Goal: Task Accomplishment & Management: Manage account settings

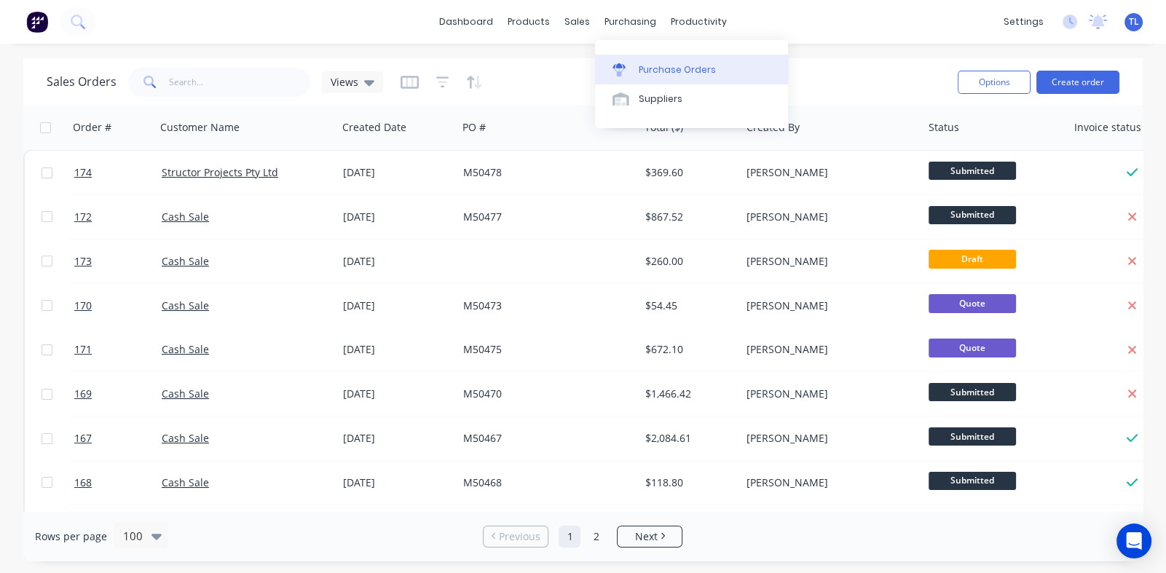
click at [654, 72] on div "Purchase Orders" at bounding box center [677, 69] width 77 height 13
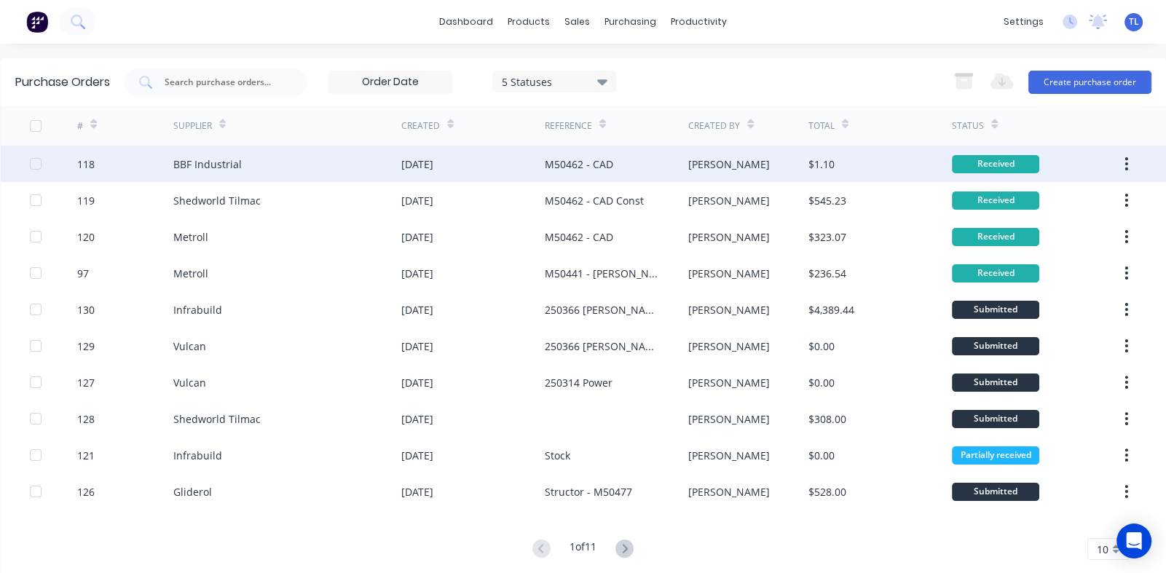
click at [565, 164] on div "M50462 - CAD" at bounding box center [579, 164] width 68 height 15
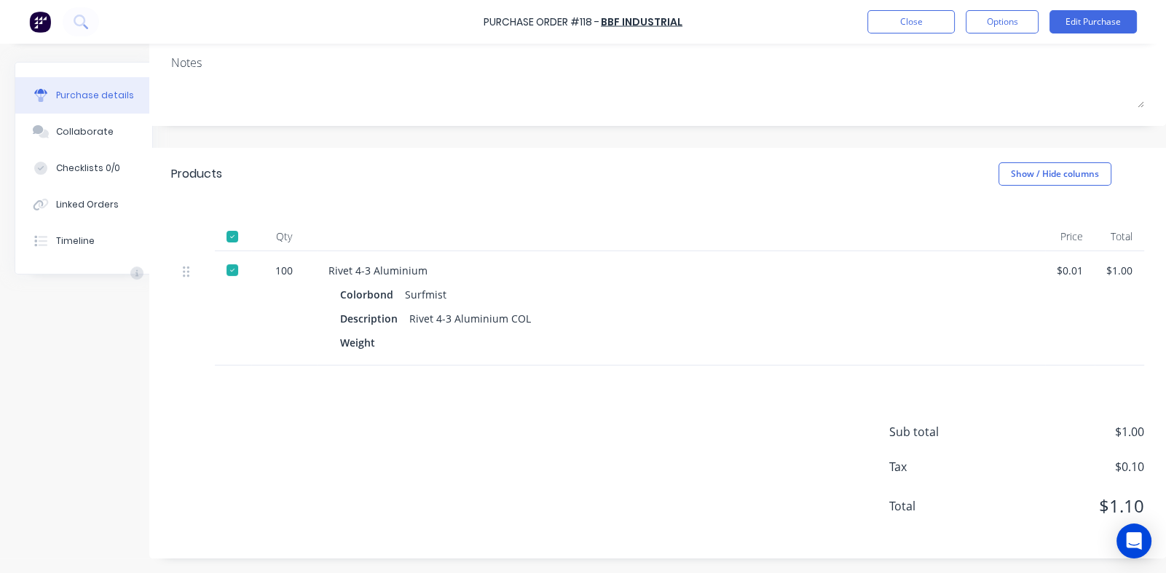
scroll to position [0, 36]
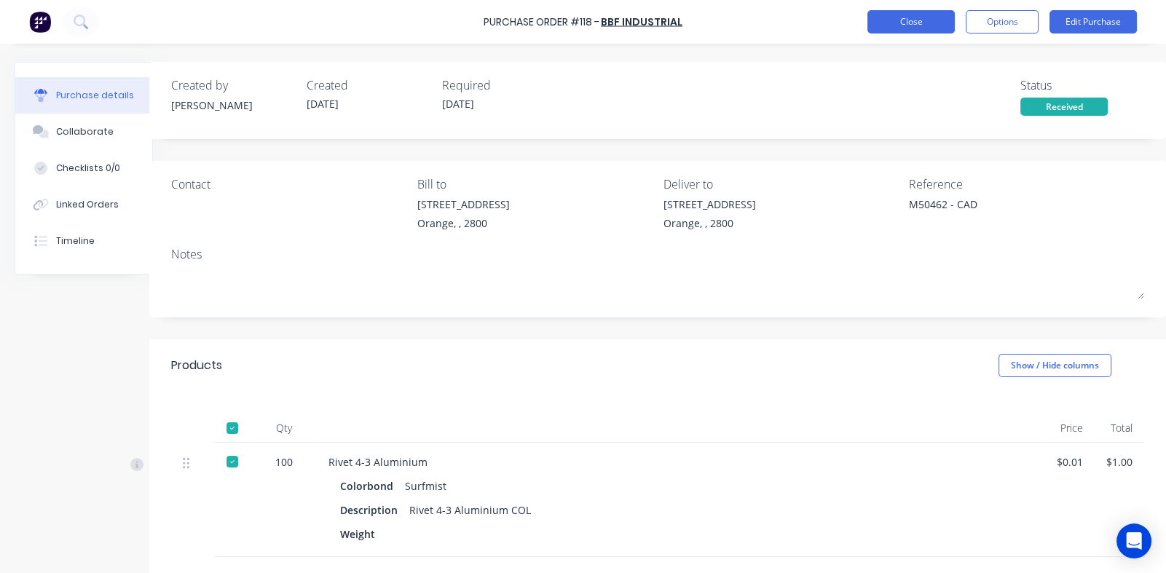
click at [907, 17] on button "Close" at bounding box center [911, 21] width 87 height 23
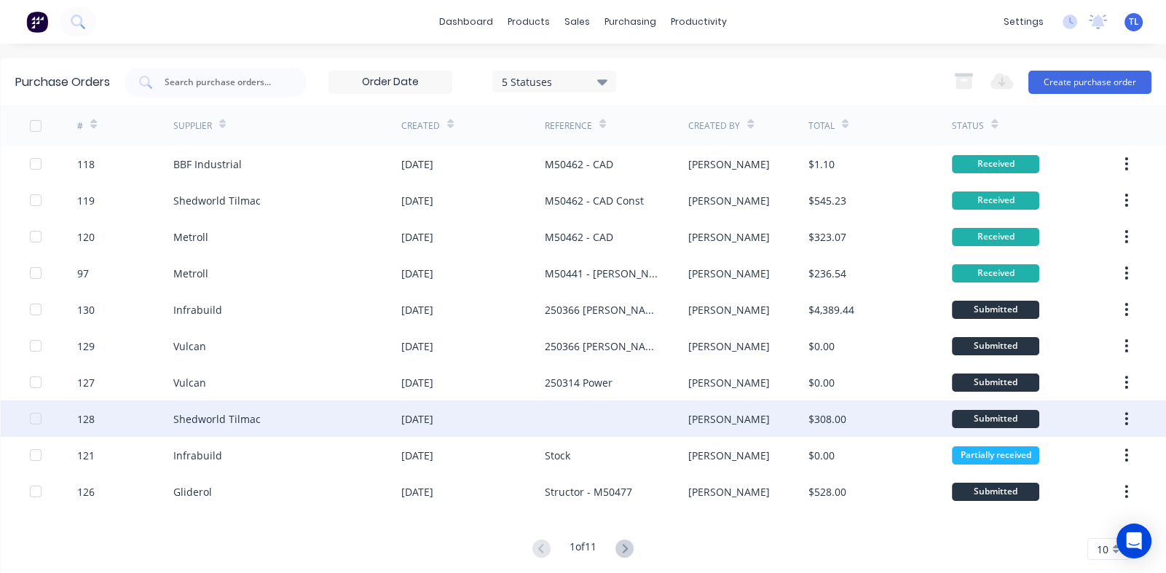
click at [426, 423] on div "22 Aug 2025" at bounding box center [417, 419] width 32 height 15
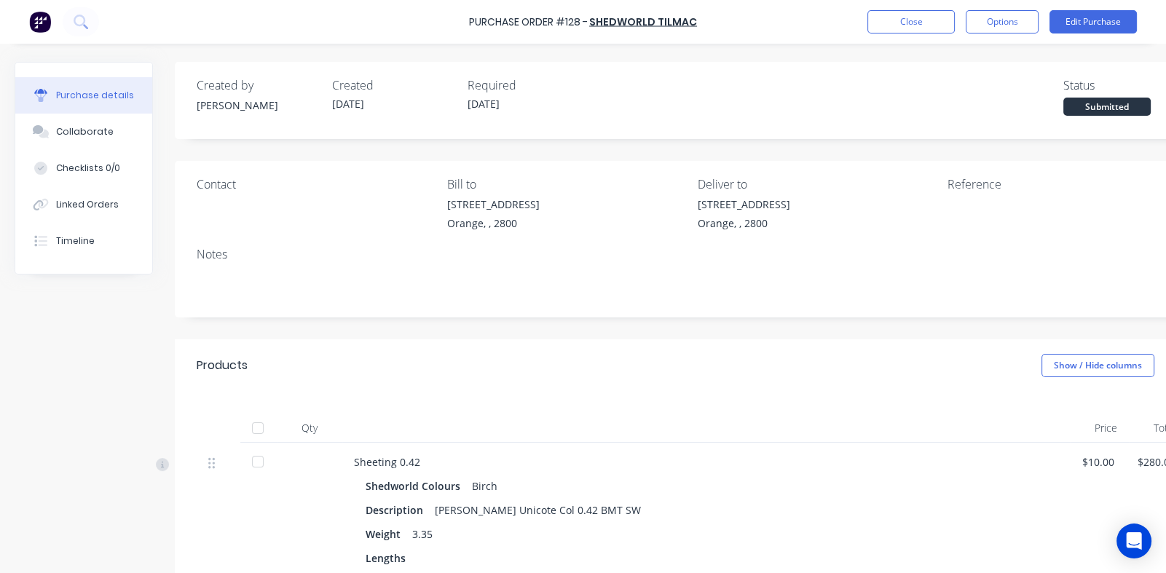
scroll to position [145, 0]
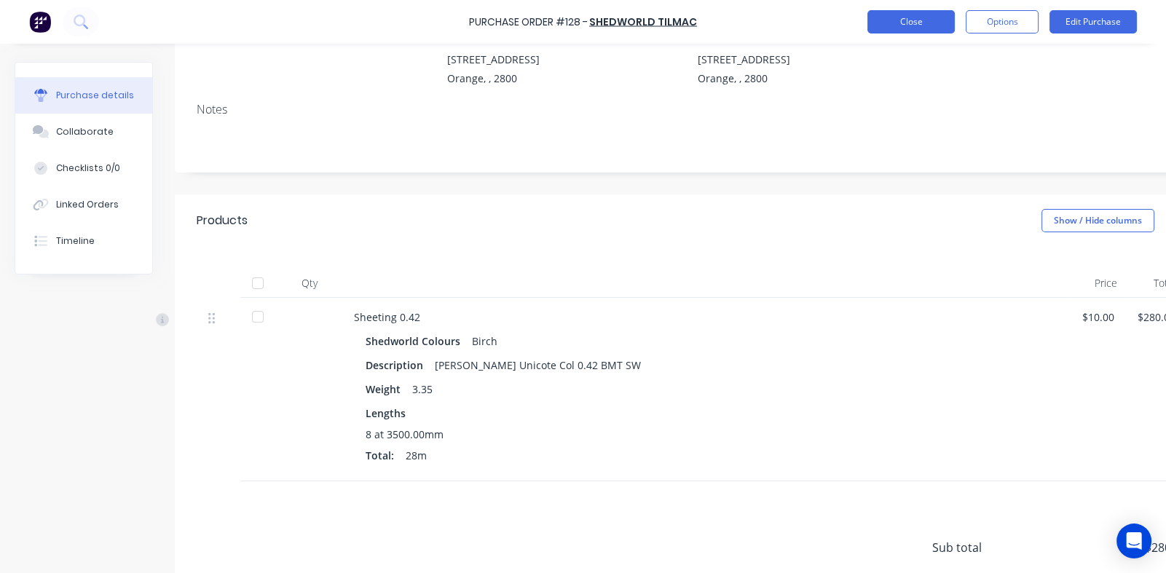
click at [924, 26] on button "Close" at bounding box center [911, 21] width 87 height 23
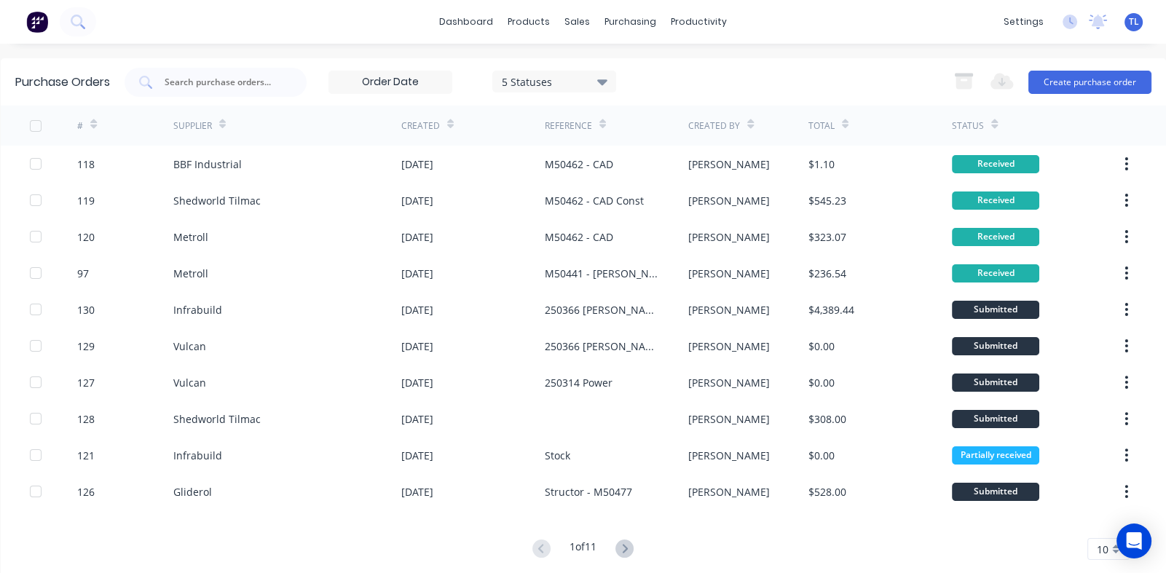
click at [1106, 547] on div "10" at bounding box center [1109, 549] width 42 height 22
click at [1096, 529] on div "35" at bounding box center [1108, 526] width 41 height 25
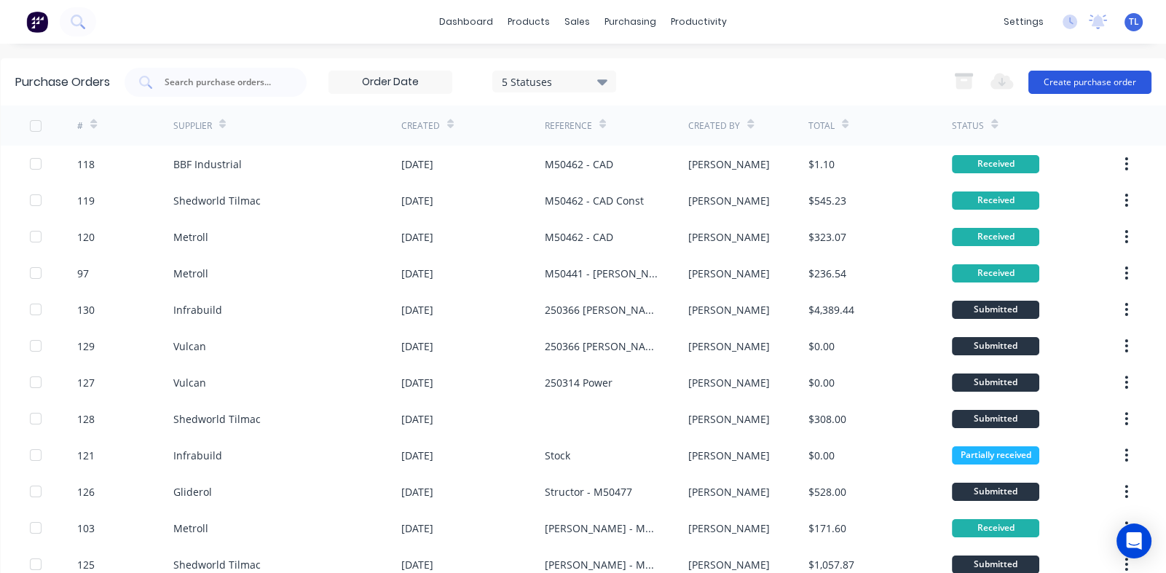
click at [1059, 83] on button "Create purchase order" at bounding box center [1090, 82] width 123 height 23
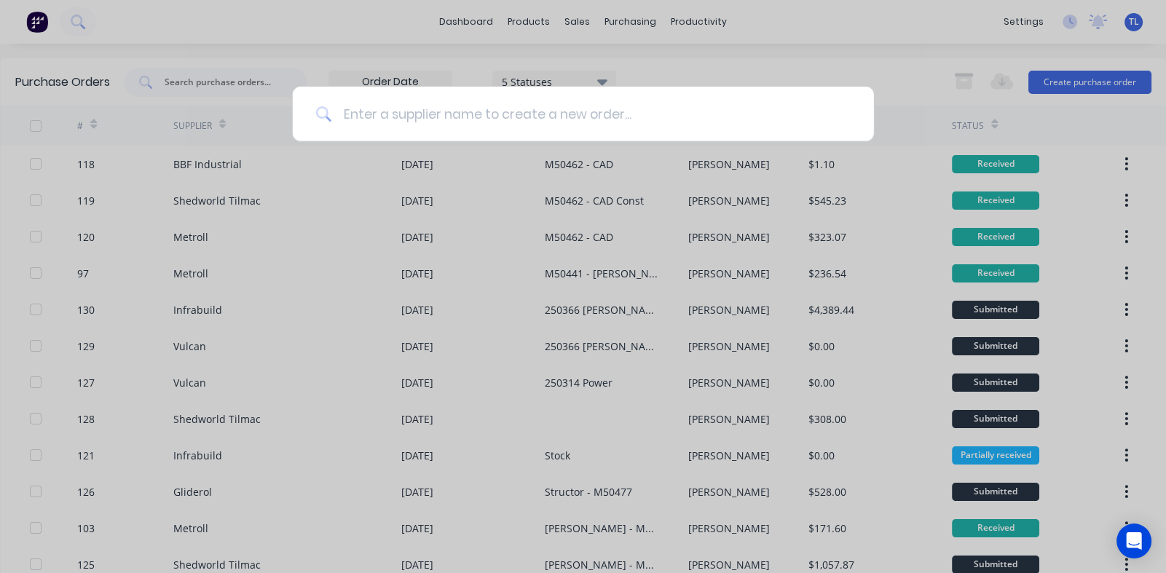
click at [398, 116] on input at bounding box center [590, 114] width 519 height 55
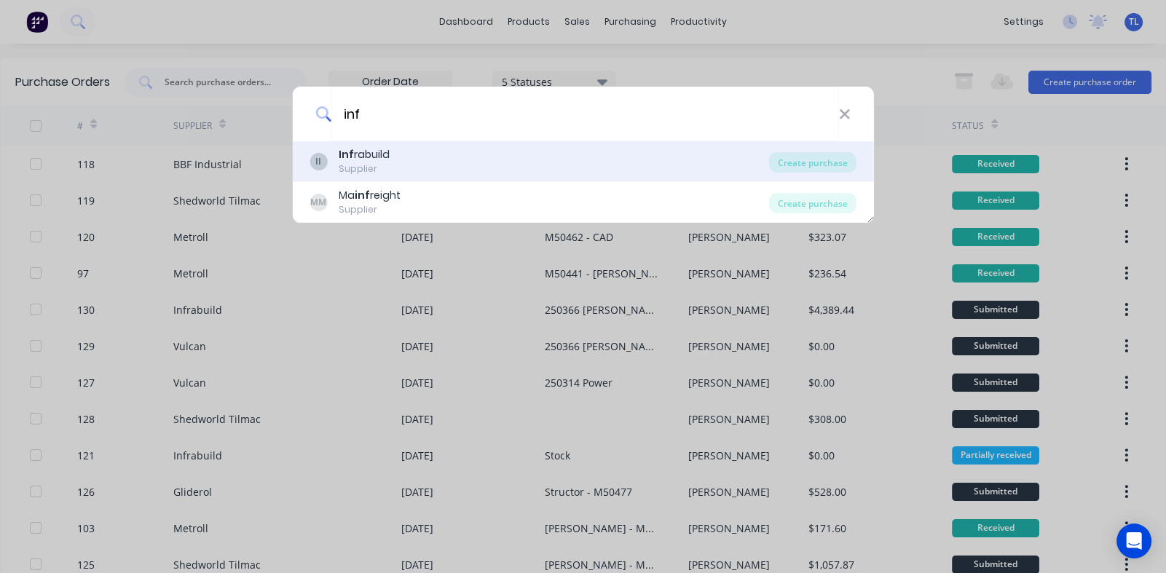
type input "inf"
click at [350, 152] on b "Inf" at bounding box center [346, 154] width 15 height 15
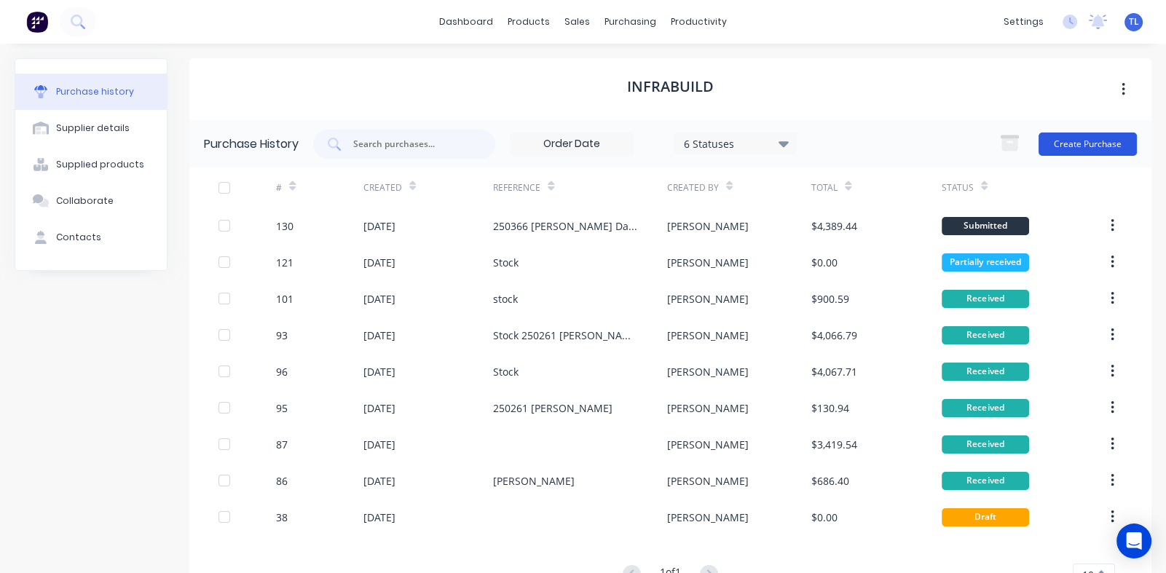
click at [1064, 143] on button "Create Purchase" at bounding box center [1088, 144] width 98 height 23
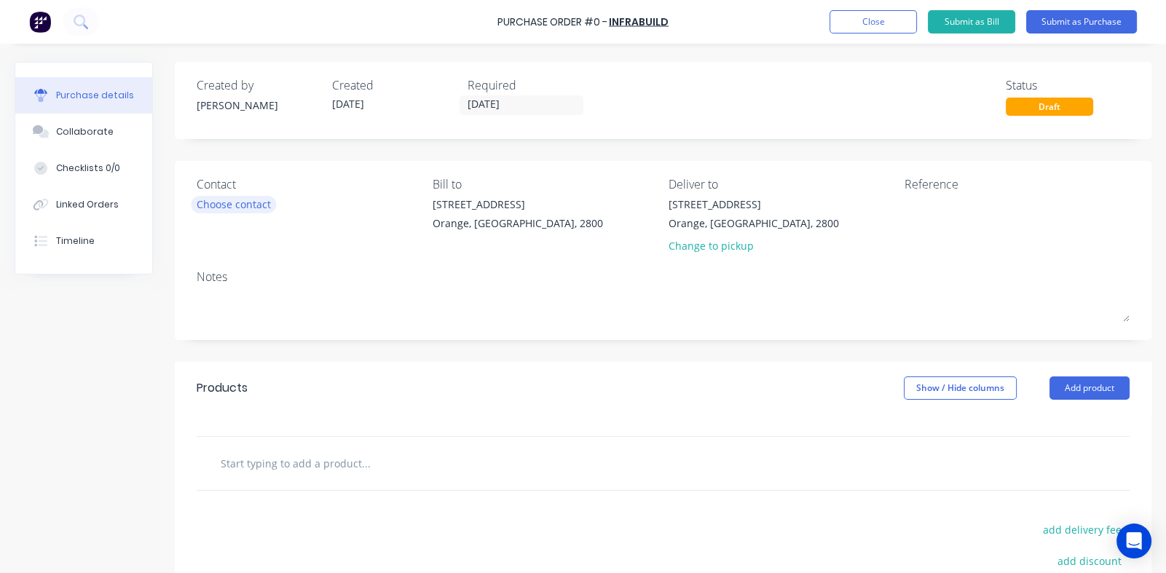
click at [240, 205] on div "Choose contact" at bounding box center [234, 204] width 74 height 15
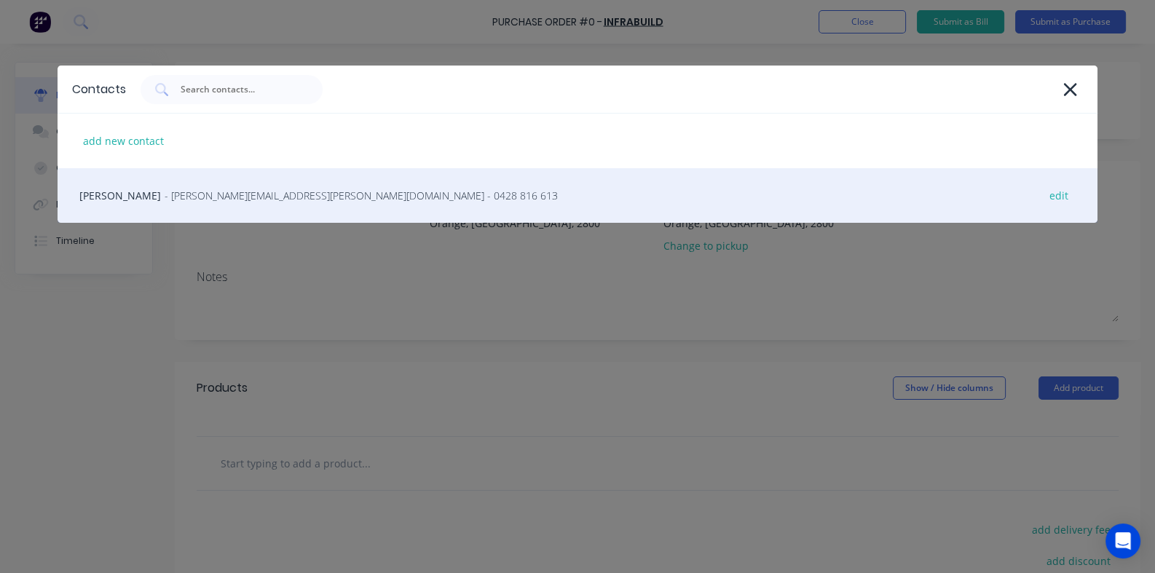
click at [235, 199] on span "- paul.pedersen@infrabuild.com - 0428 816 613" at bounding box center [361, 195] width 393 height 15
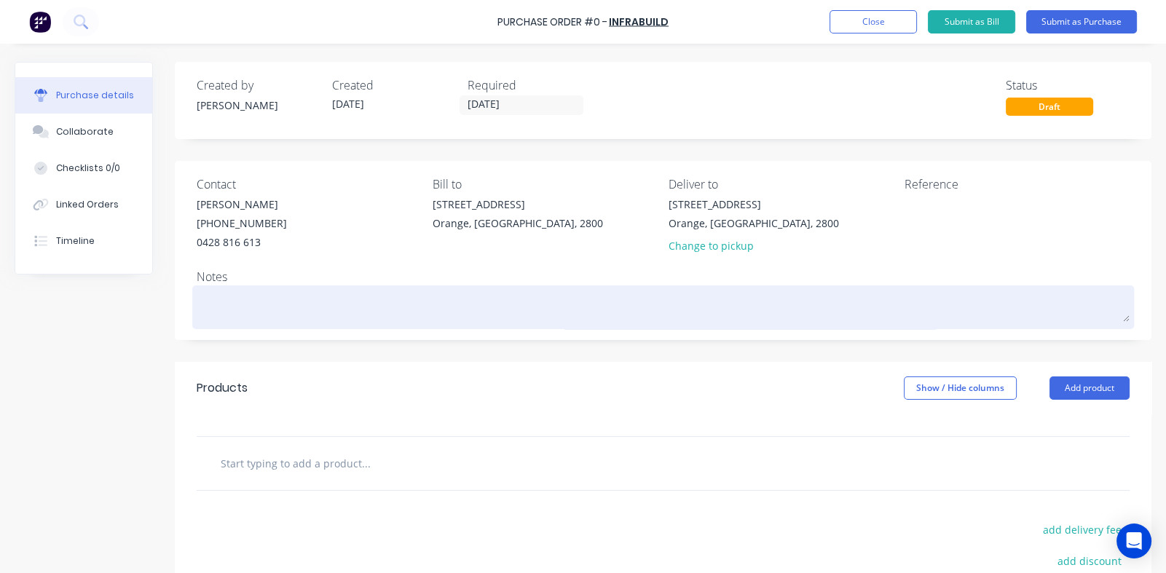
click at [256, 299] on textarea at bounding box center [663, 305] width 933 height 33
type textarea "x"
type textarea "K"
type textarea "x"
type textarea "Ke"
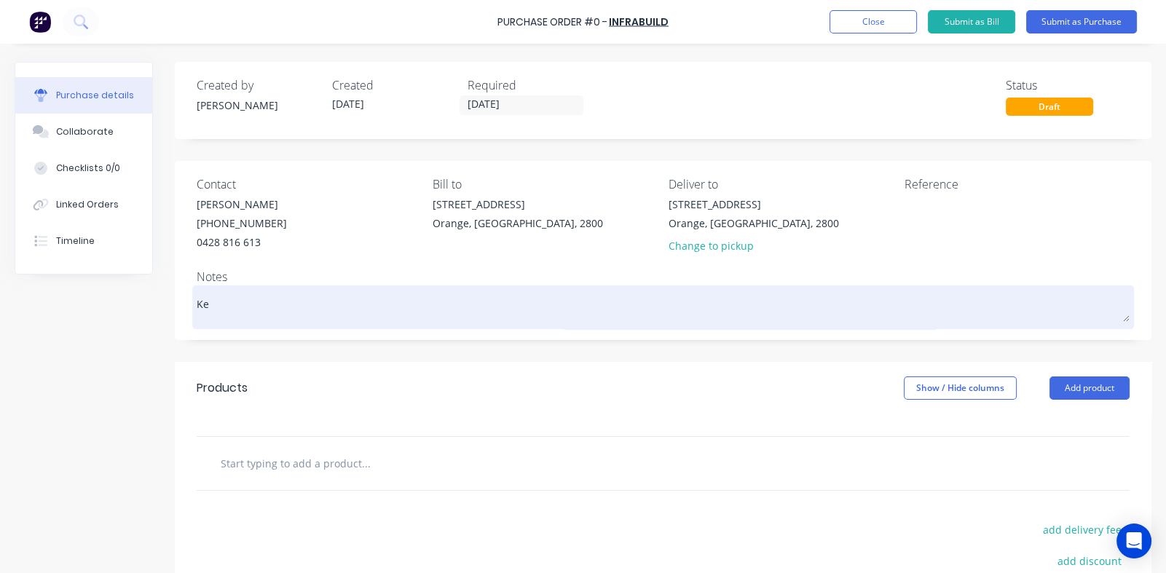
type textarea "x"
type textarea "Kee"
type textarea "x"
type textarea "Keep"
type textarea "x"
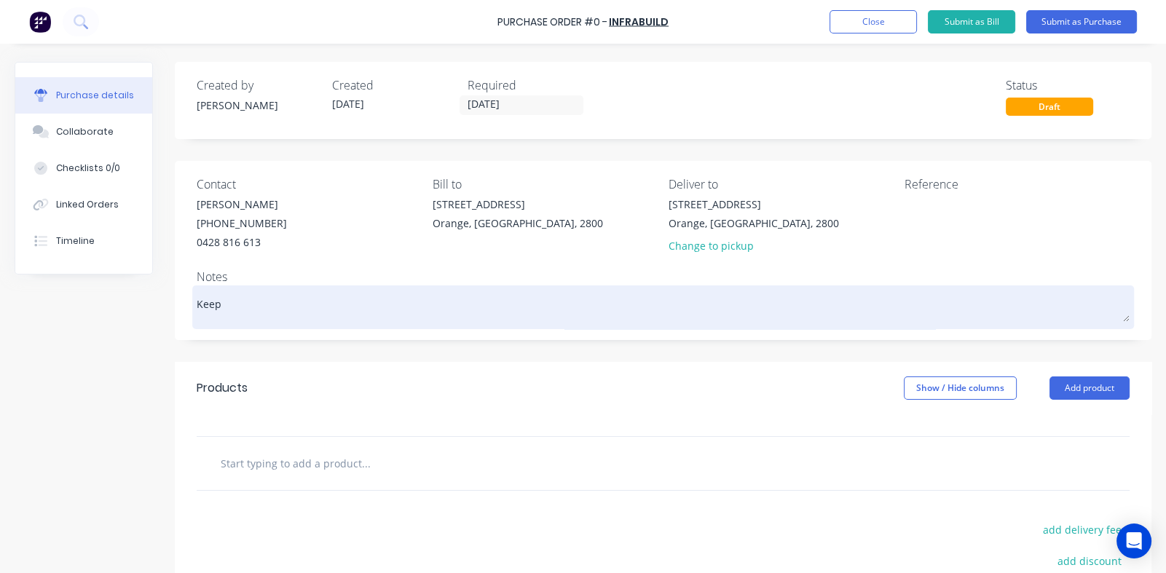
type textarea "Keep"
type textarea "x"
type textarea "Keep p"
type textarea "x"
type textarea "Keep pr"
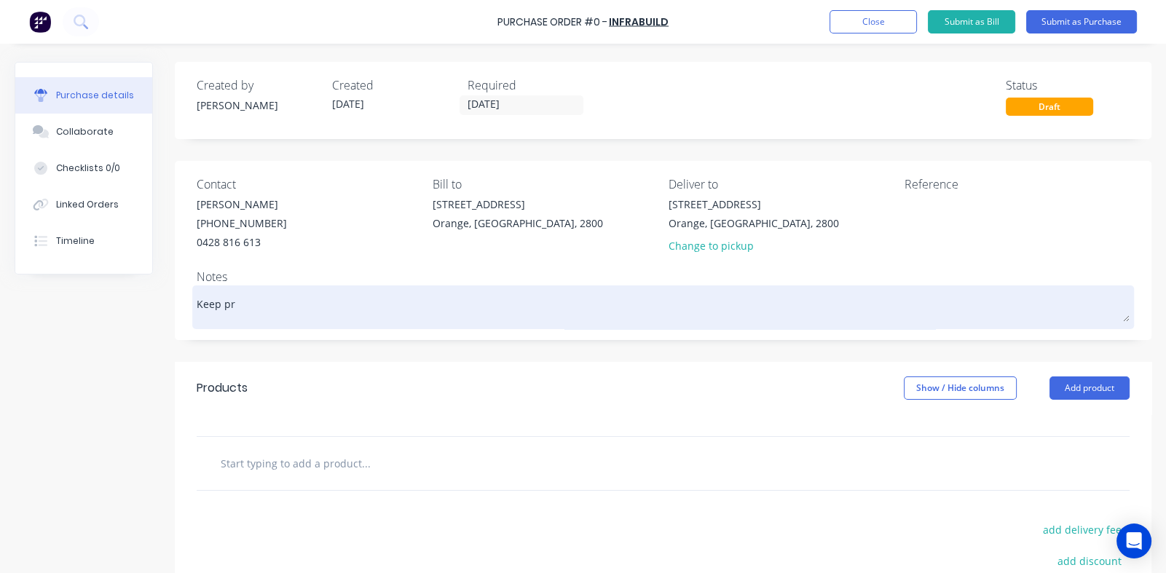
type textarea "x"
type textarea "Keep pru"
type textarea "x"
type textarea "Keep prud"
type textarea "x"
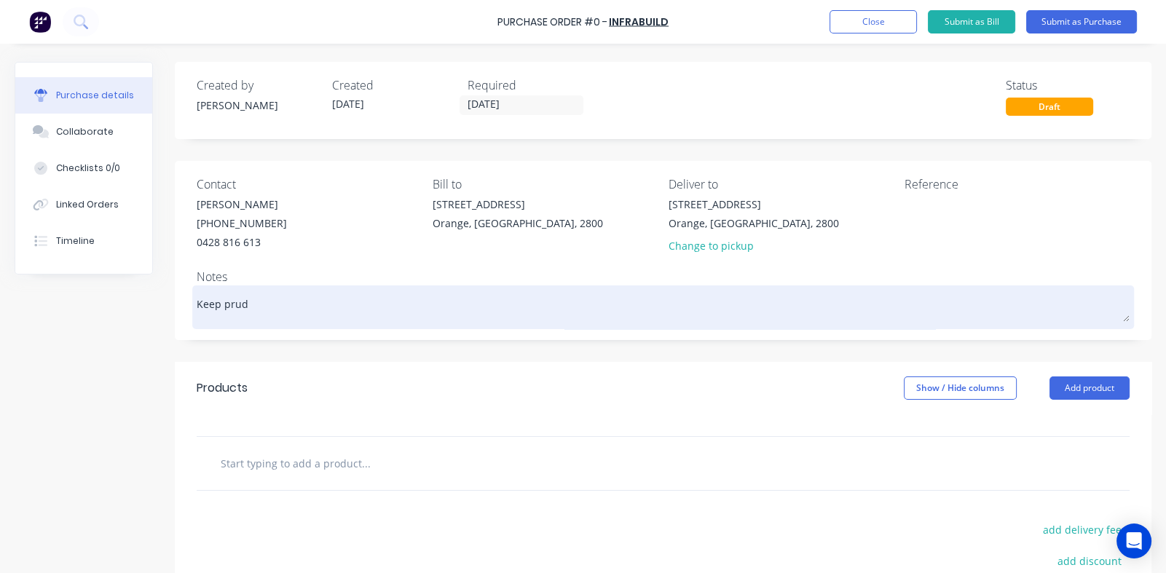
type textarea "Keep prudu"
type textarea "x"
type textarea "Keep pruduc"
type textarea "x"
type textarea "Keep pruducr"
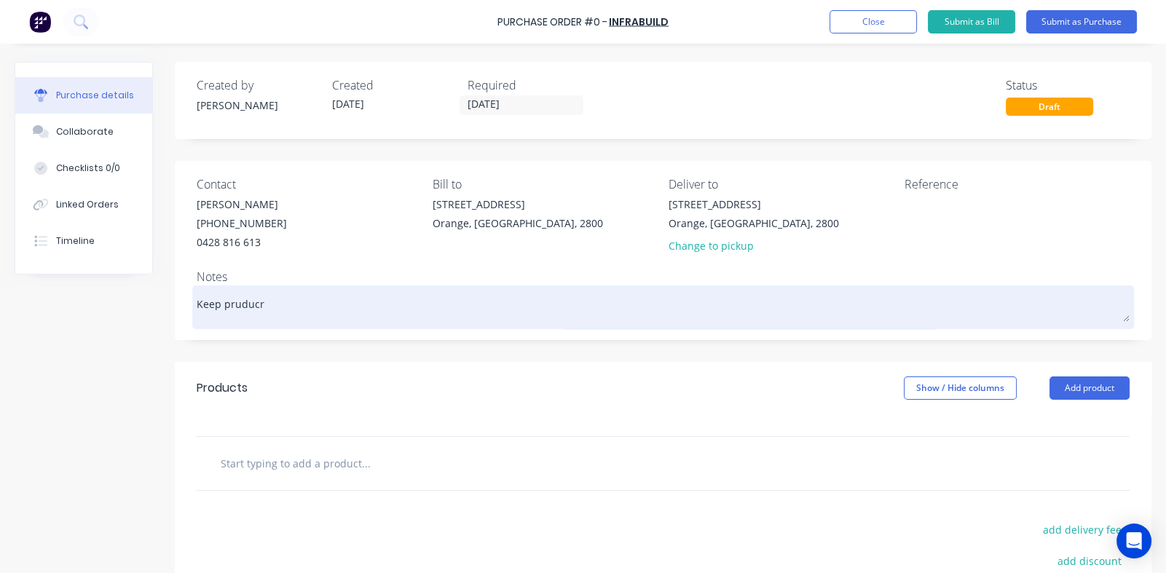
type textarea "x"
type textarea "Keep pruduc"
type textarea "x"
type textarea "Keep pruduct"
type textarea "x"
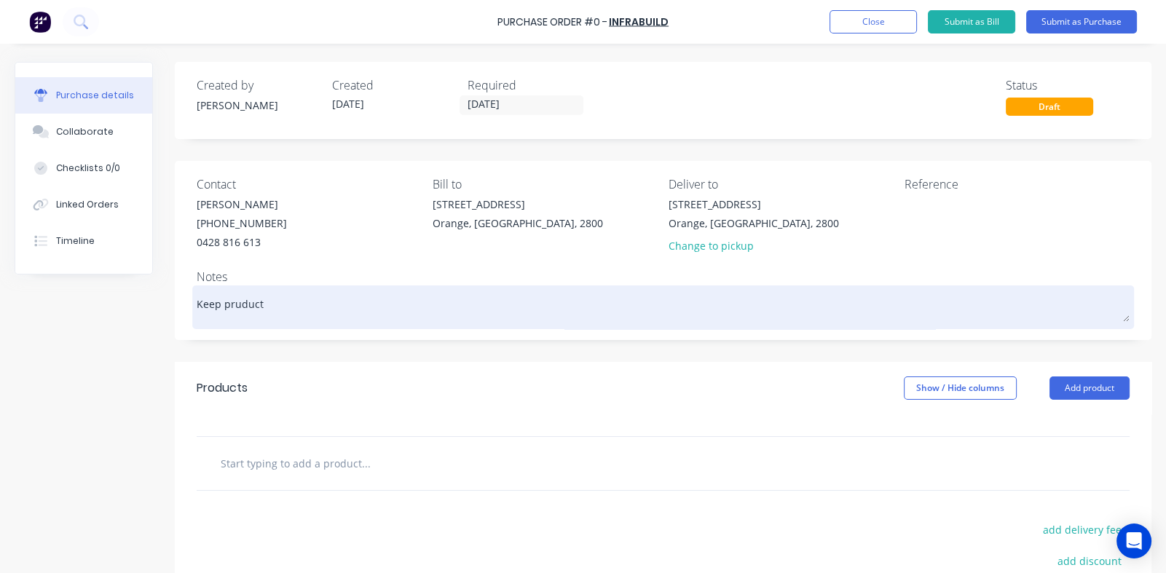
type textarea "Keep pruduct"
type textarea "x"
type textarea "Keep pruduct d"
type textarea "x"
type textarea "Keep pruduct dr"
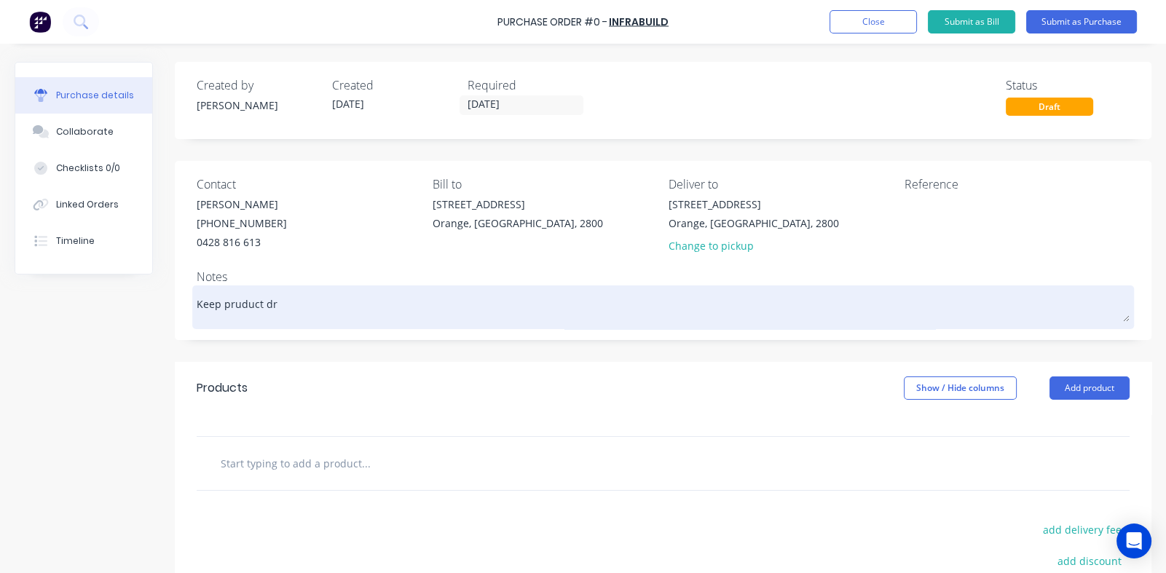
type textarea "x"
type textarea "Keep pruduct dry"
type textarea "x"
type textarea "Keep prduct dry"
type textarea "x"
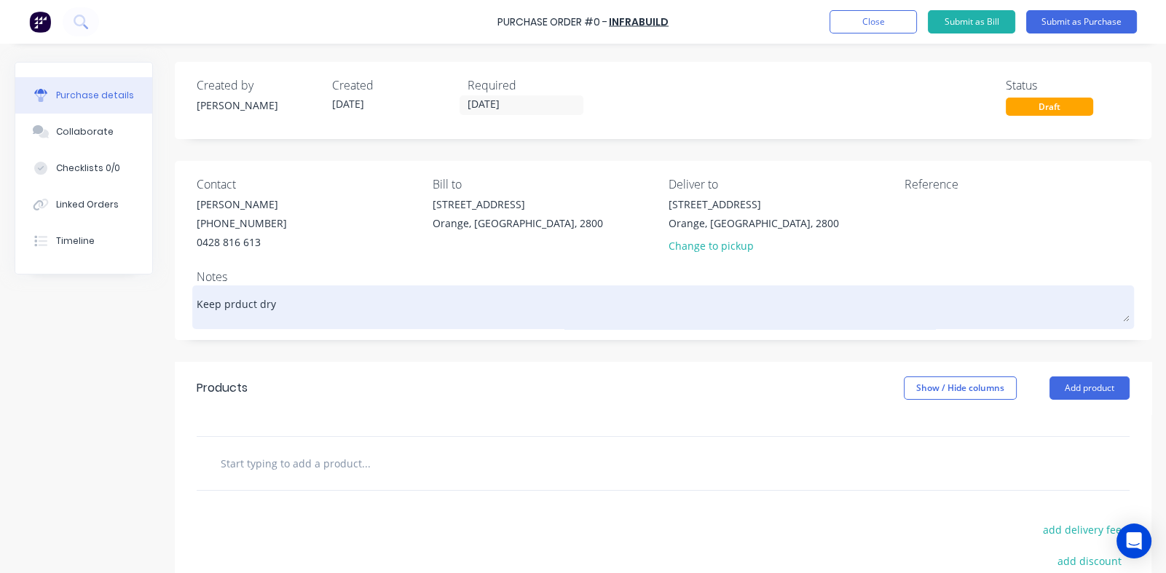
type textarea "Keep product dry"
click at [288, 309] on textarea "Keep product dry" at bounding box center [663, 305] width 933 height 33
type textarea "x"
type textarea "Keep product dry"
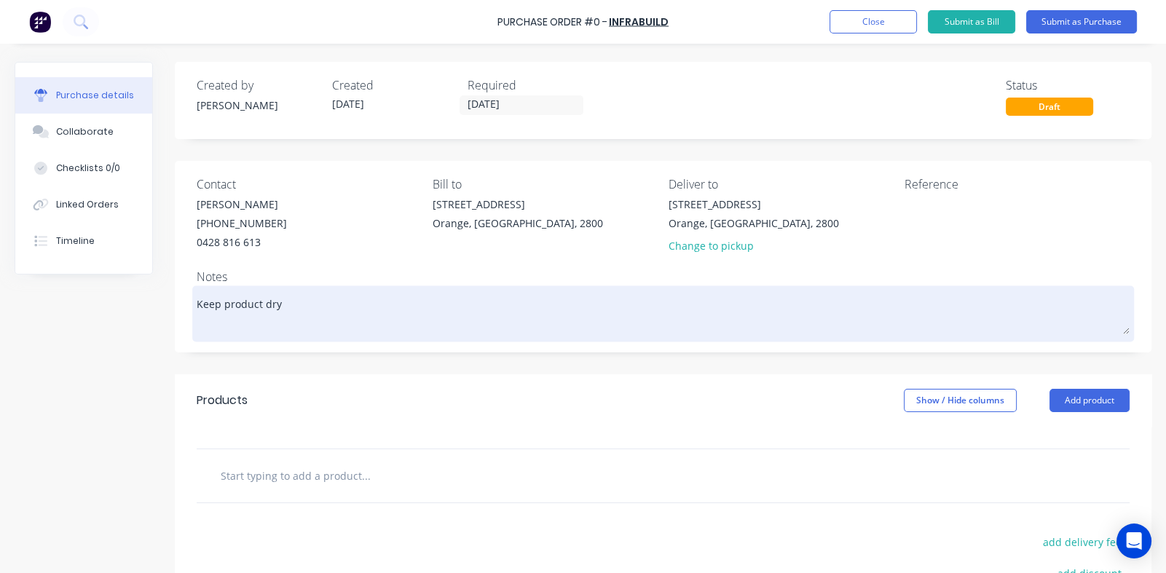
type textarea "x"
type textarea "Keep product dry P"
type textarea "x"
type textarea "Keep product dry Pr"
type textarea "x"
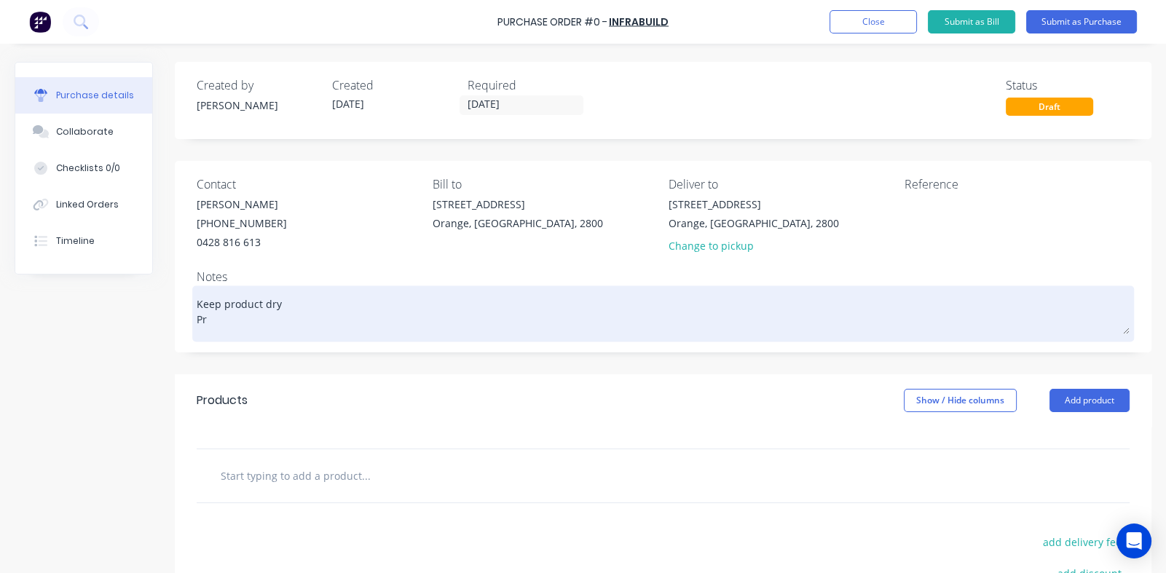
type textarea "Keep product dry Pro"
type textarea "x"
type textarea "Keep product dry Prov"
type textarea "x"
type textarea "Keep product dry Provi"
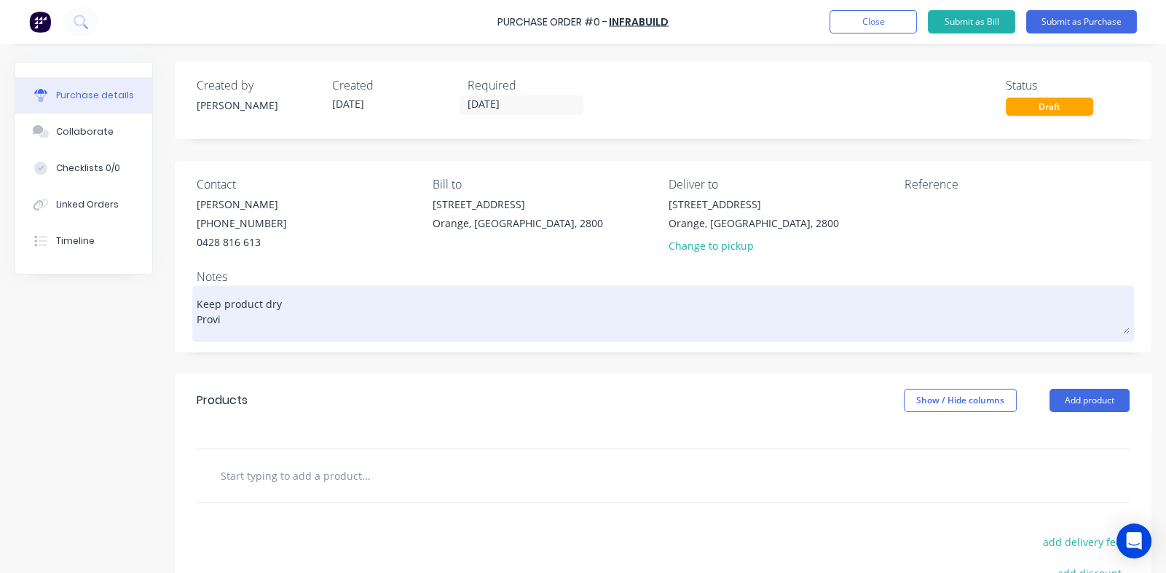
type textarea "x"
type textarea "Keep product dry Provid"
type textarea "x"
type textarea "Keep product dry Provide"
type textarea "x"
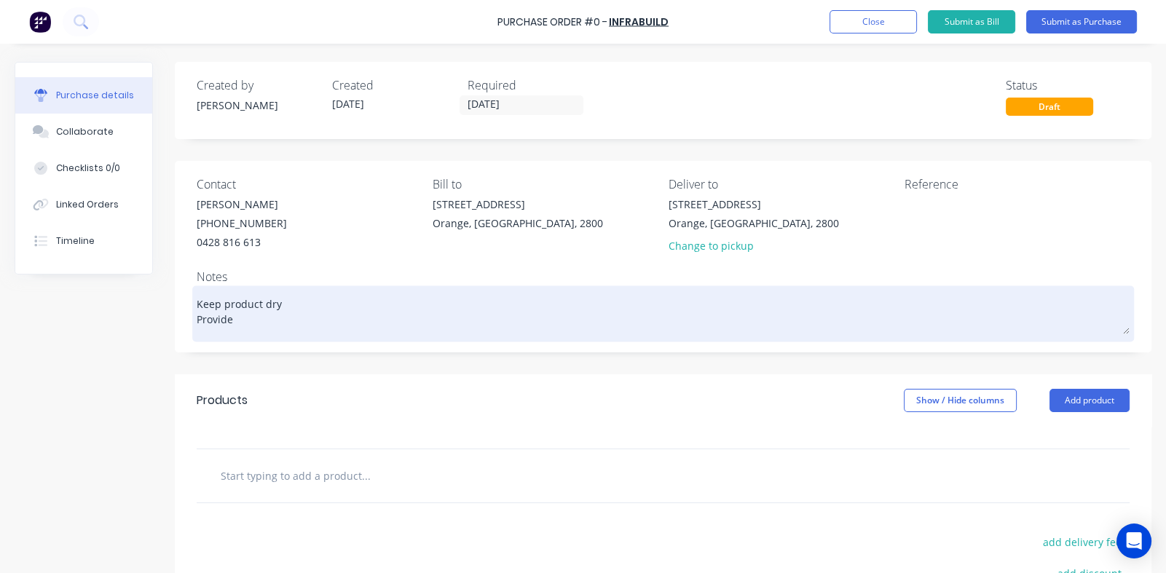
type textarea "Keep product dry Provide"
type textarea "x"
type textarea "Keep product dry Provide e"
type textarea "x"
type textarea "Keep product dry Provide el"
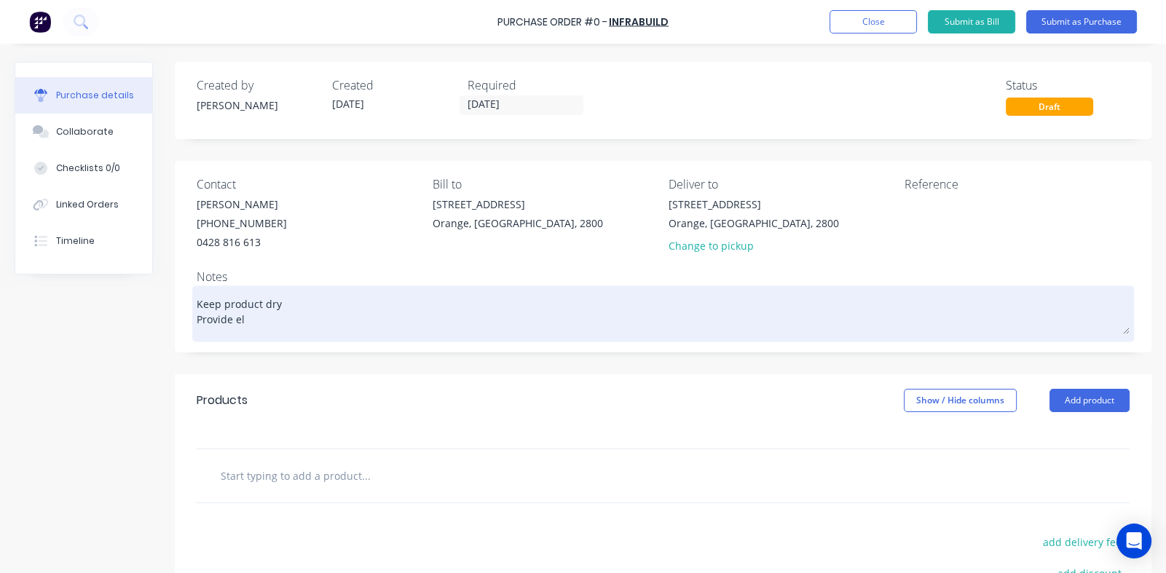
type textarea "x"
type textarea "Keep product dry Provide ele"
type textarea "x"
type textarea "Keep product dry Provide elev"
type textarea "x"
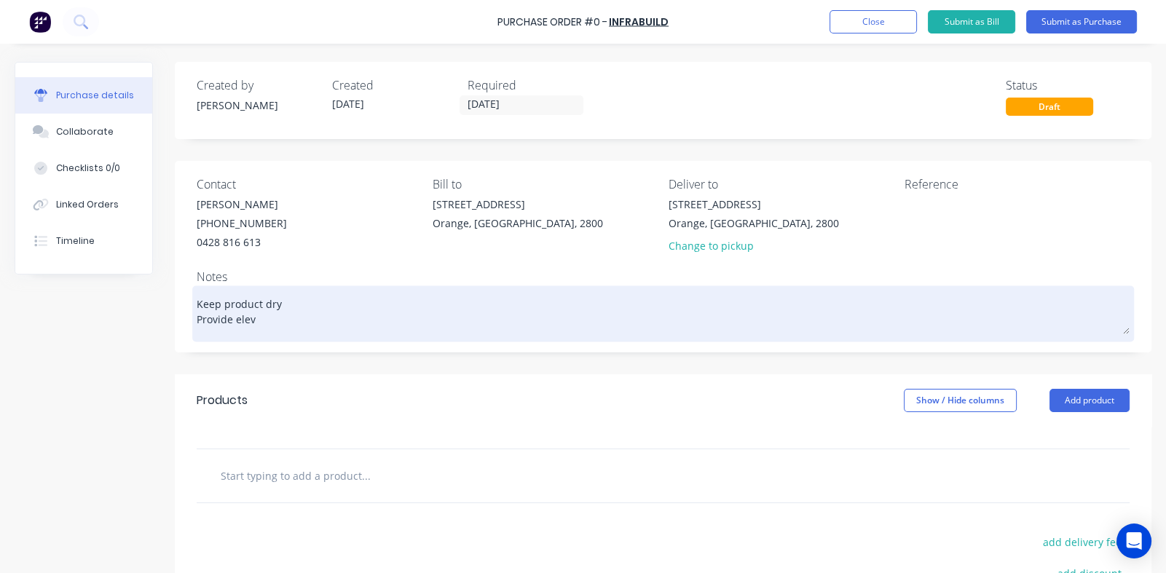
type textarea "Keep product dry Provide ele"
type textarea "x"
type textarea "Keep product dry Provide elec"
type textarea "x"
type textarea "Keep product dry Provide elect"
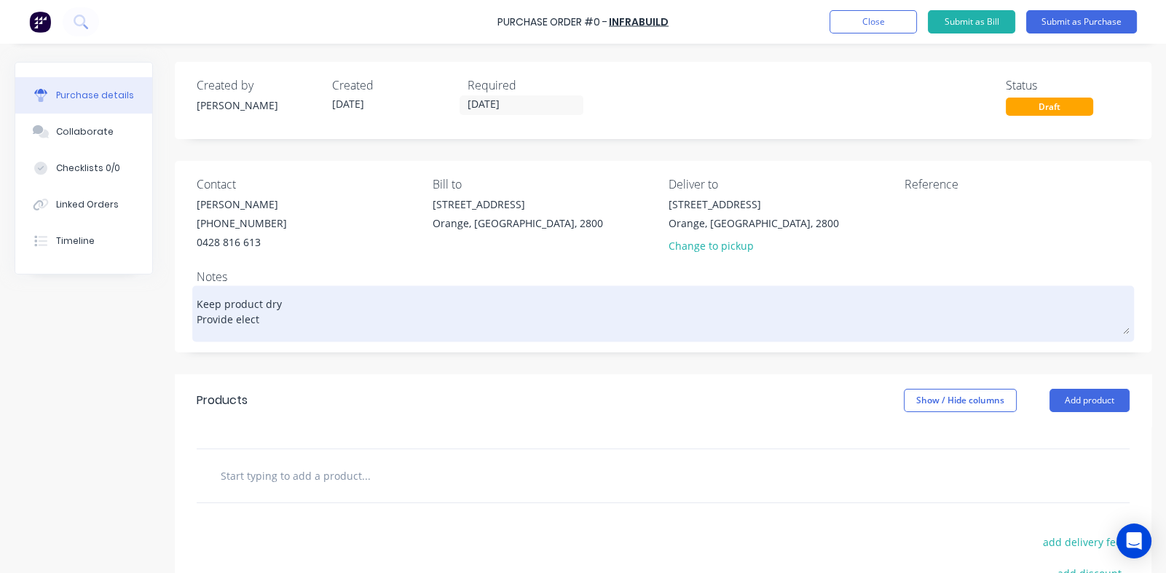
type textarea "x"
type textarea "Keep product dry Provide electr"
type textarea "x"
type textarea "Keep product dry Provide electro"
type textarea "x"
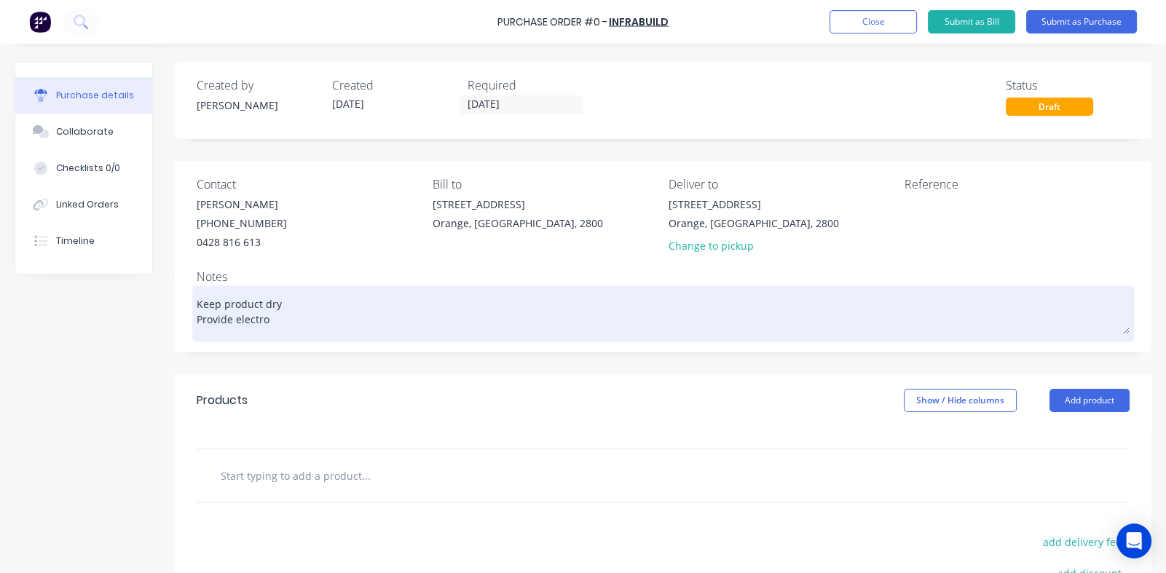
type textarea "Keep product dry Provide electron"
type textarea "x"
type textarea "Keep product dry Provide electroni"
type textarea "x"
type textarea "Keep product dry Provide electronic"
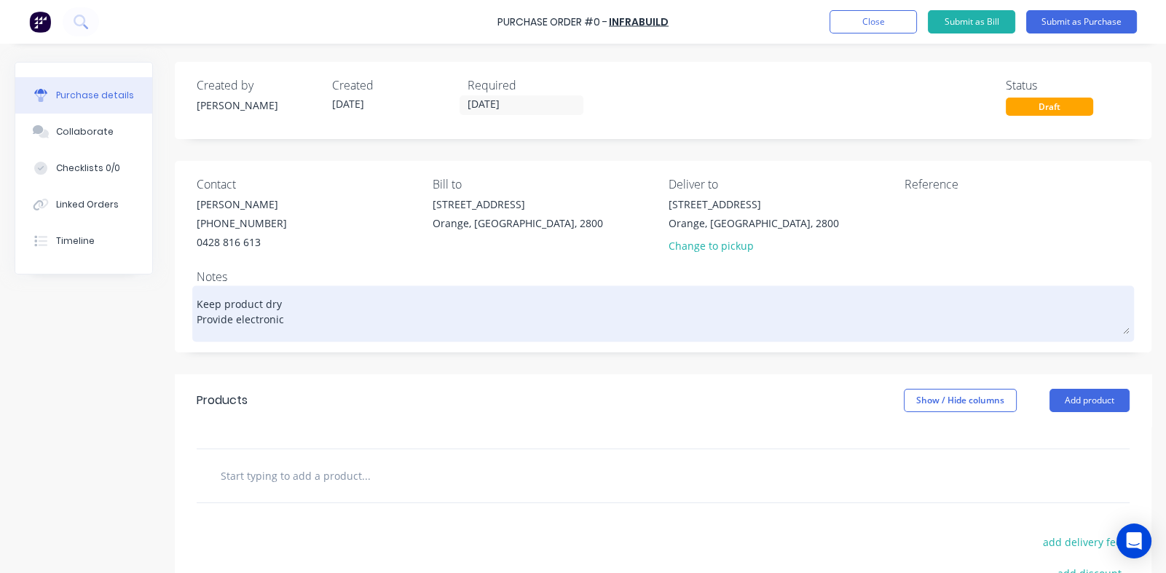
type textarea "x"
type textarea "Keep product dry Provide electronic"
type textarea "x"
type textarea "Keep product dry Provide electronic m"
type textarea "x"
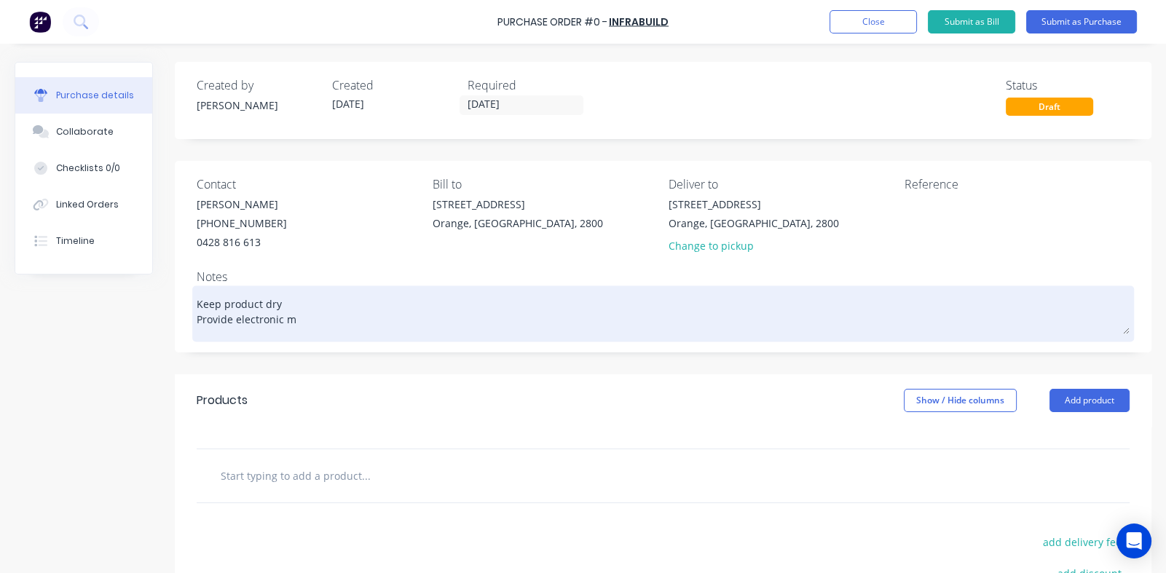
type textarea "Keep product dry Provide electronic mi"
type textarea "x"
type textarea "Keep product dry Provide electronic mil"
type textarea "x"
type textarea "Keep product dry Provide electronic mill"
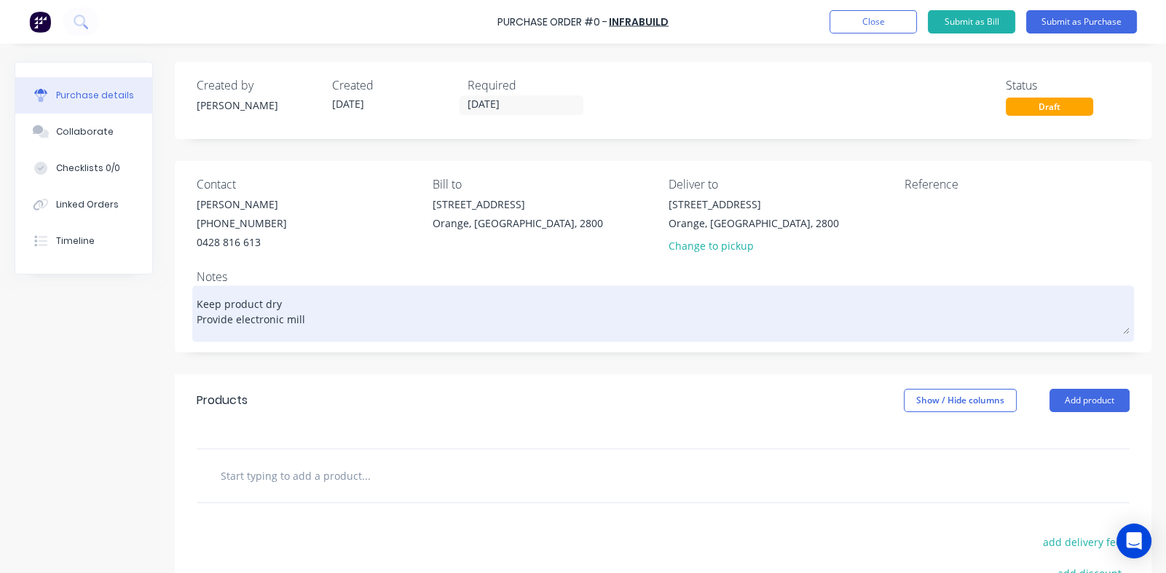
type textarea "x"
type textarea "Keep product dry Provide electronic mill"
type textarea "x"
type textarea "Keep product dry Provide electronic mill c"
type textarea "x"
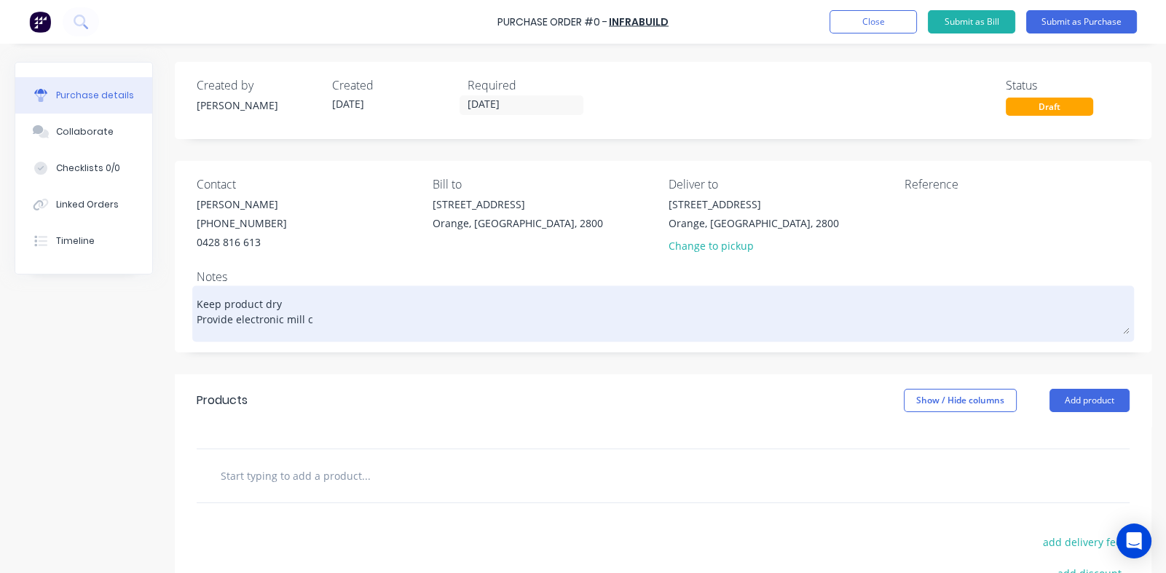
type textarea "Keep product dry Provide electronic mill ce"
type textarea "x"
type textarea "Keep product dry Provide electronic mill cer"
type textarea "x"
type textarea "Keep product dry Provide electronic mill cert"
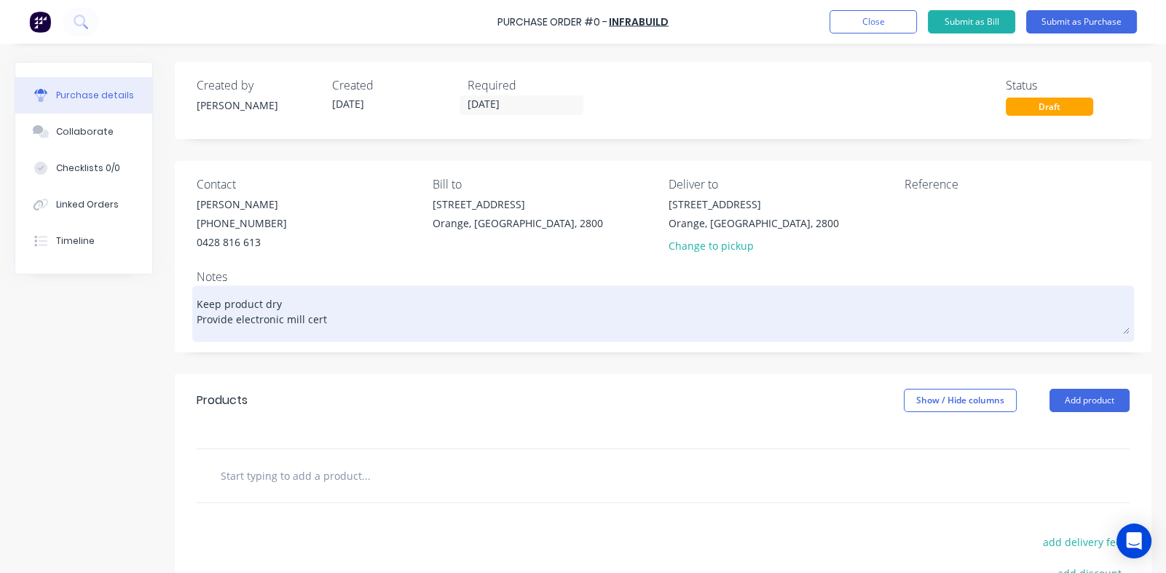
type textarea "x"
type textarea "Keep product dry Provide electronic mill certi"
type textarea "x"
type textarea "Keep product dry Provide electronic mill certif"
type textarea "x"
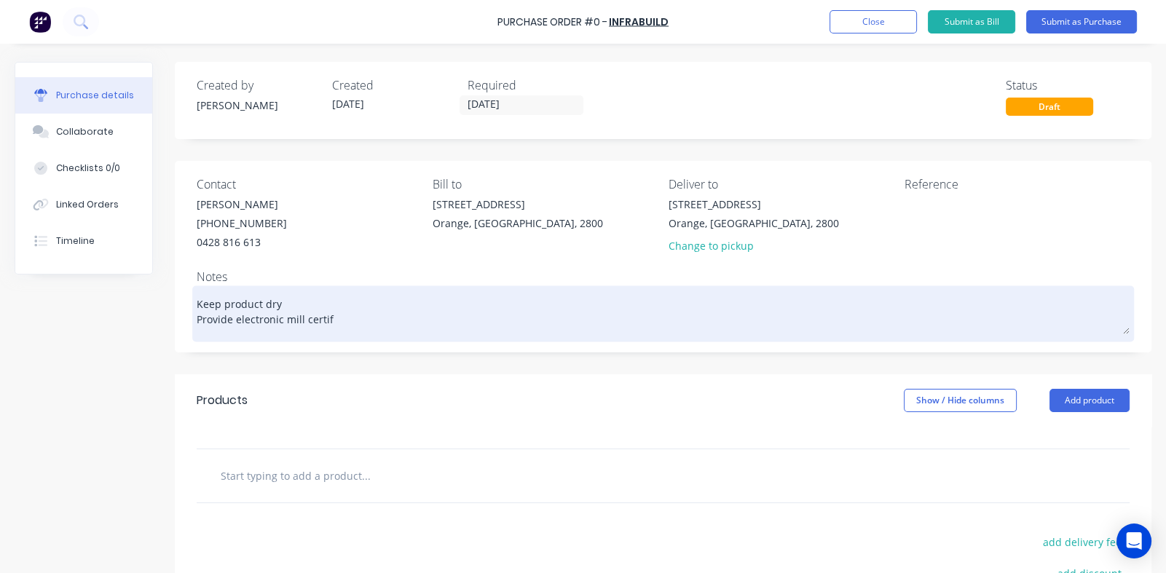
type textarea "Keep product dry Provide electronic mill certifi"
type textarea "x"
type textarea "Keep product dry Provide electronic mill certific"
type textarea "x"
type textarea "Keep product dry Provide electronic mill certifica"
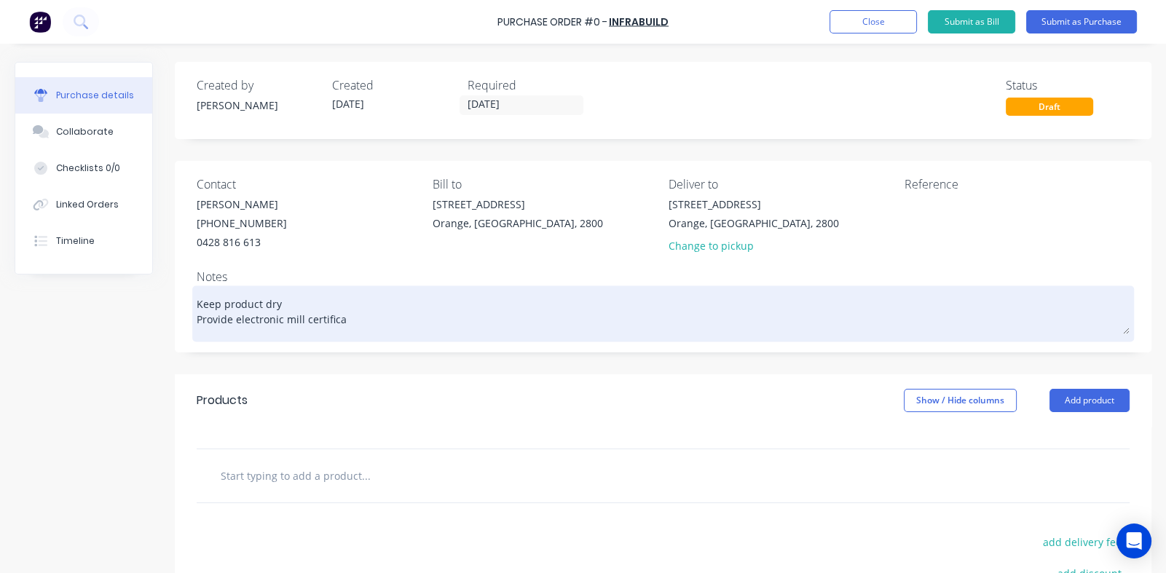
type textarea "x"
type textarea "Keep product dry Provide electronic mill certificat"
type textarea "x"
type textarea "Keep product dry Provide electronic mill certificate"
type textarea "x"
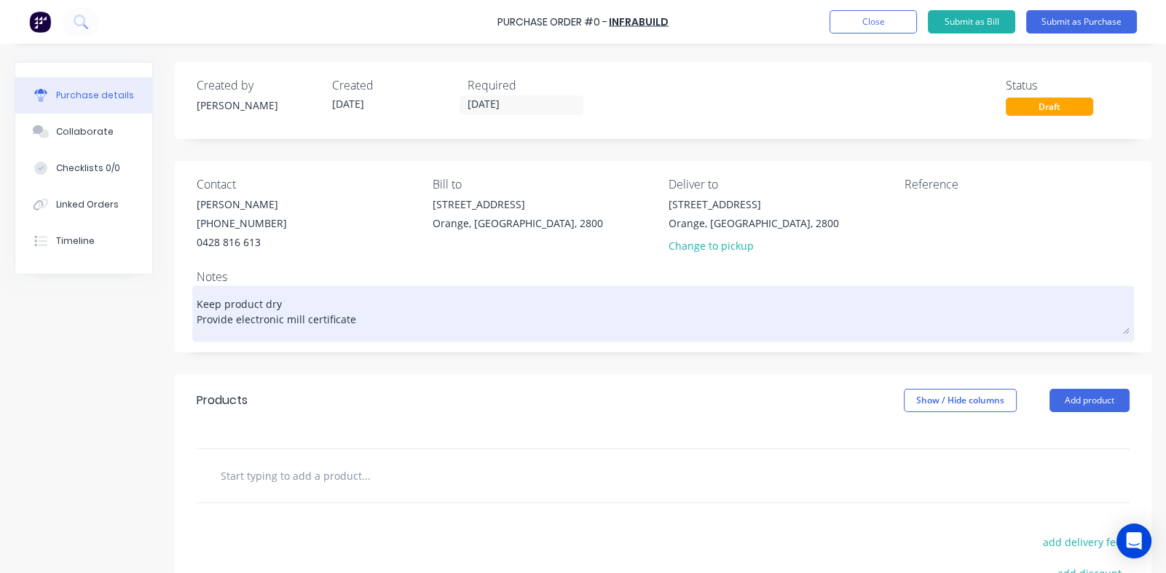
type textarea "Keep product dry Provide electronic mill certificates"
type textarea "x"
type textarea "Keep product dry Provide electronic mill certificates"
type textarea "x"
type textarea "Keep product dry Provide electronic mill certificates f"
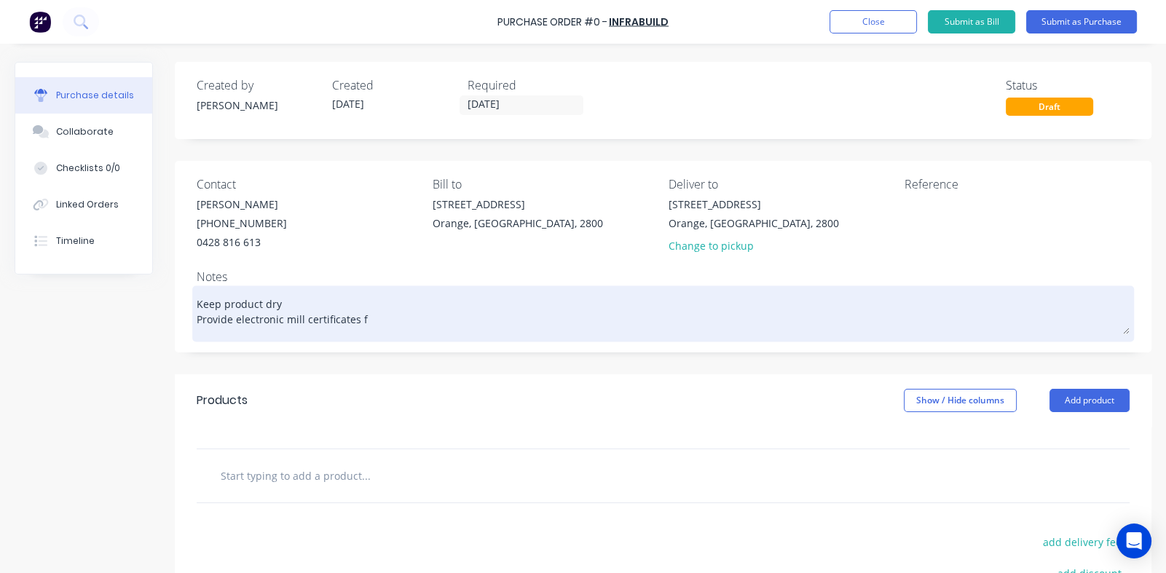
type textarea "x"
type textarea "Keep product dry Provide electronic mill certificates fo"
type textarea "x"
type textarea "Keep product dry Provide electronic mill certificates for"
type textarea "x"
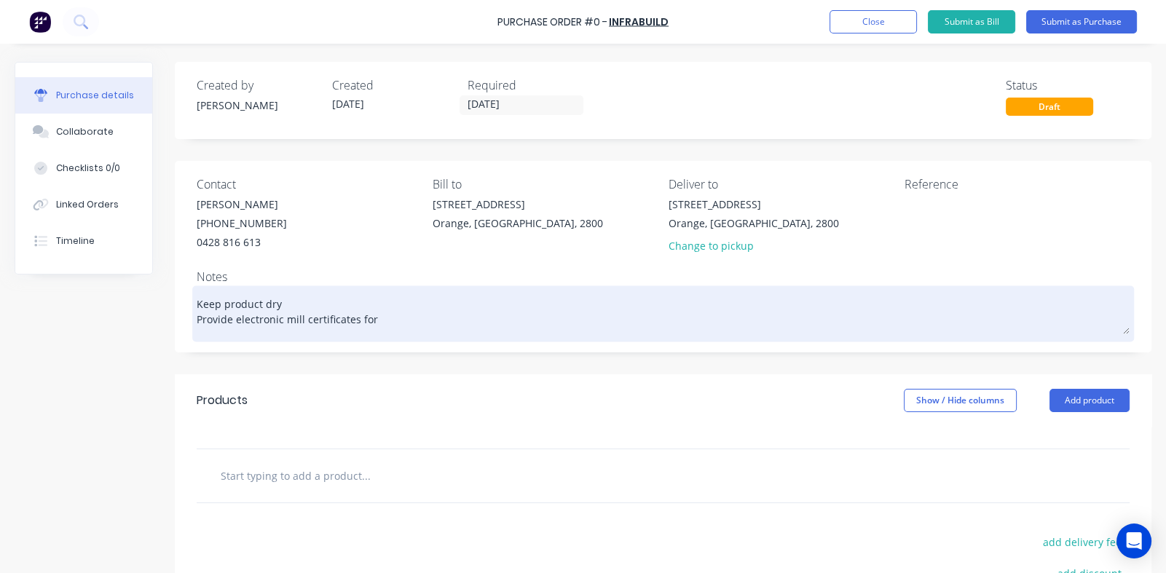
type textarea "Keep product dry Provide electronic mill certificates for"
type textarea "x"
type textarea "Keep product dry Provide electronic mill certificates for a"
type textarea "x"
type textarea "Keep product dry Provide electronic mill certificates for al"
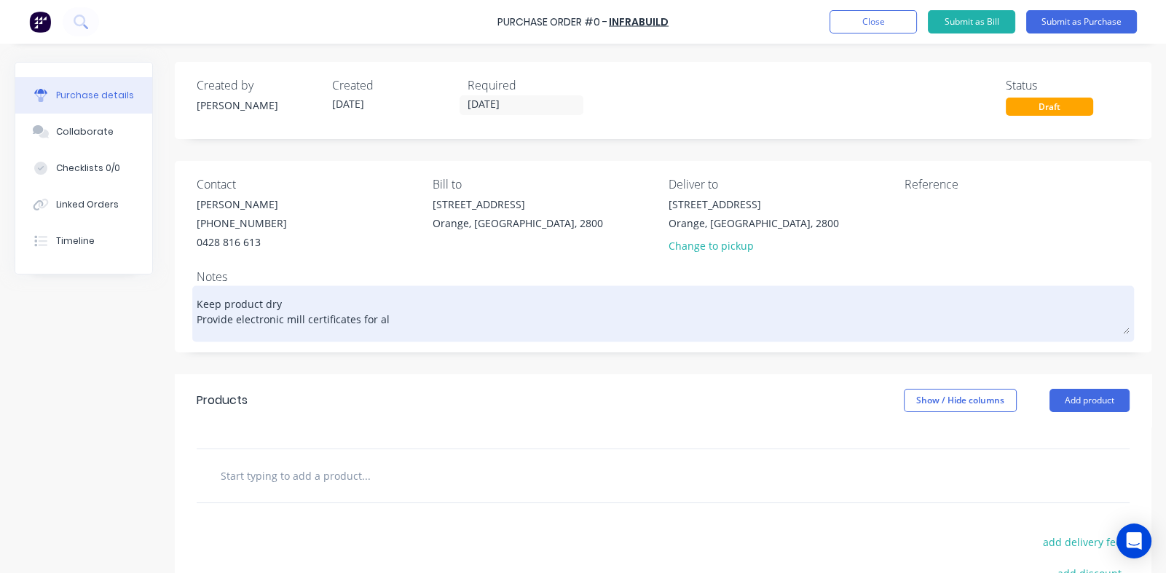
type textarea "x"
type textarea "Keep product dry Provide electronic mill certificates for all"
type textarea "x"
type textarea "Keep product dry Provide electronic mill certificates for all"
type textarea "x"
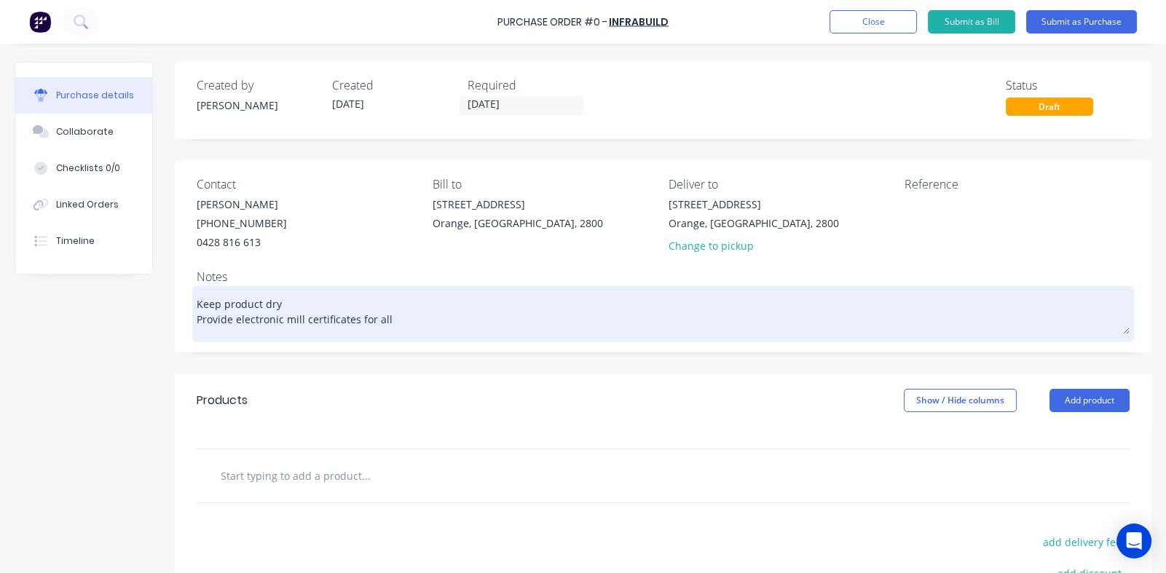
type textarea "Keep product dry Provide electronic mill certificates for all i"
type textarea "x"
type textarea "Keep product dry Provide electronic mill certificates for all it"
type textarea "x"
type textarea "Keep product dry Provide electronic mill certificates for all ite"
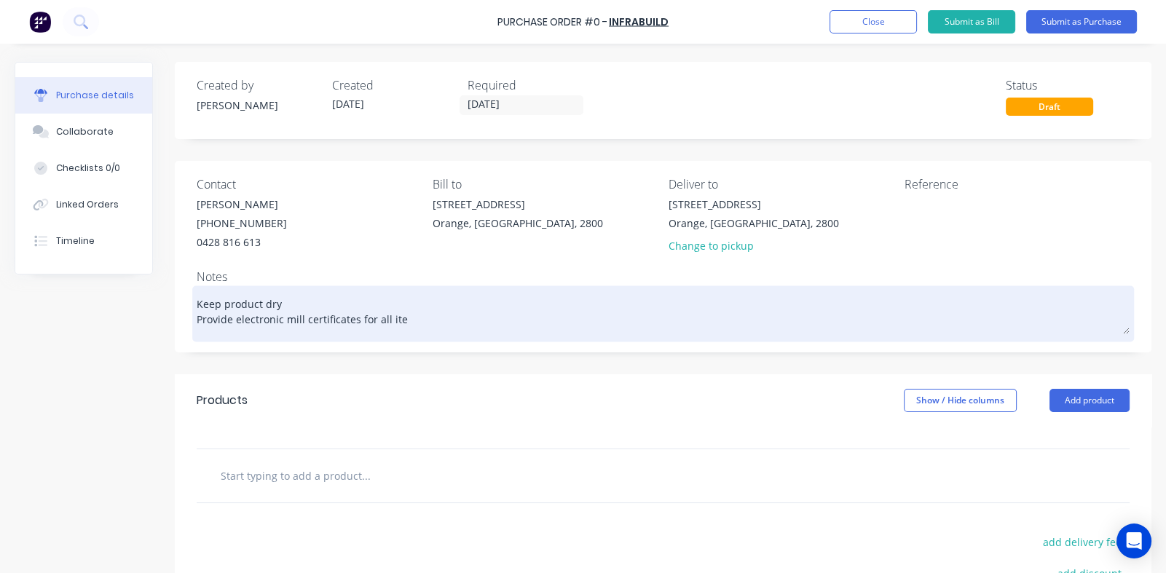
type textarea "x"
type textarea "Keep product dry Provide electronic mill certificates for all item"
type textarea "x"
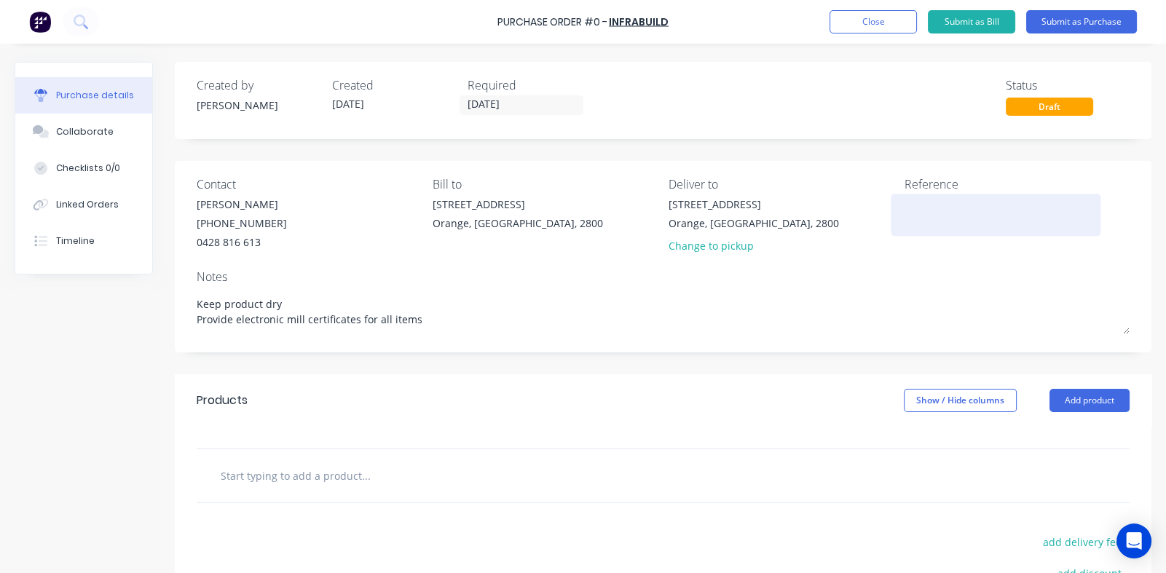
type textarea "Keep product dry Provide electronic mill certificates for all items"
type textarea "x"
type textarea "Keep product dry Provide electronic mill certificates for all items"
click at [940, 214] on textarea at bounding box center [996, 213] width 182 height 33
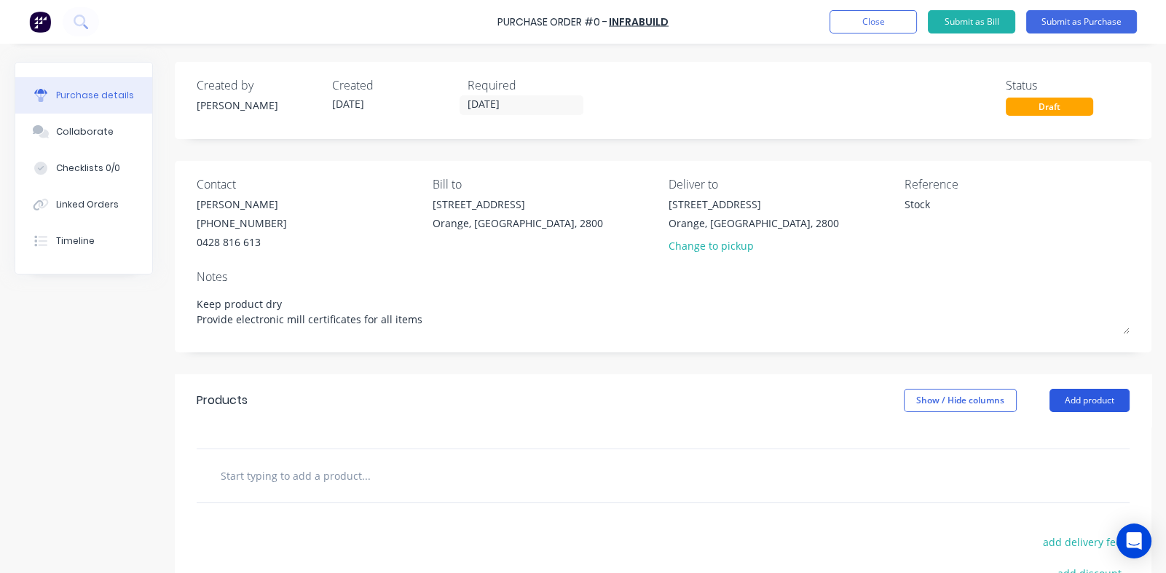
type textarea "Stock"
type textarea "x"
type textarea "Stock"
click at [1060, 396] on button "Add product" at bounding box center [1090, 400] width 80 height 23
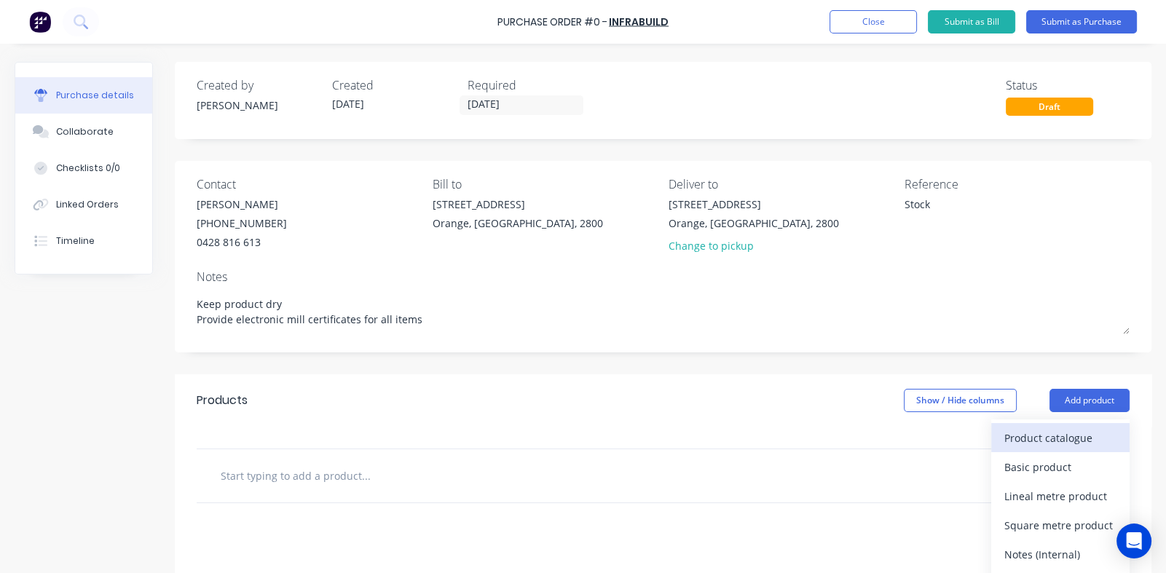
click at [1019, 441] on div "Product catalogue" at bounding box center [1060, 438] width 112 height 21
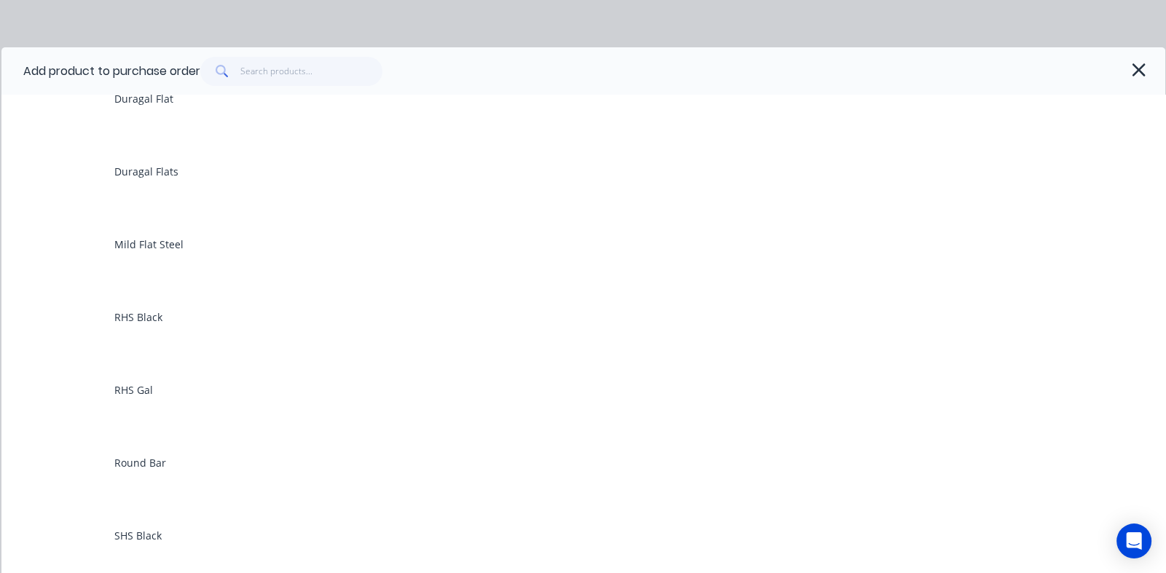
scroll to position [655, 0]
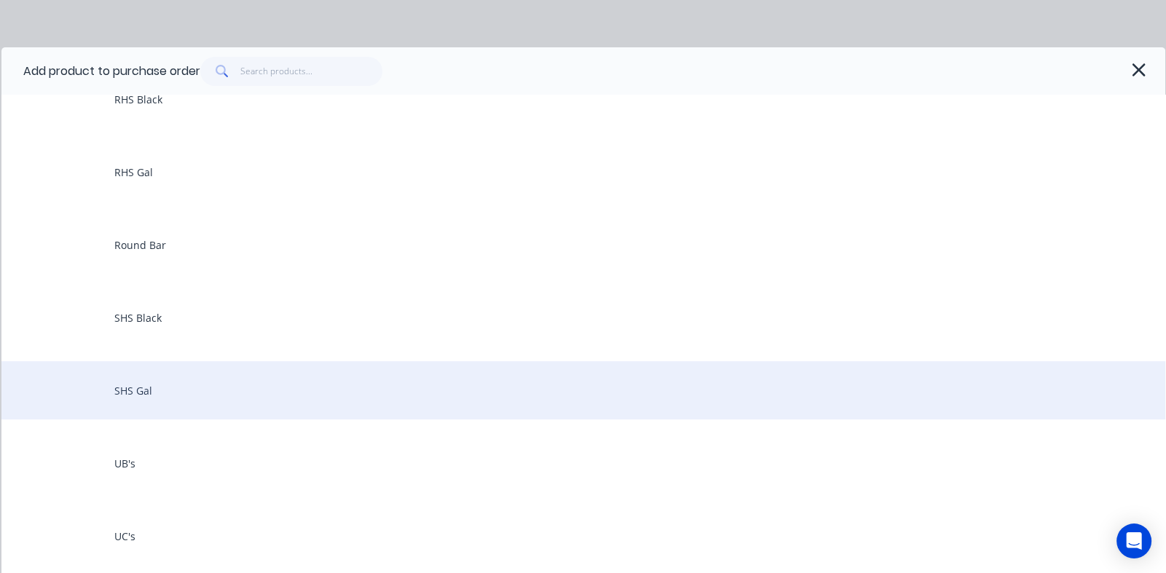
click at [203, 377] on div "SHS Gal" at bounding box center [583, 390] width 1164 height 58
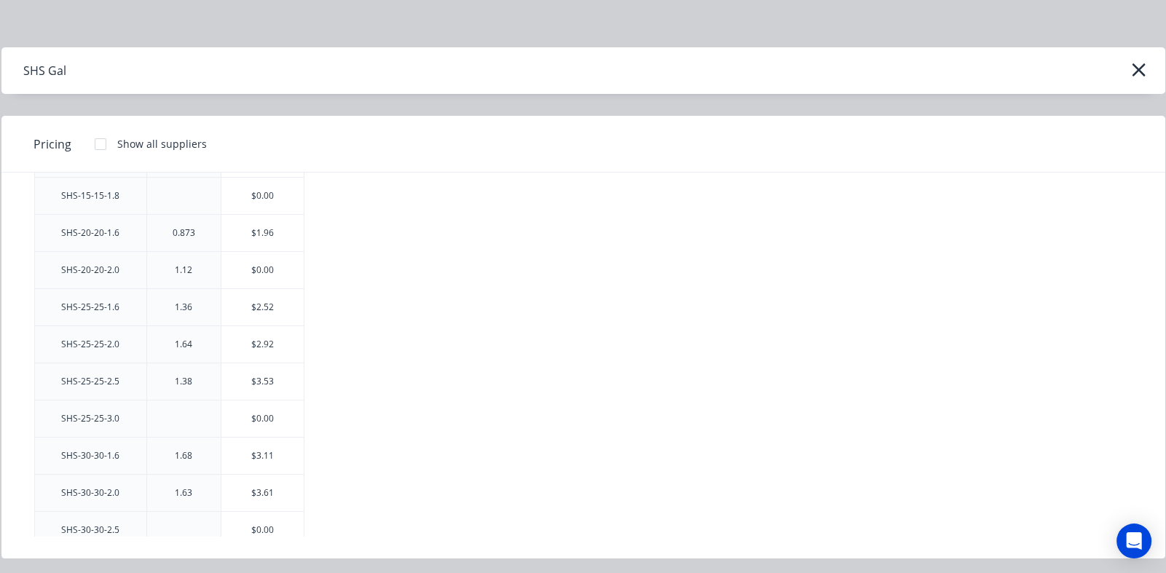
scroll to position [291, 0]
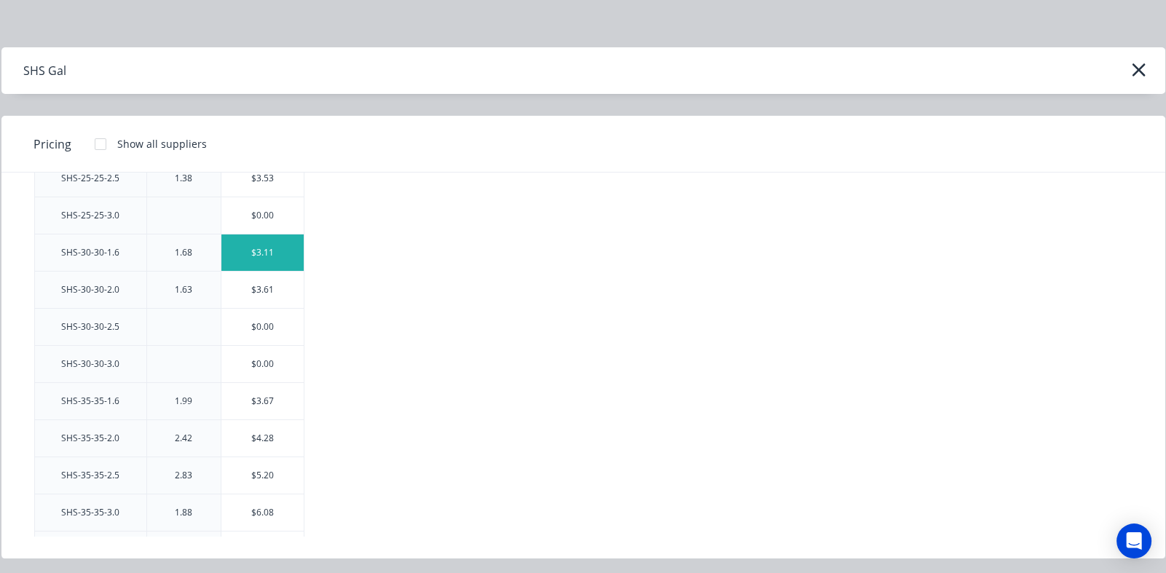
click at [264, 250] on div "$3.11" at bounding box center [262, 253] width 82 height 36
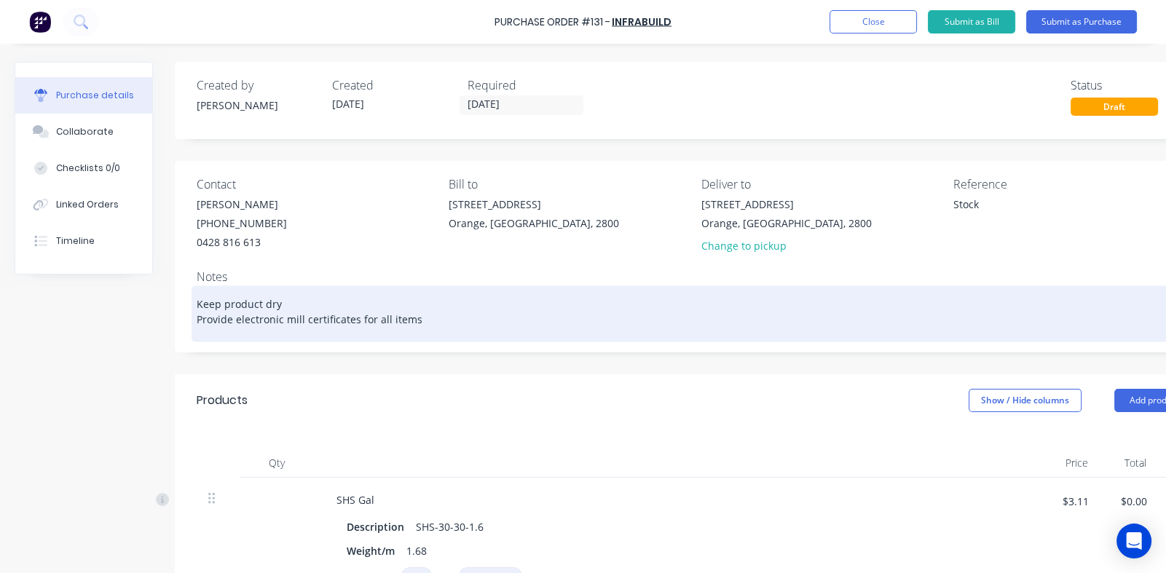
scroll to position [291, 0]
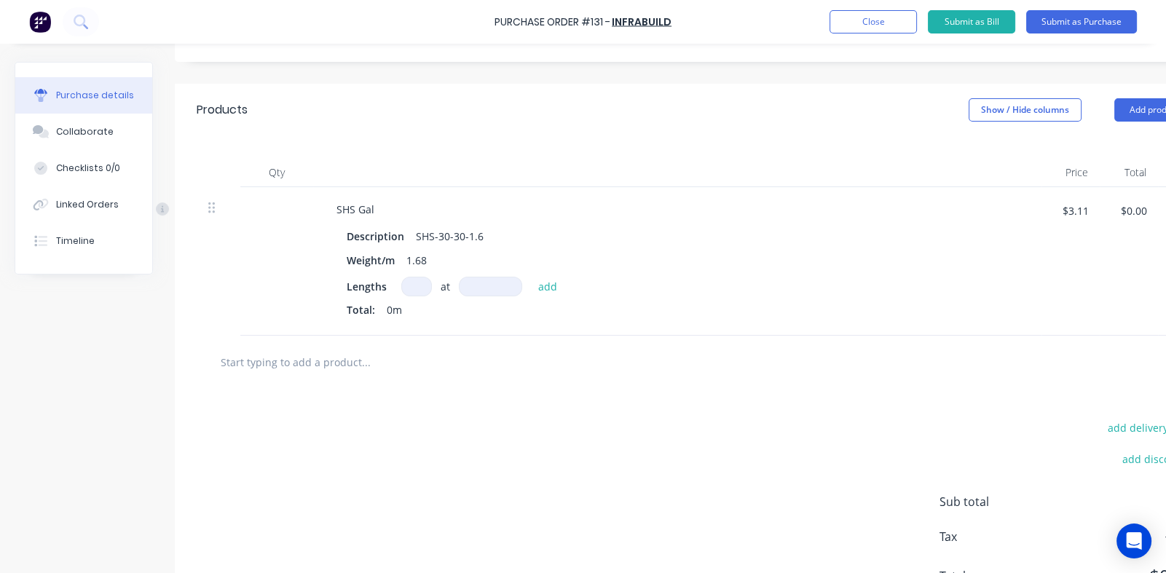
click at [416, 288] on input at bounding box center [416, 287] width 31 height 20
type textarea "x"
type input "1"
type textarea "x"
type input "10"
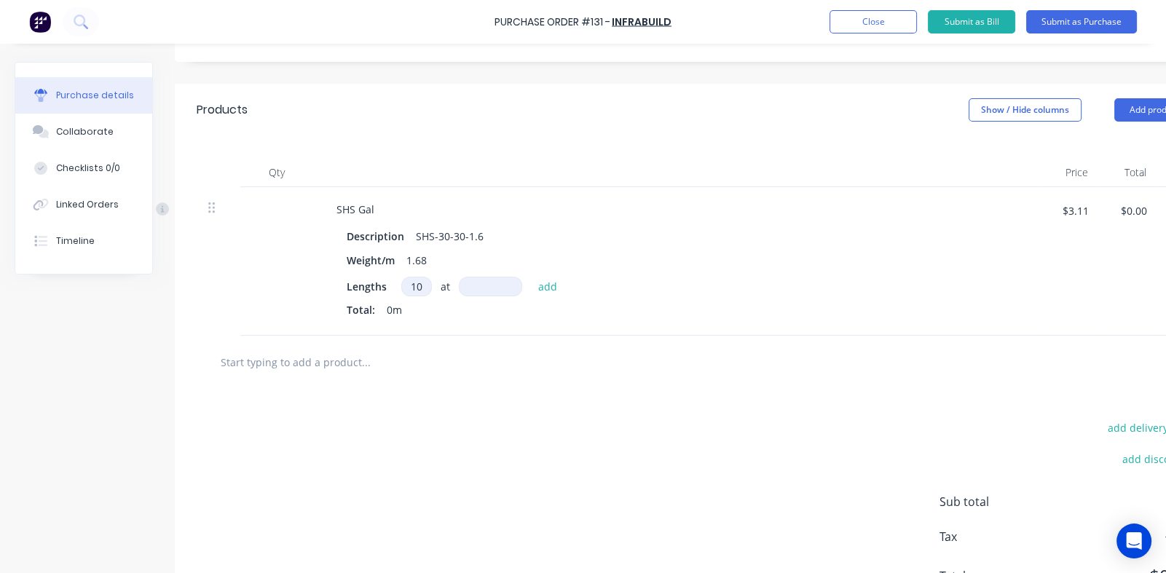
type textarea "x"
type input "100"
click at [492, 285] on input at bounding box center [490, 287] width 63 height 20
type textarea "x"
type input "8"
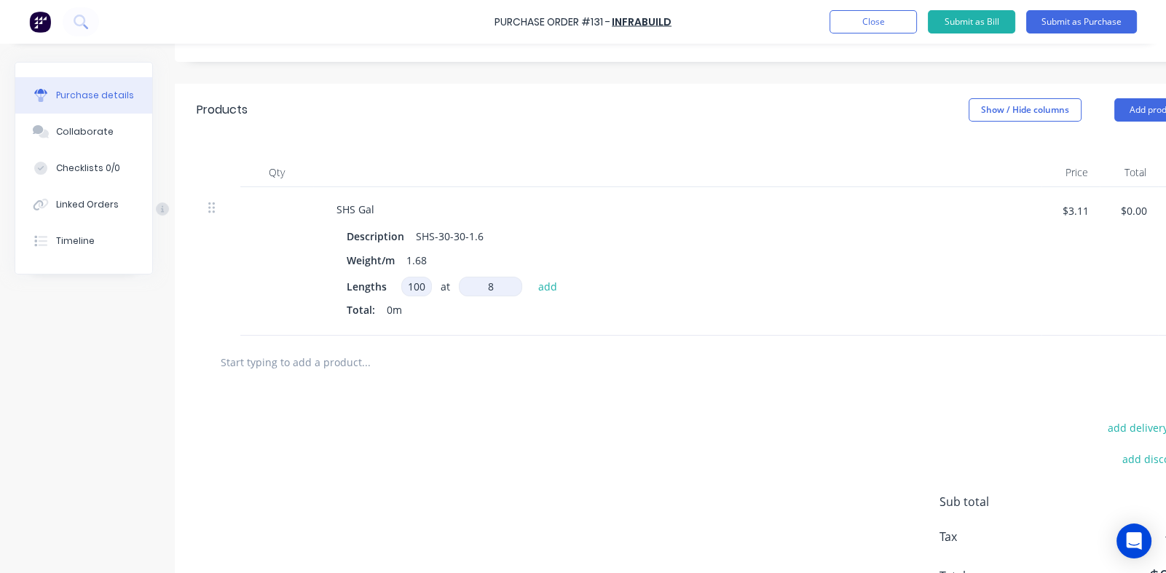
type textarea "x"
type input "80"
type textarea "x"
type input "800"
type textarea "x"
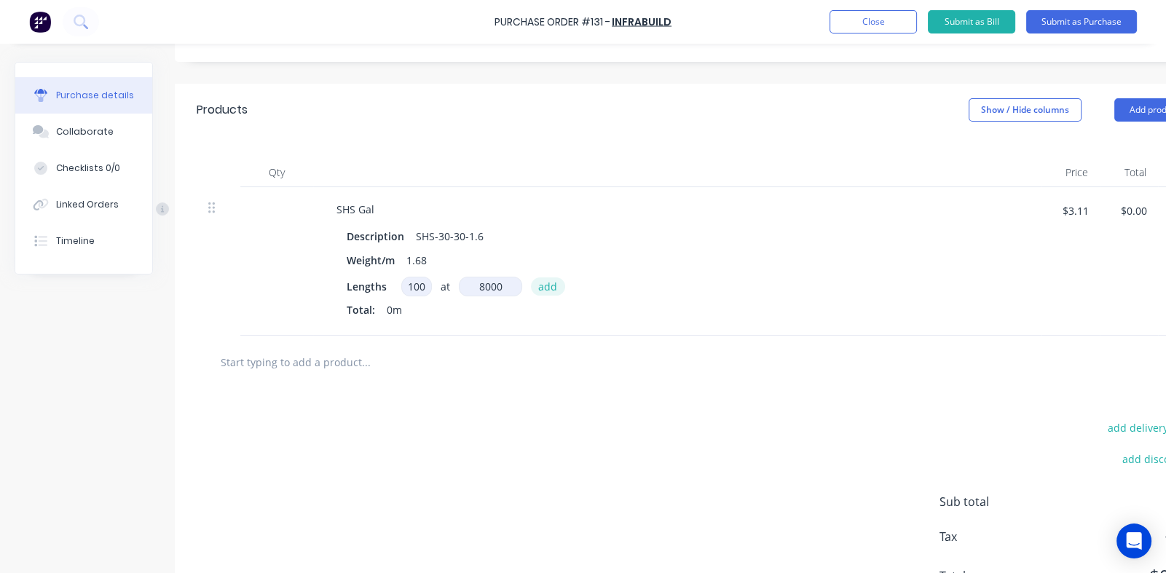
type input "8000"
type textarea "x"
type input "8000mm"
click at [546, 289] on button "add" at bounding box center [548, 286] width 34 height 17
type textarea "x"
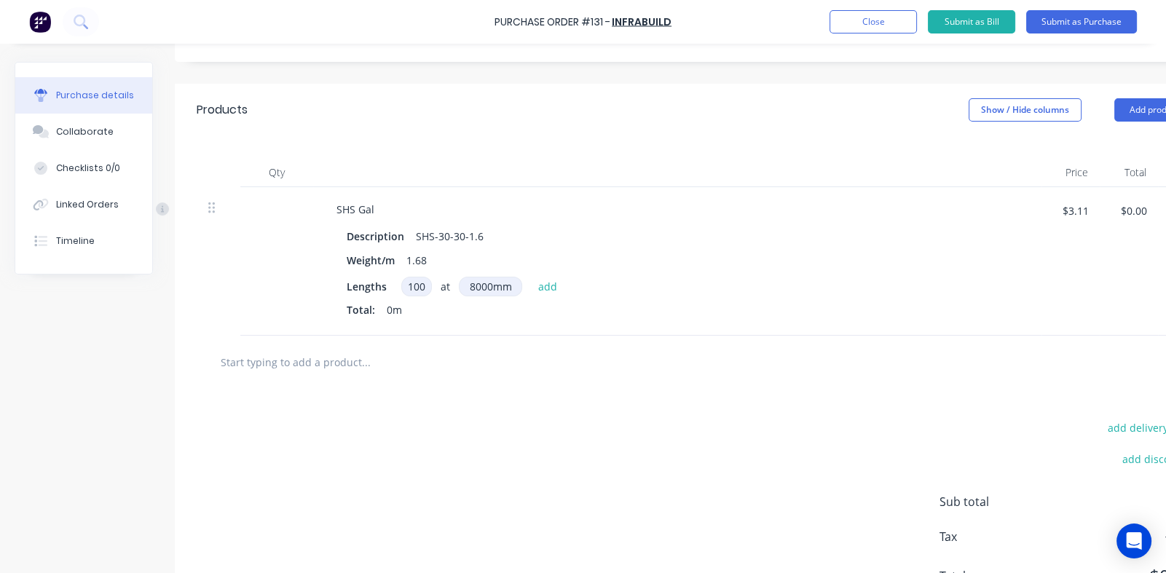
type input "$2,488.00"
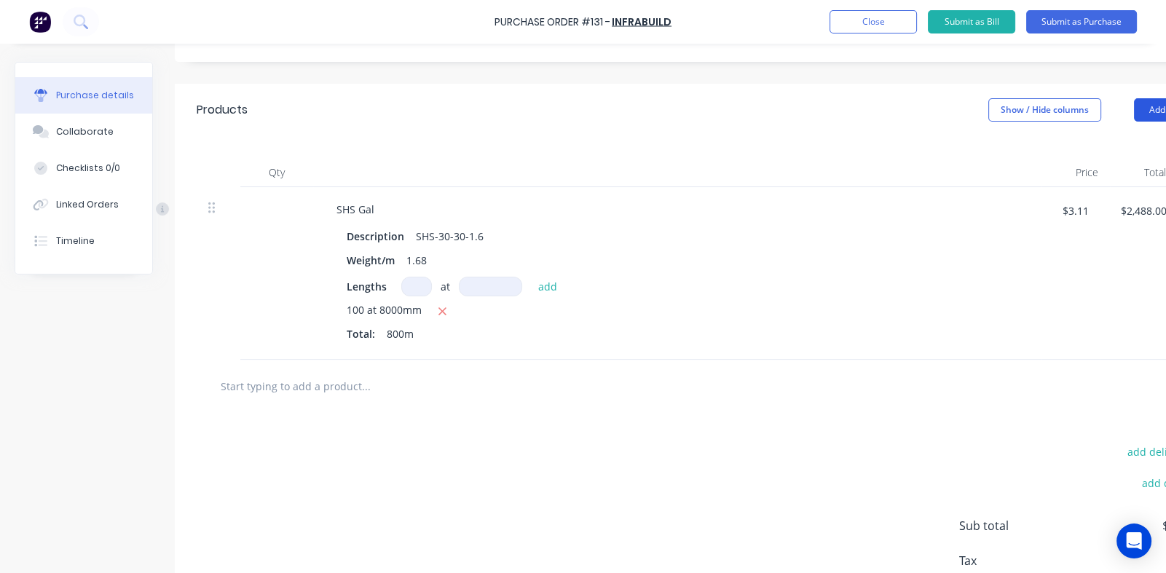
click at [1146, 106] on button "Add product" at bounding box center [1174, 109] width 80 height 23
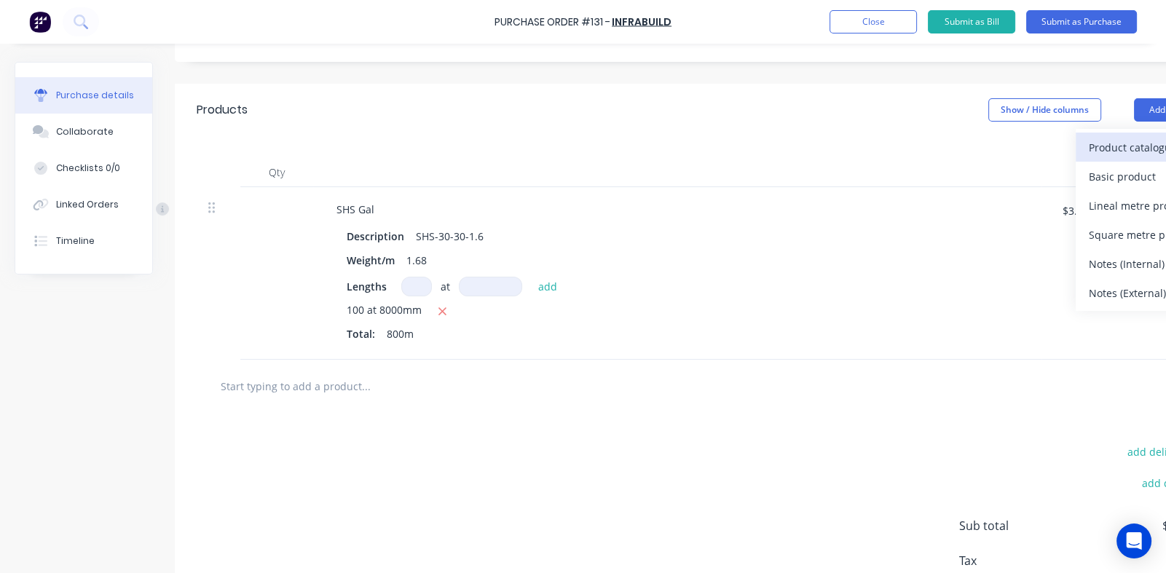
click at [1109, 152] on div "Product catalogue" at bounding box center [1145, 147] width 112 height 21
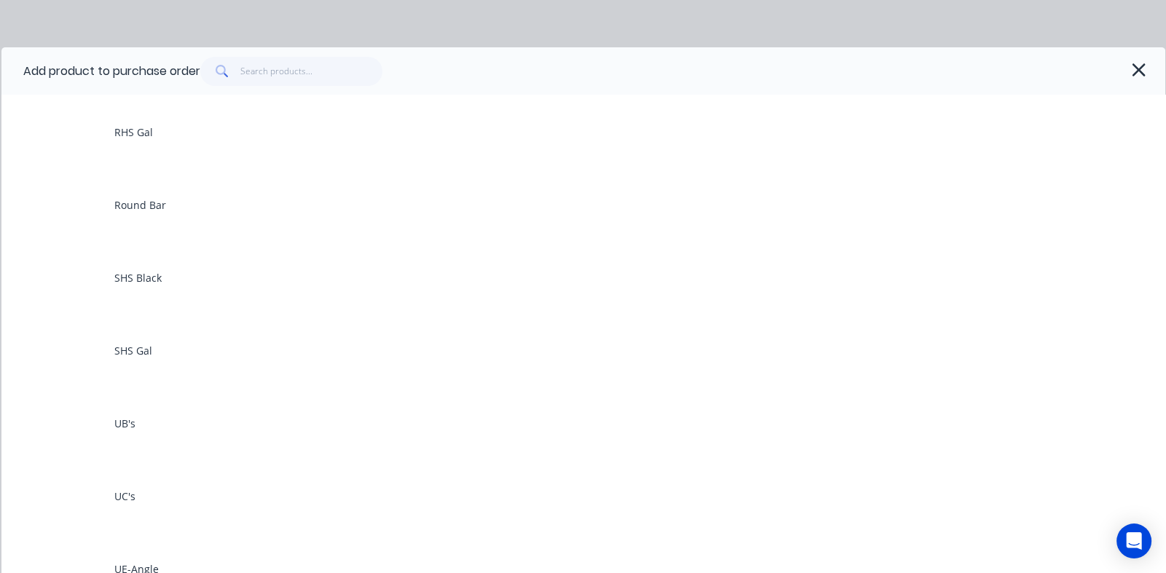
scroll to position [728, 0]
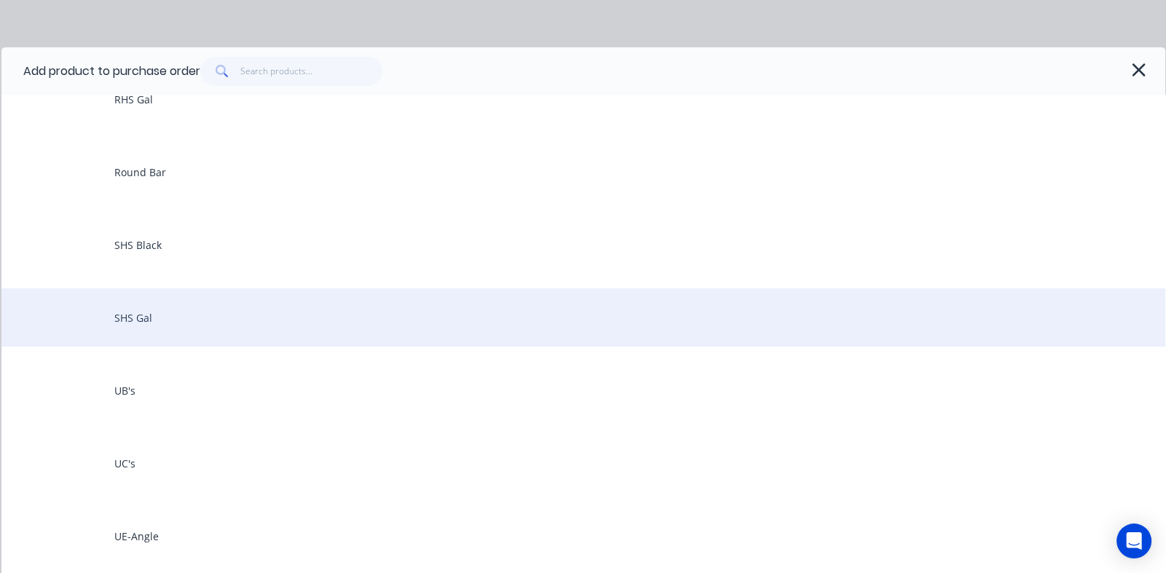
click at [136, 310] on div "SHS Gal" at bounding box center [583, 317] width 1164 height 58
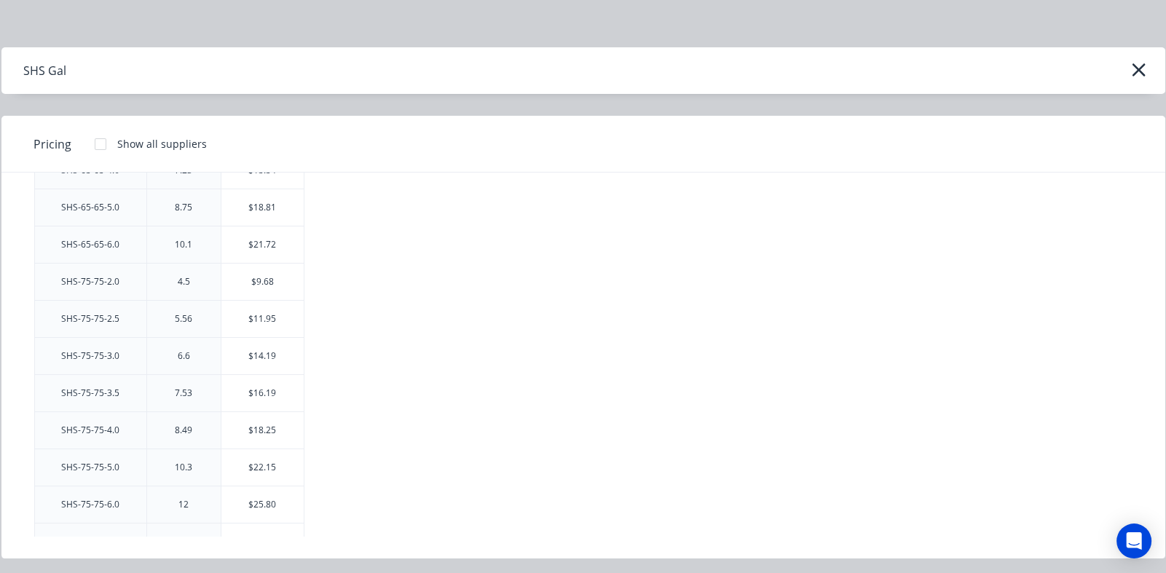
scroll to position [1383, 0]
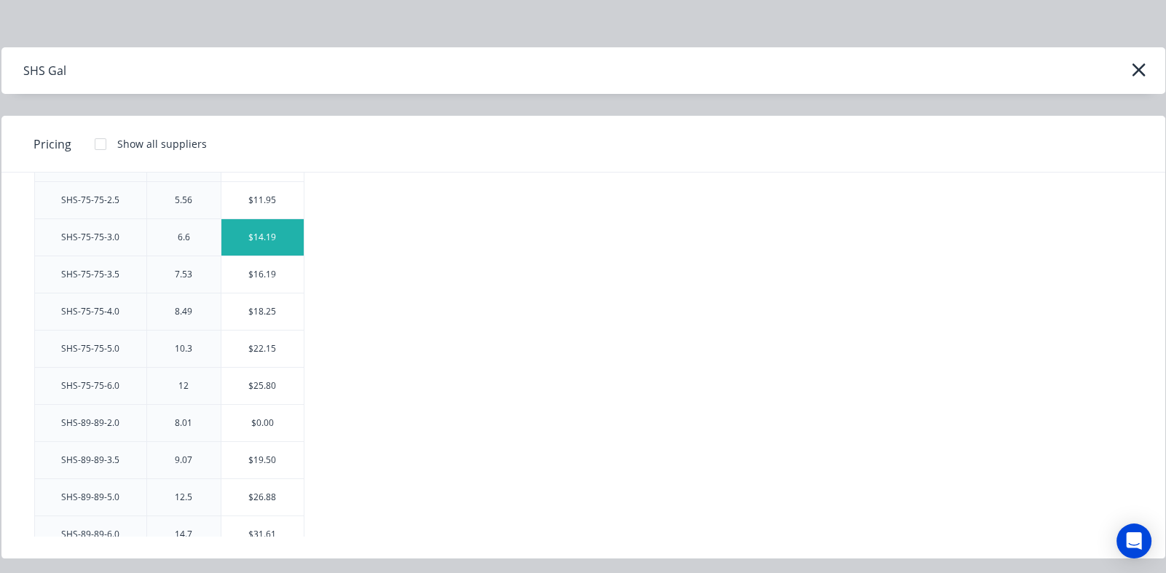
click at [270, 223] on div "$14.19" at bounding box center [262, 237] width 82 height 36
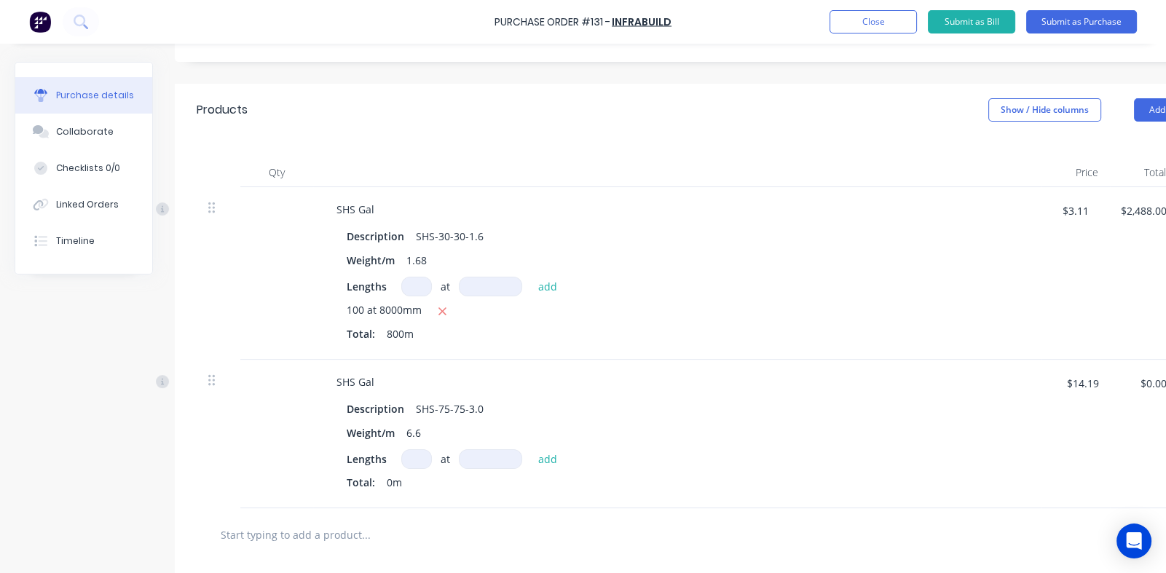
click at [410, 458] on input at bounding box center [416, 459] width 31 height 20
click at [416, 460] on input at bounding box center [416, 459] width 31 height 20
type textarea "x"
type input "2"
type textarea "x"
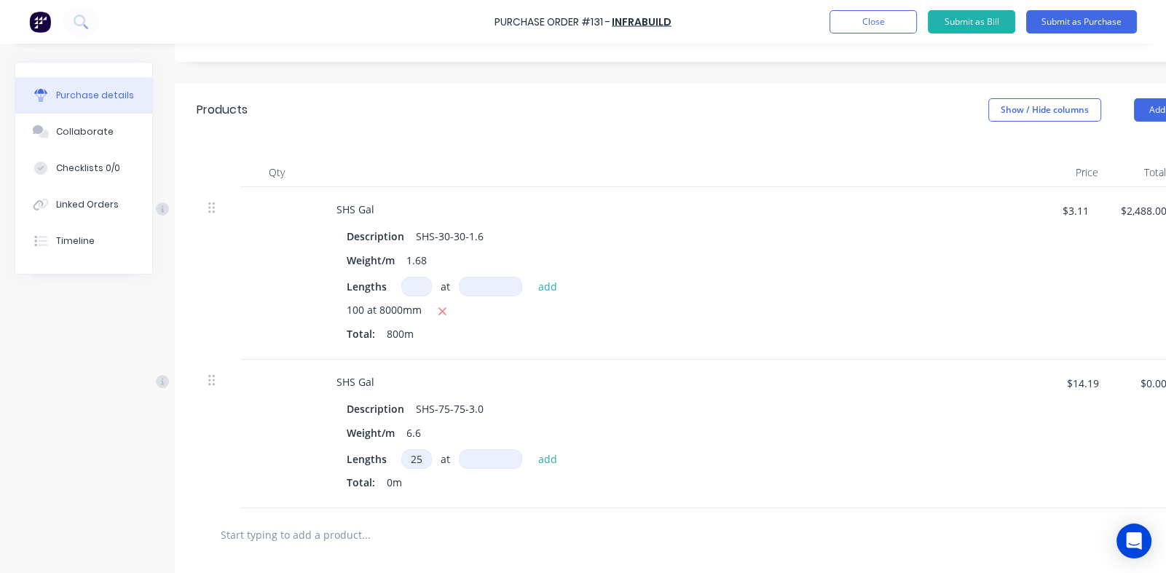
type input "25"
click at [481, 460] on input at bounding box center [490, 459] width 63 height 20
type textarea "x"
type input "1"
type textarea "x"
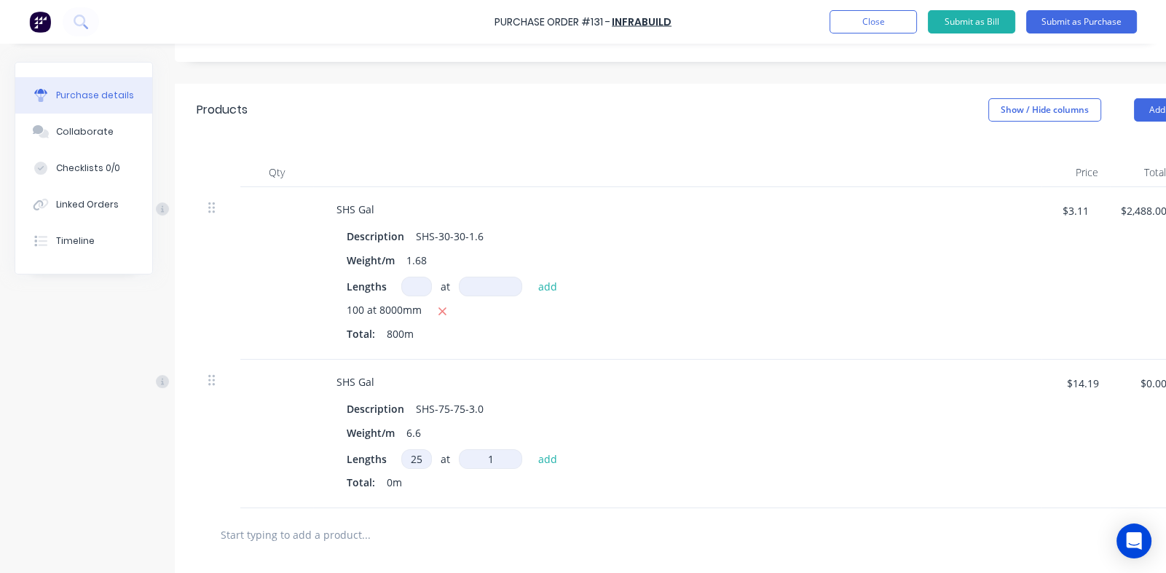
type input "10"
type textarea "x"
type input "108"
type textarea "x"
type input "1080"
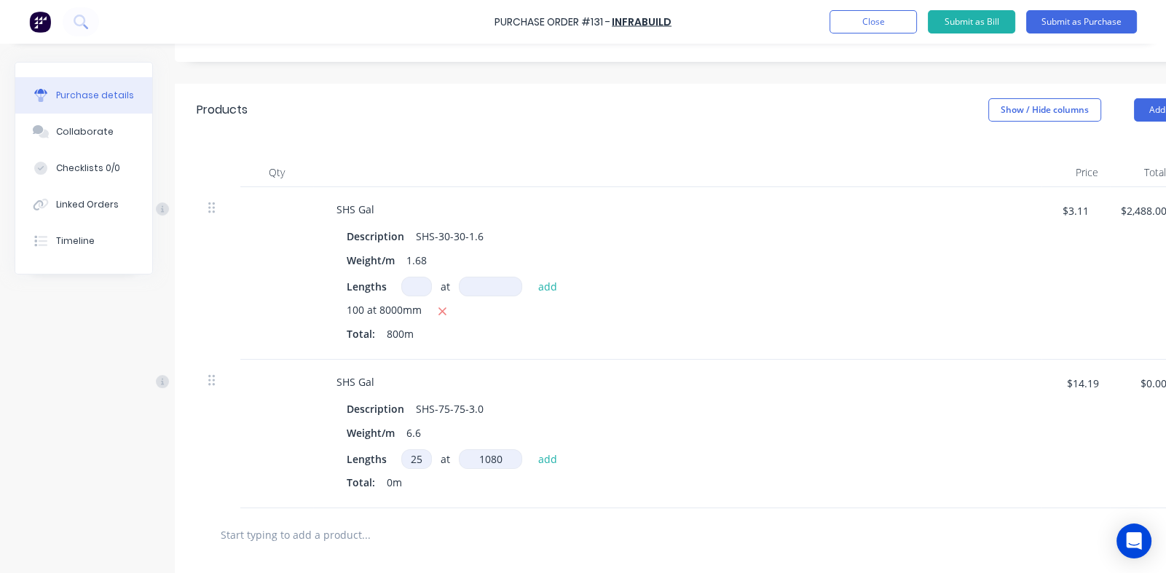
type textarea "x"
type input "10800"
type textarea "x"
type input "10800mm"
click at [549, 455] on button "add" at bounding box center [548, 458] width 34 height 17
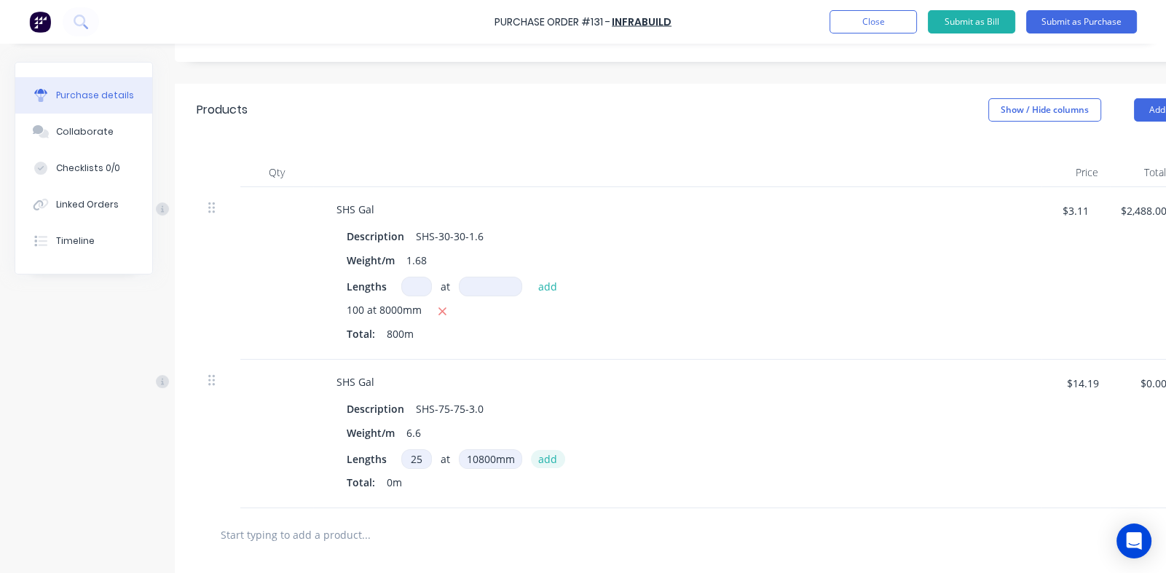
type textarea "x"
type input "$3,831.30"
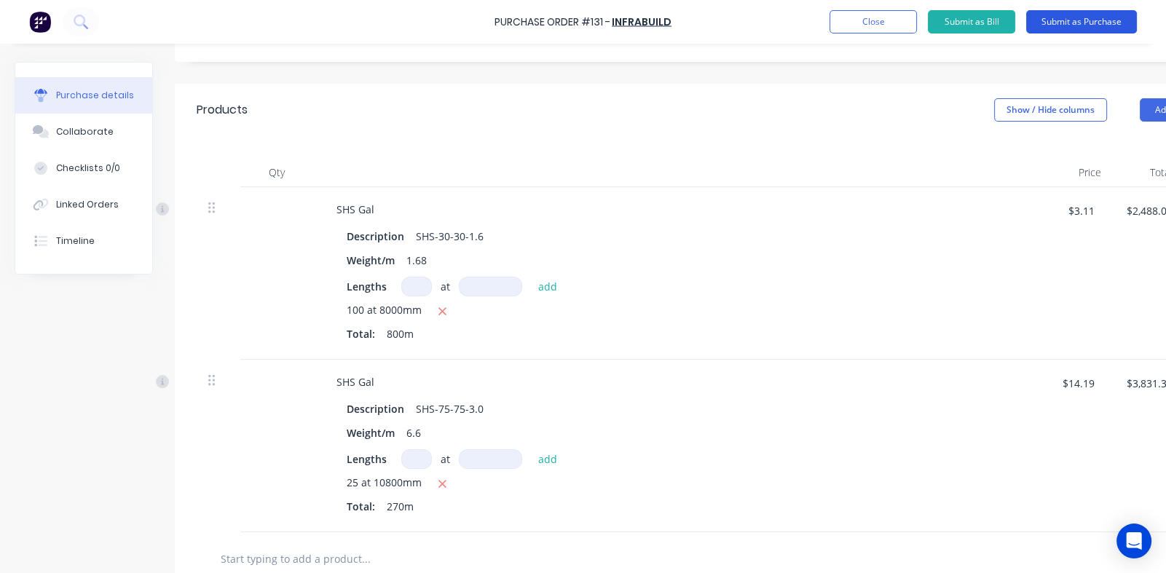
click at [1064, 22] on button "Submit as Purchase" at bounding box center [1081, 21] width 111 height 23
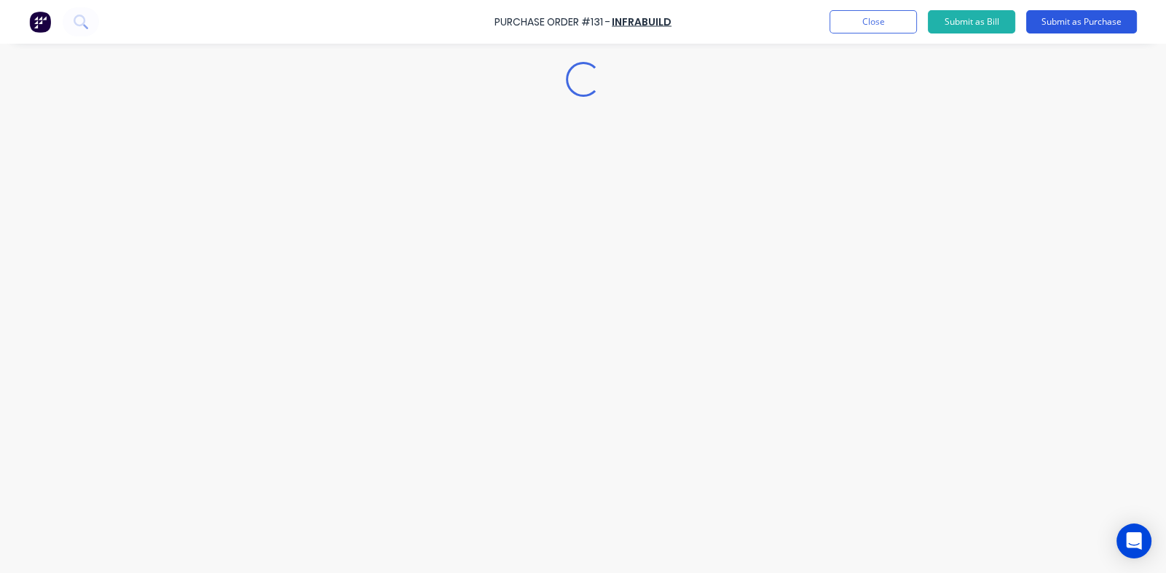
scroll to position [0, 0]
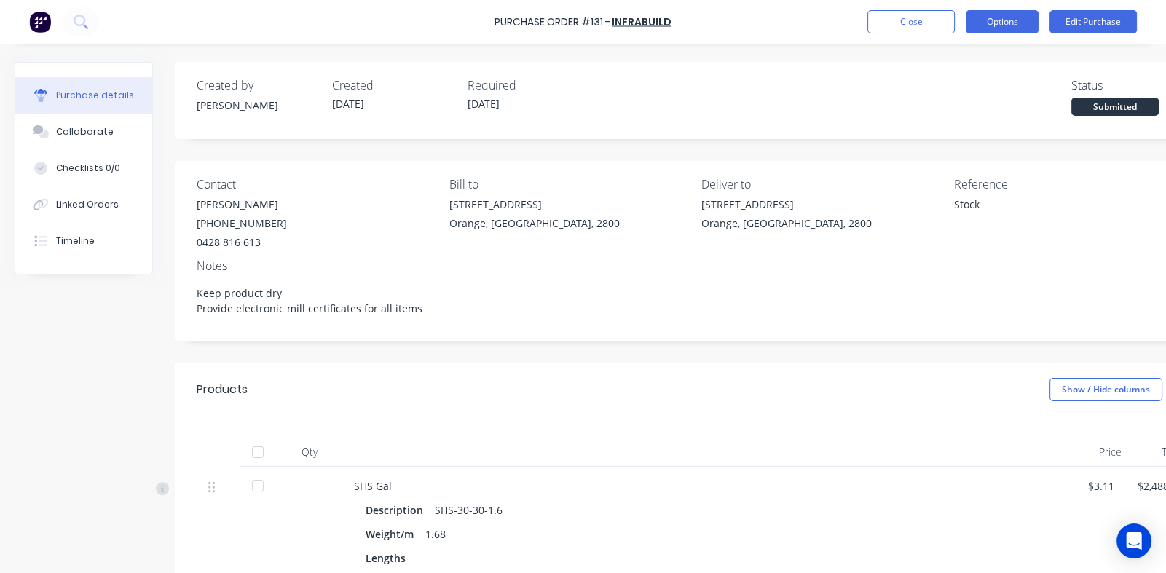
click at [997, 23] on button "Options" at bounding box center [1002, 21] width 73 height 23
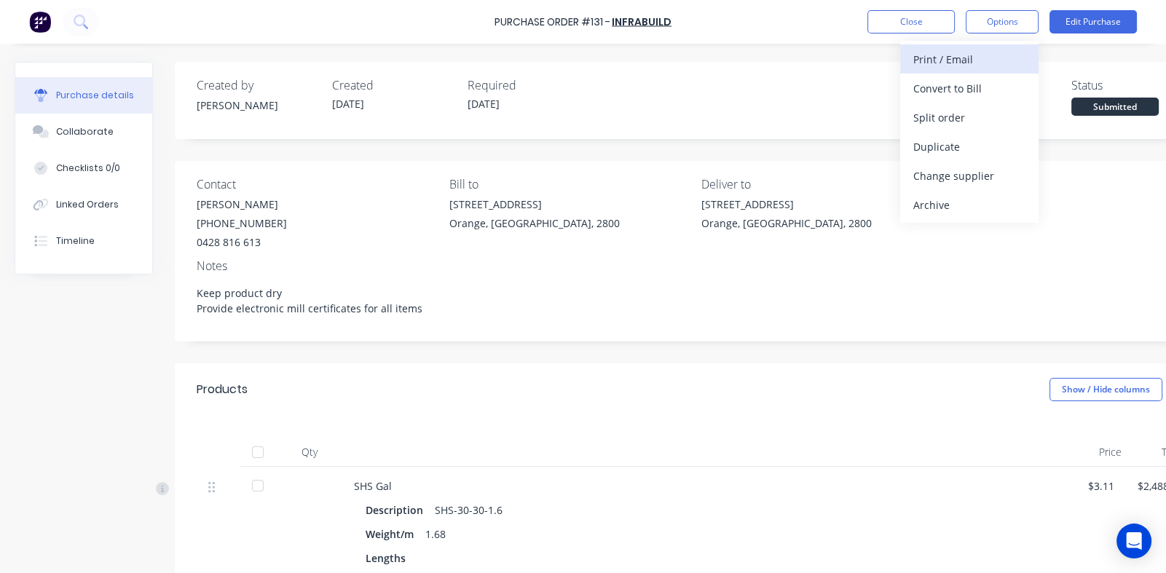
click at [925, 63] on div "Print / Email" at bounding box center [969, 59] width 112 height 21
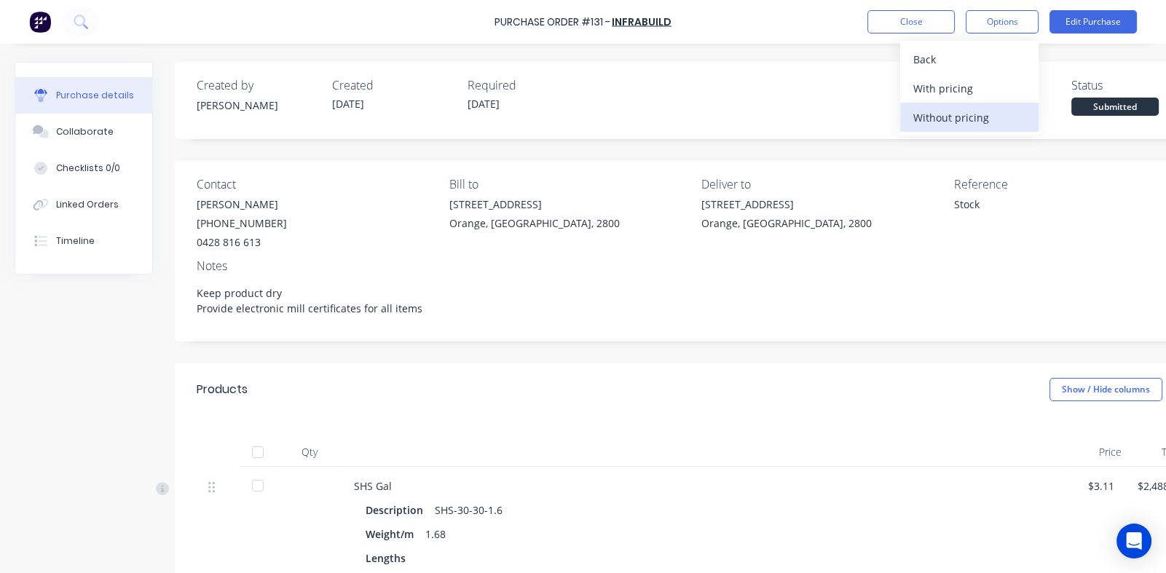
click at [929, 121] on div "Without pricing" at bounding box center [969, 117] width 112 height 21
type textarea "x"
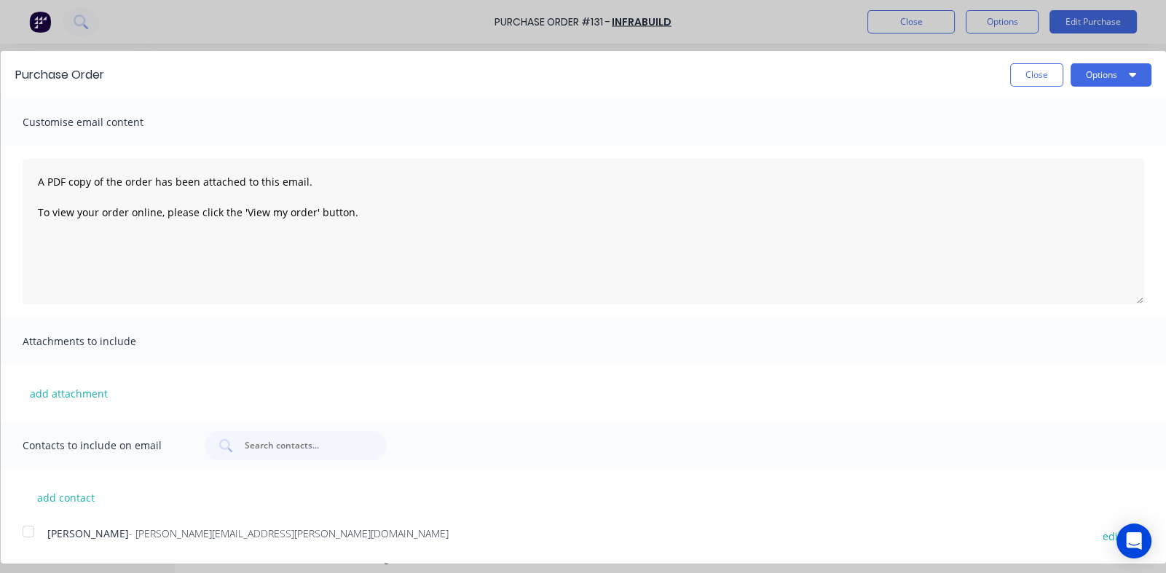
click at [30, 535] on div at bounding box center [28, 531] width 29 height 29
click at [224, 249] on textarea "A PDF copy of the order has been attached to this email. To view your order onl…" at bounding box center [584, 232] width 1122 height 146
click at [393, 212] on textarea "A PDF copy of the order has been attached to this email. To view your order onl…" at bounding box center [584, 232] width 1122 height 146
type textarea "A PDF copy of the order has been attached to this email. To view your order onl…"
click at [1100, 74] on button "Options" at bounding box center [1111, 74] width 81 height 23
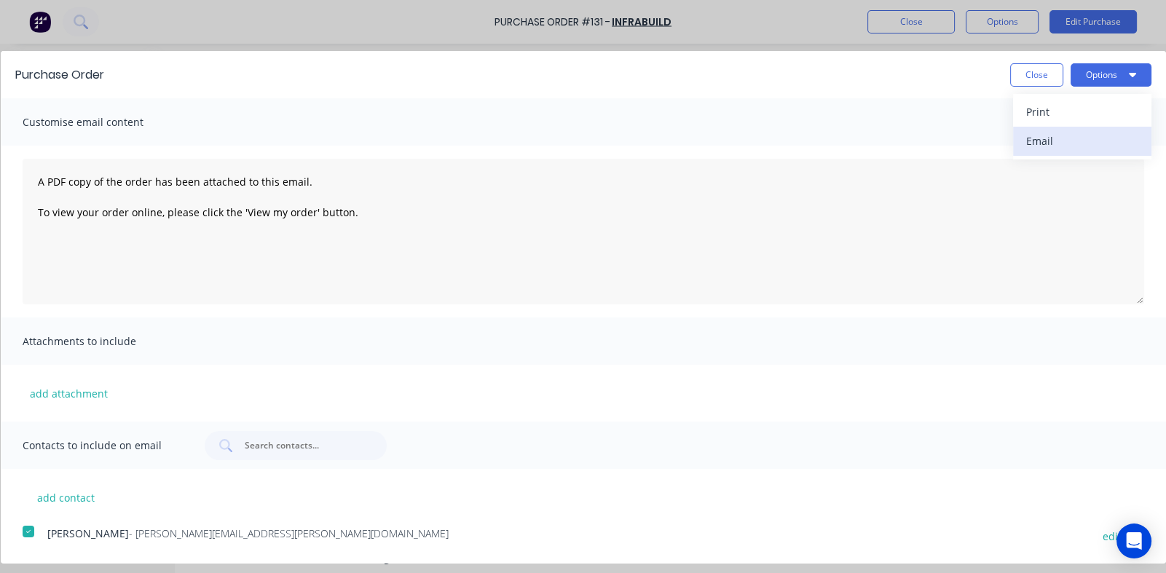
click at [1033, 143] on div "Email" at bounding box center [1082, 140] width 112 height 21
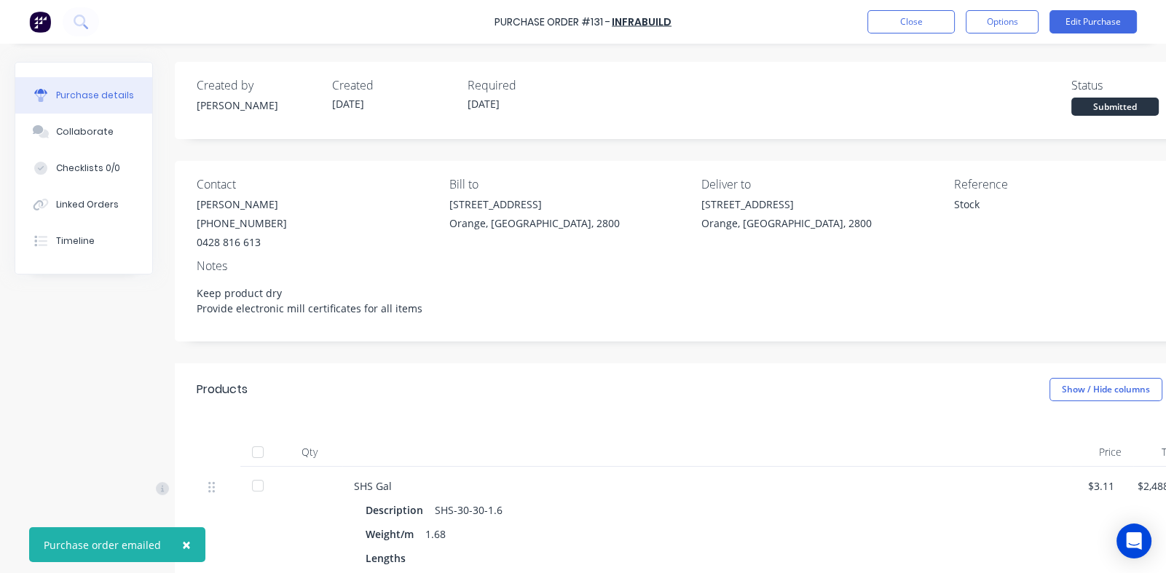
type textarea "x"
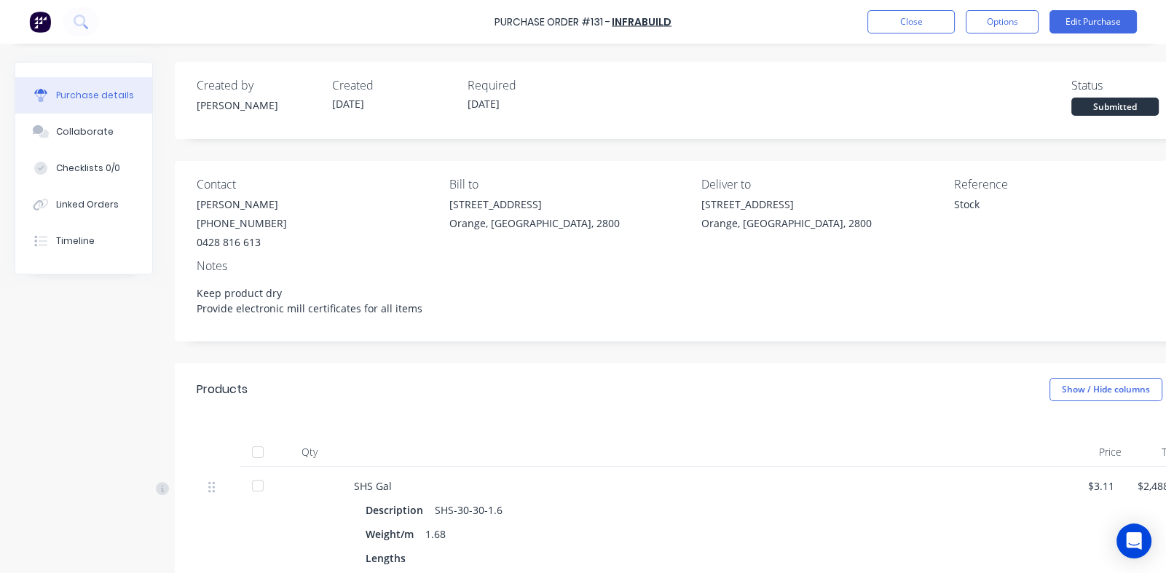
scroll to position [430, 0]
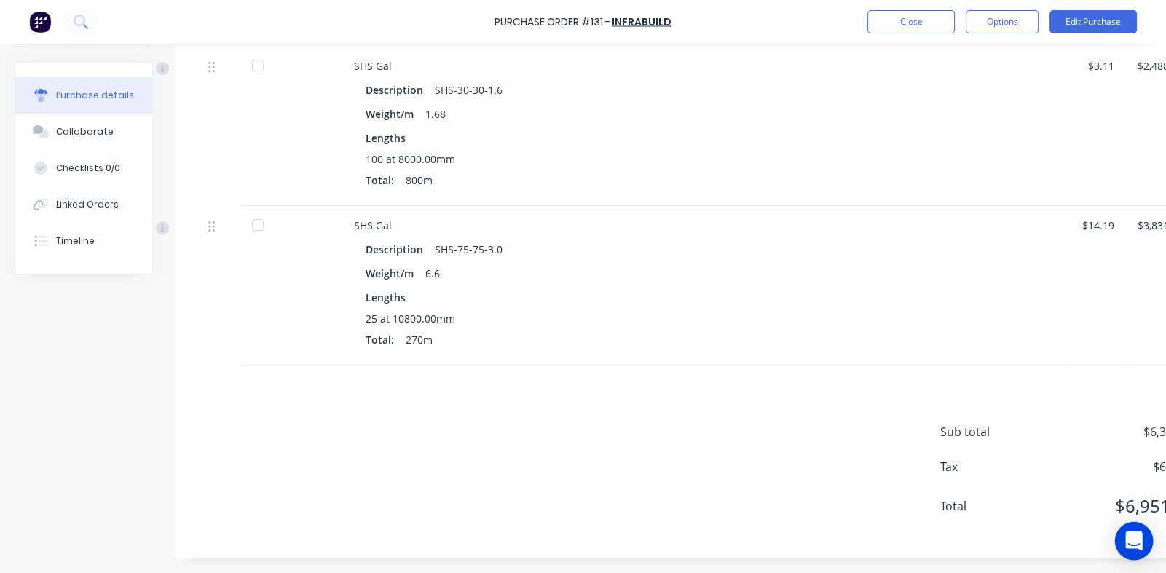
click at [1133, 538] on icon "Open Intercom Messenger" at bounding box center [1133, 541] width 17 height 19
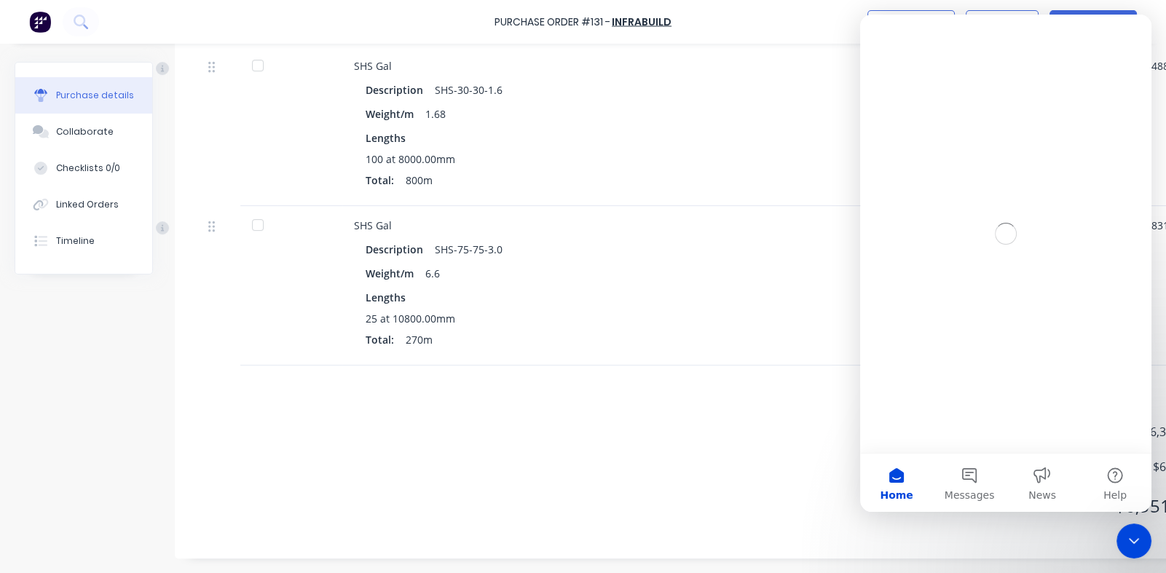
scroll to position [0, 0]
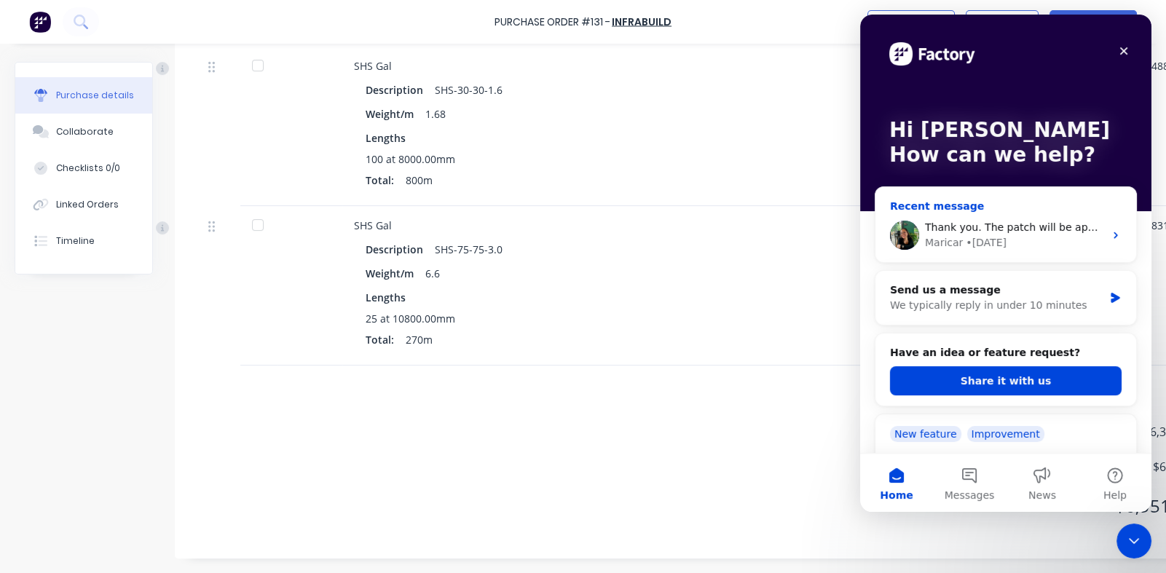
click at [1009, 229] on span "Thank you. The patch will be applied retrospectively." at bounding box center [1059, 227] width 269 height 12
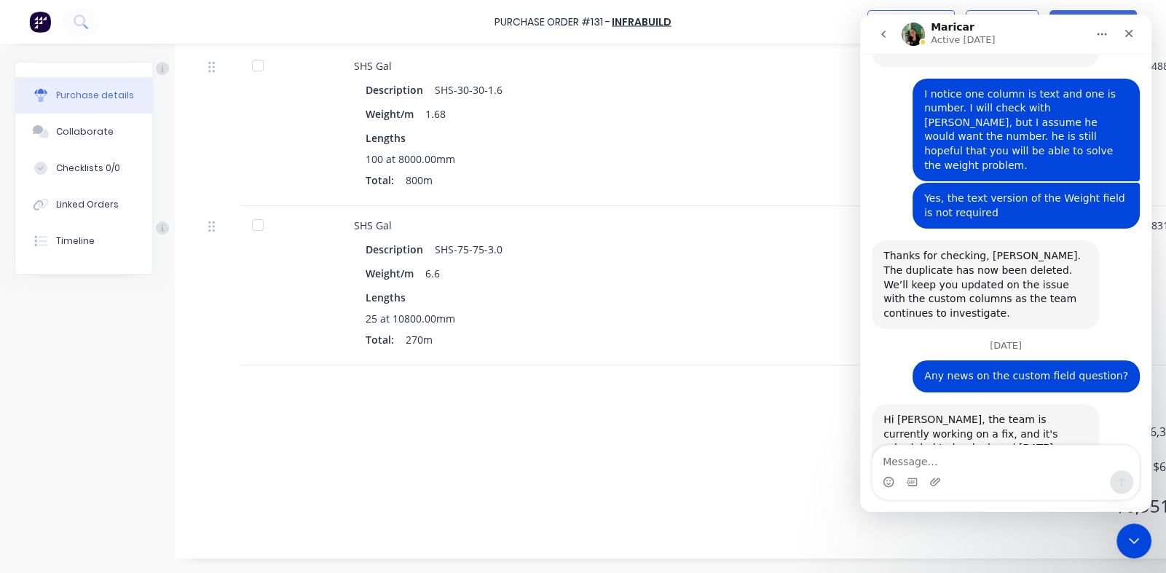
scroll to position [2743, 0]
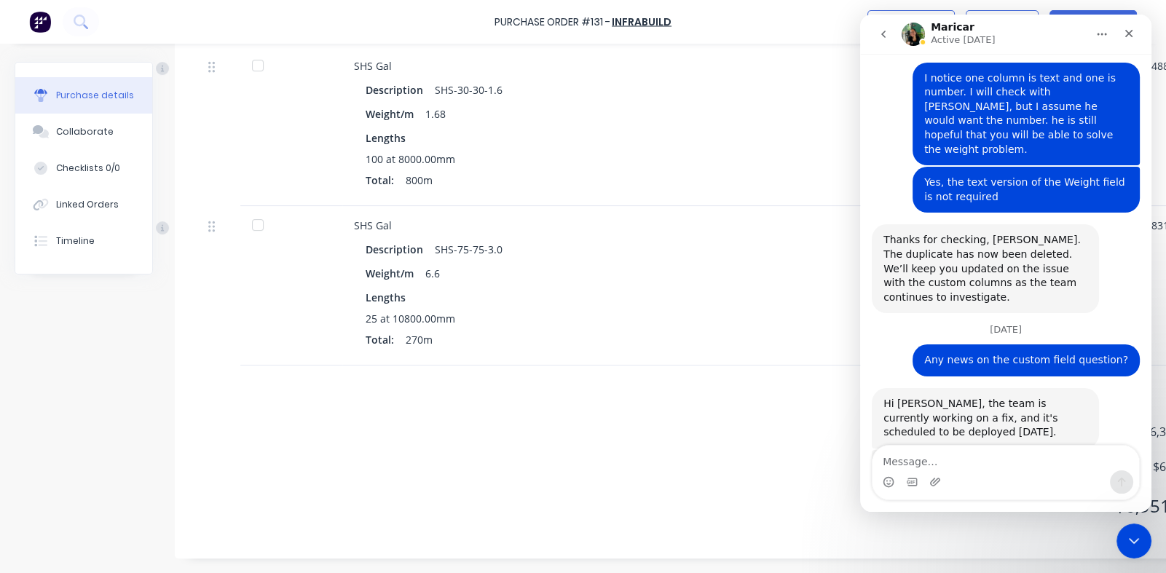
click at [973, 465] on textarea "Message…" at bounding box center [1006, 458] width 267 height 25
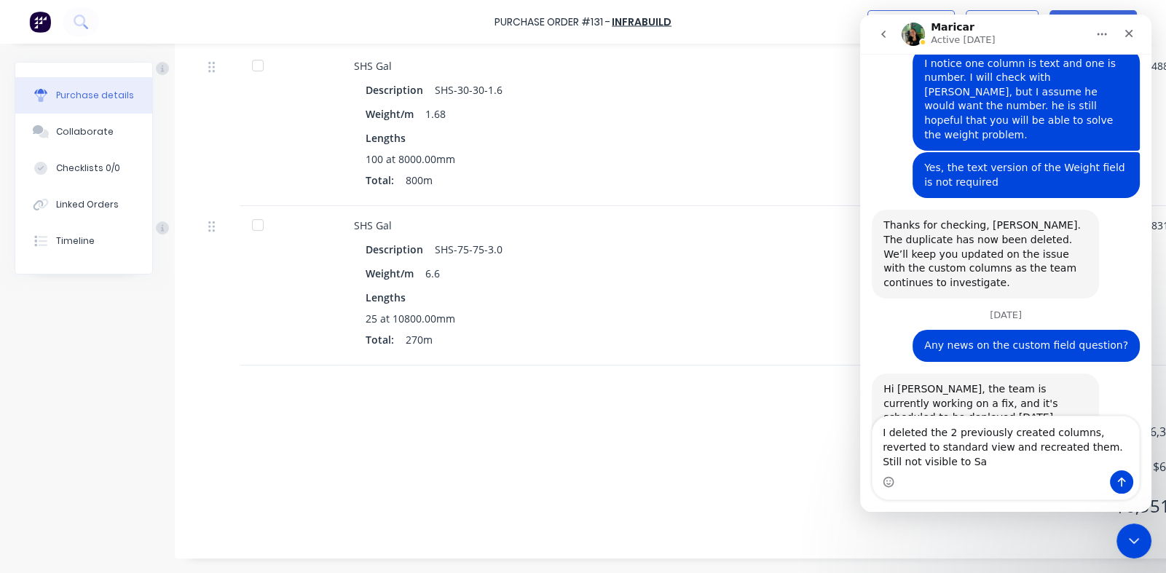
scroll to position [2772, 0]
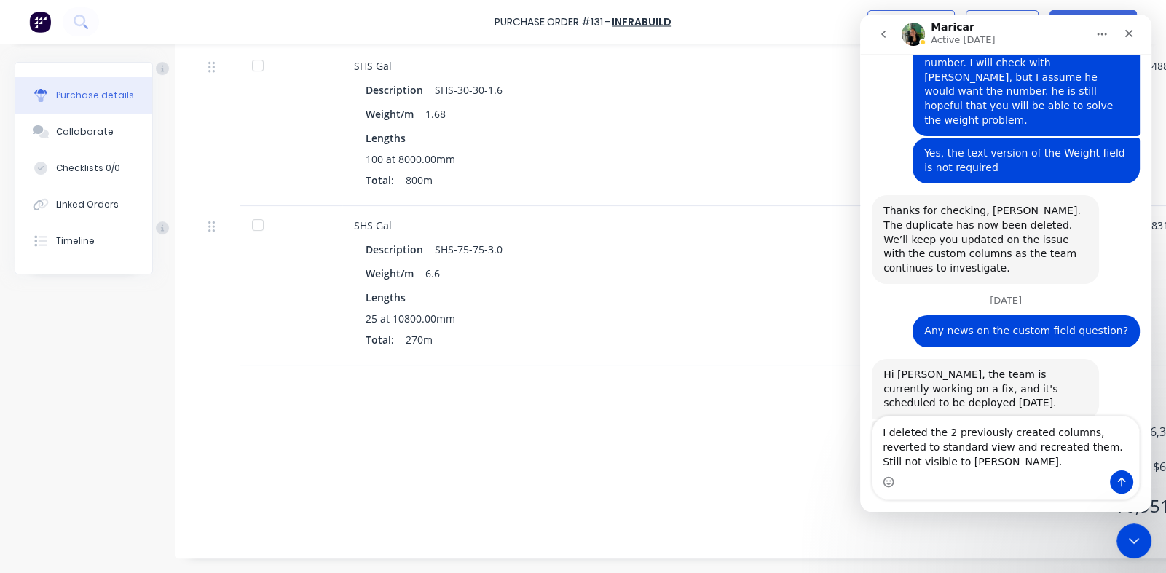
type textarea "I deleted the 2 previously created columns, reverted to standard view and recre…"
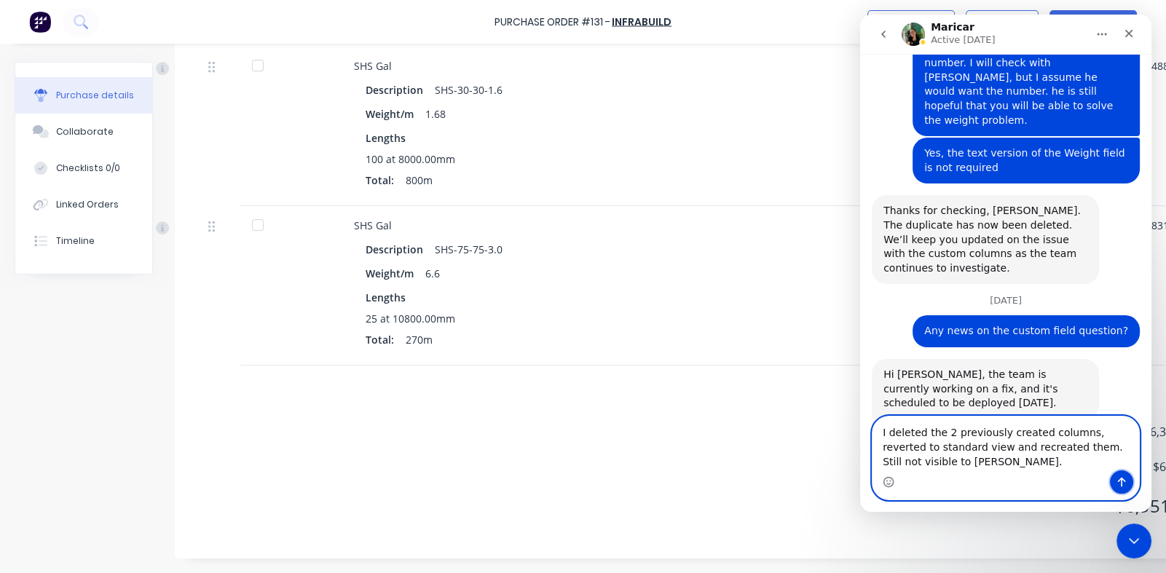
click at [1125, 478] on icon "Send a message…" at bounding box center [1122, 482] width 12 height 12
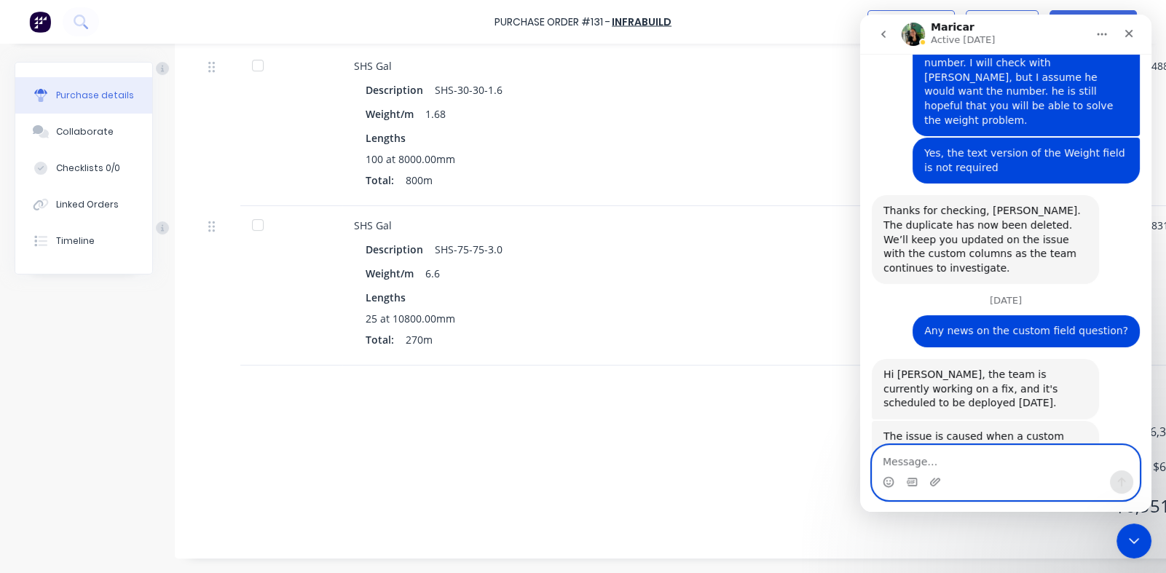
scroll to position [2835, 0]
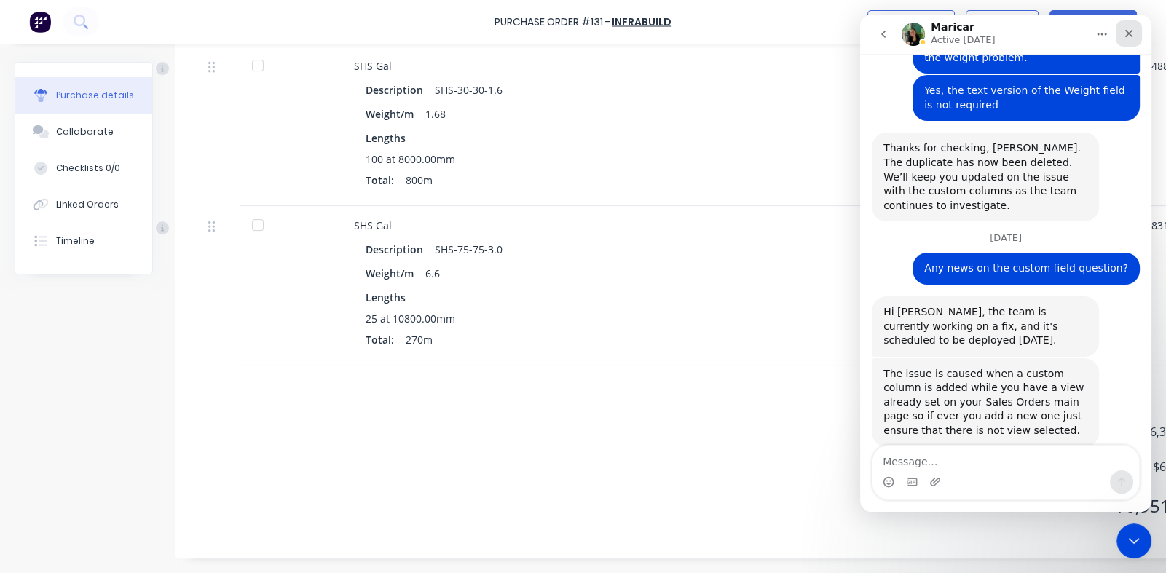
click at [1131, 33] on icon "Close" at bounding box center [1129, 34] width 12 height 12
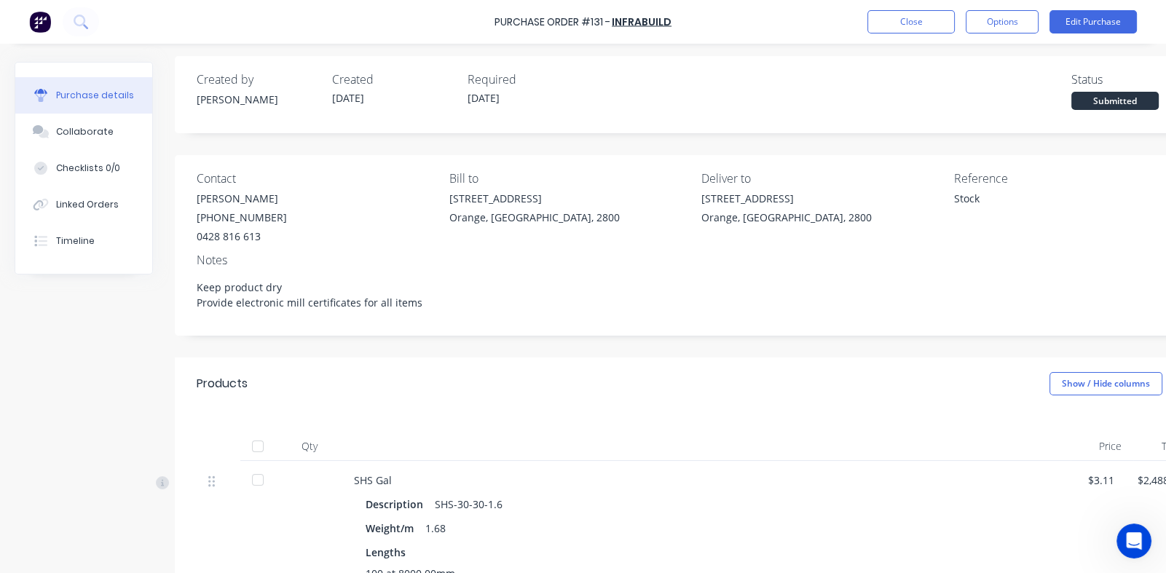
scroll to position [0, 0]
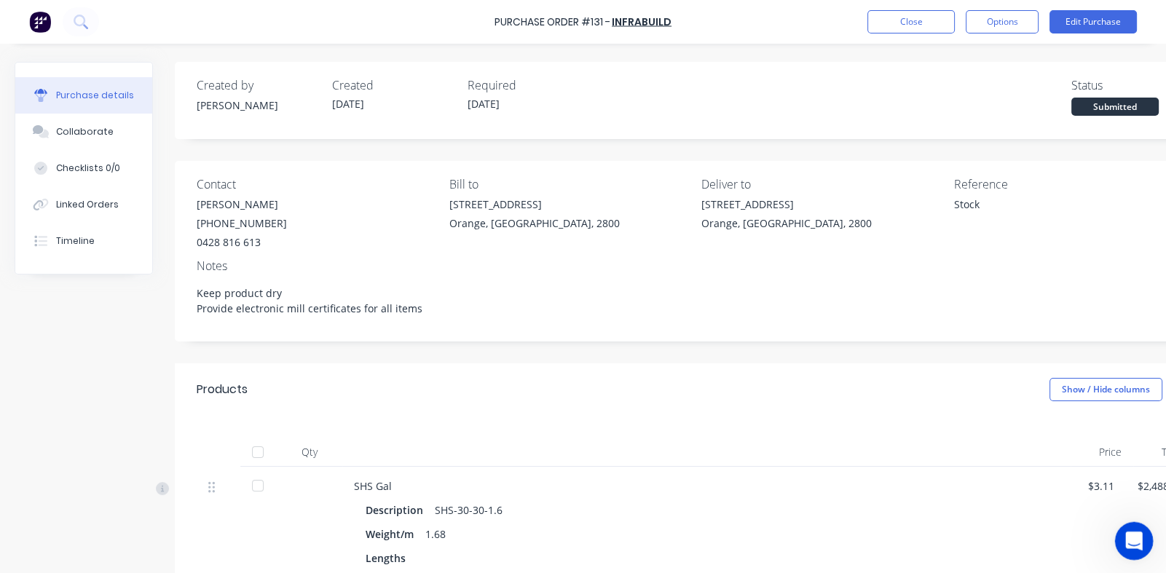
click at [1134, 536] on icon "Open Intercom Messenger" at bounding box center [1132, 539] width 24 height 24
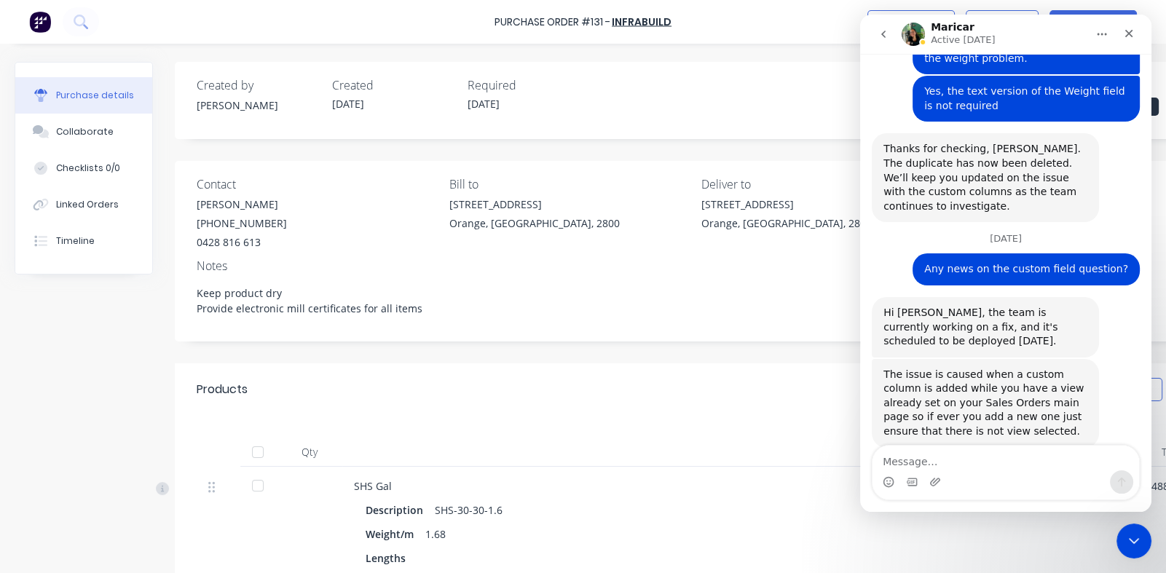
scroll to position [2835, 0]
click at [883, 36] on icon "go back" at bounding box center [884, 34] width 12 height 12
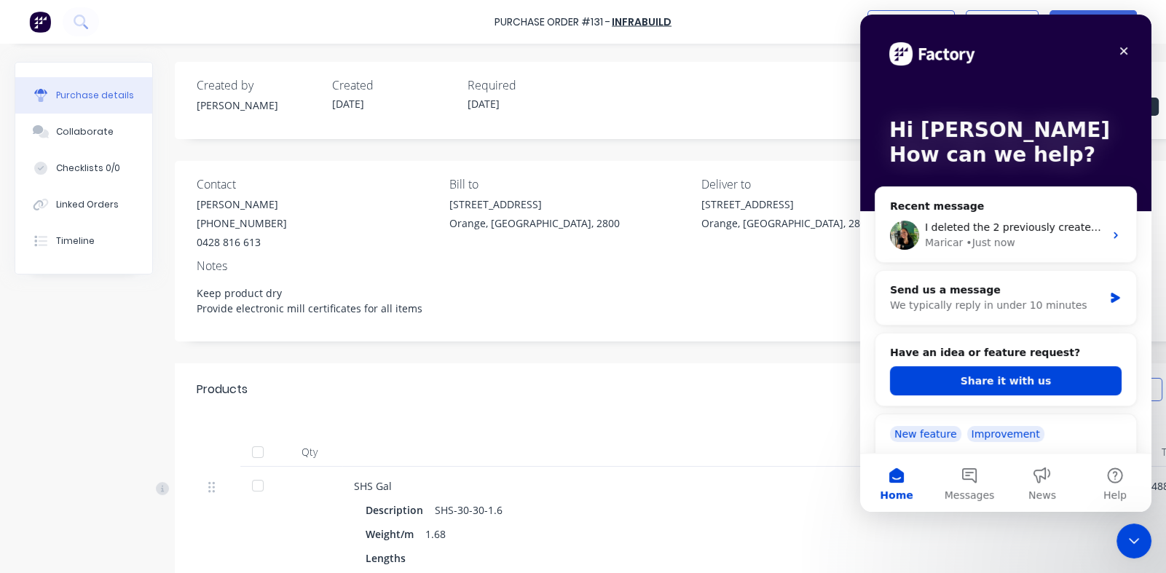
scroll to position [0, 0]
drag, startPoint x: 883, startPoint y: 36, endPoint x: 929, endPoint y: 430, distance: 396.1
click at [929, 430] on div "New feature" at bounding box center [925, 434] width 71 height 16
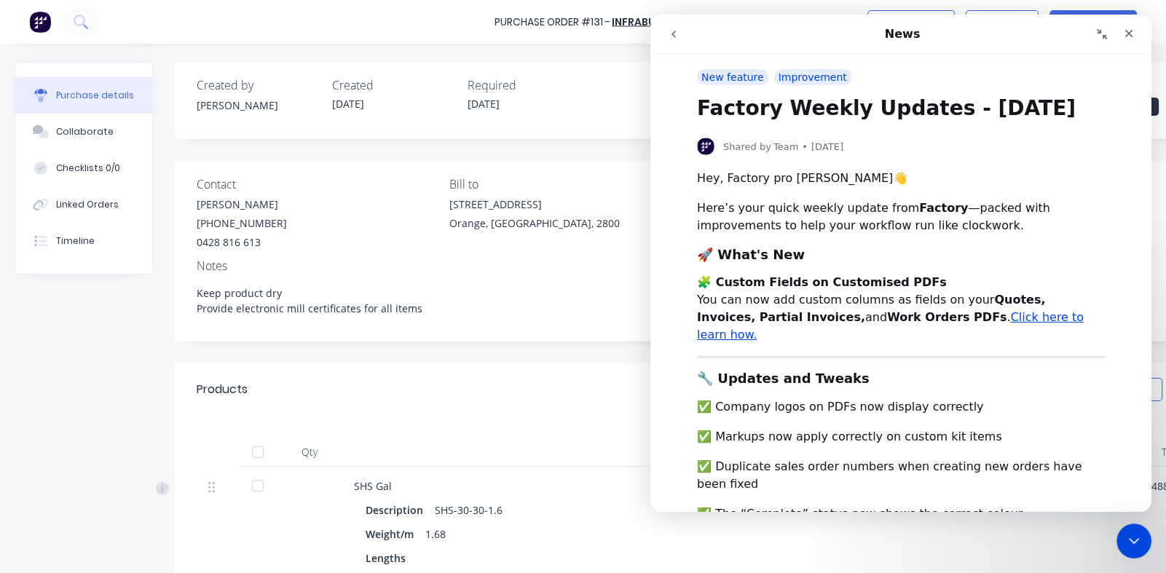
click at [672, 29] on icon "go back" at bounding box center [674, 34] width 12 height 12
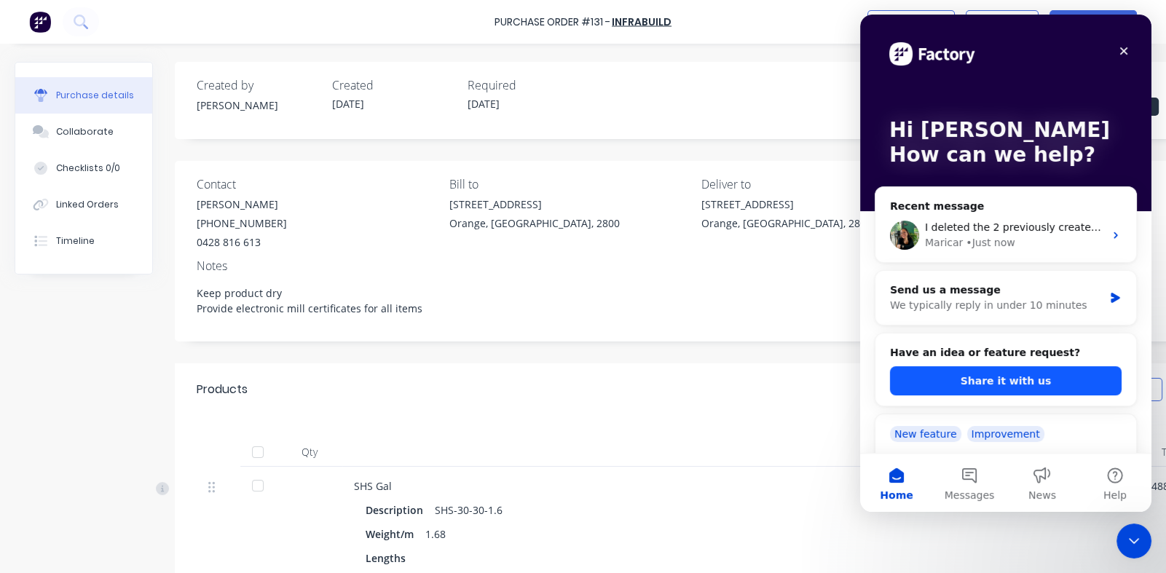
click at [980, 374] on button "Share it with us" at bounding box center [1006, 380] width 232 height 29
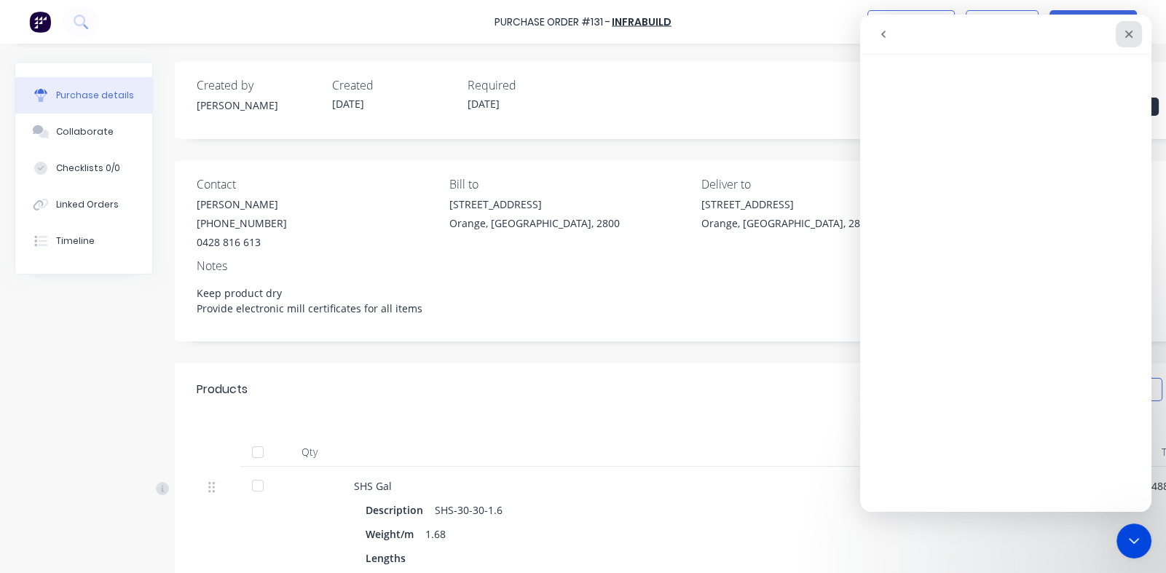
click at [1130, 34] on icon "Close" at bounding box center [1129, 35] width 8 height 8
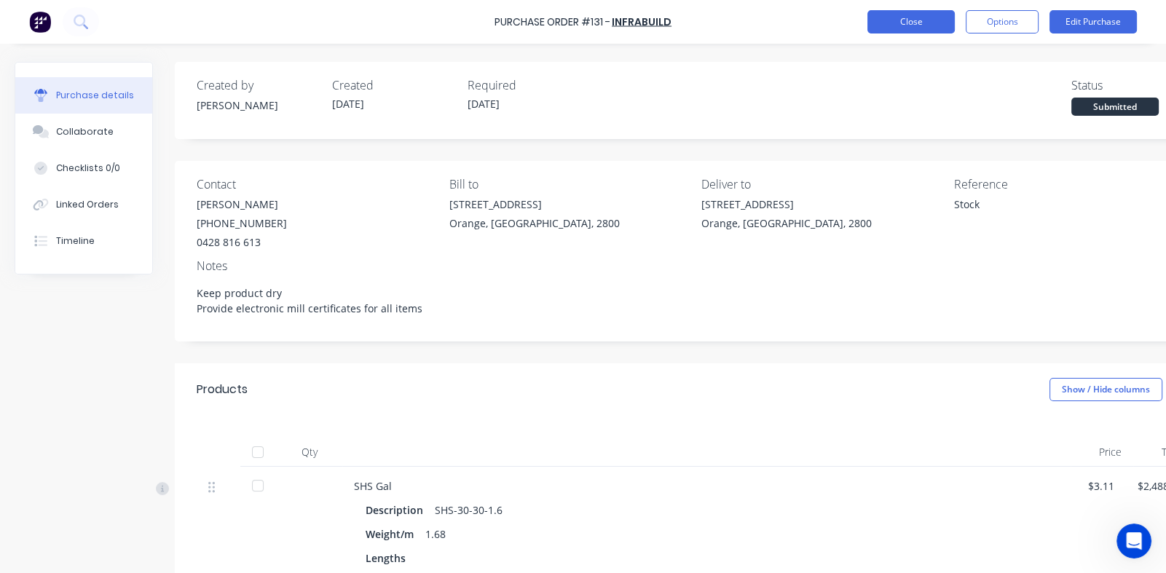
click at [910, 20] on button "Close" at bounding box center [911, 21] width 87 height 23
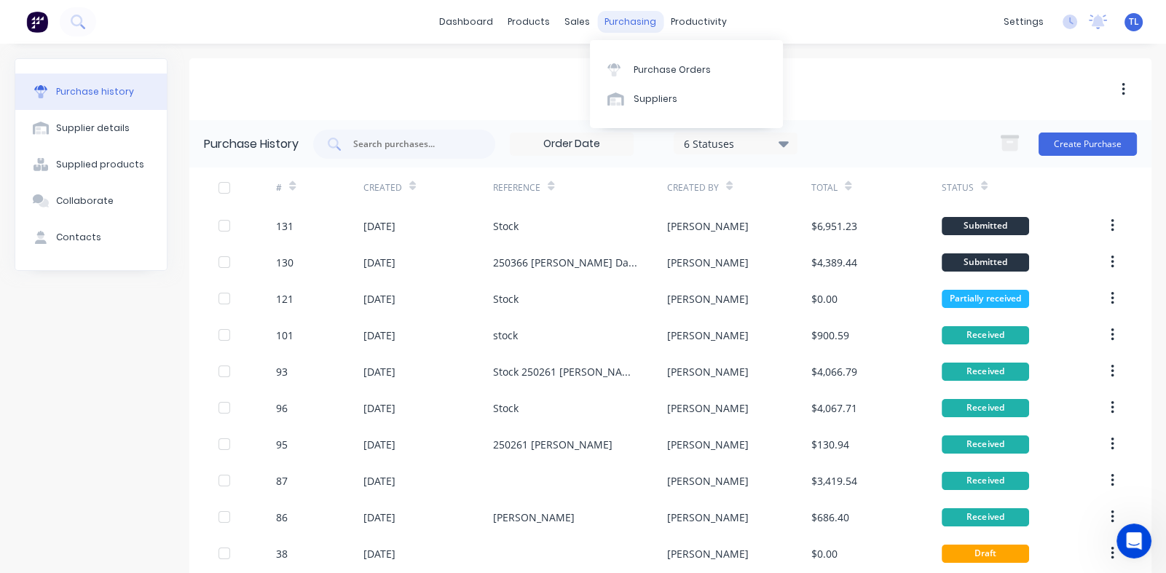
click at [610, 22] on div "purchasing" at bounding box center [630, 22] width 66 height 22
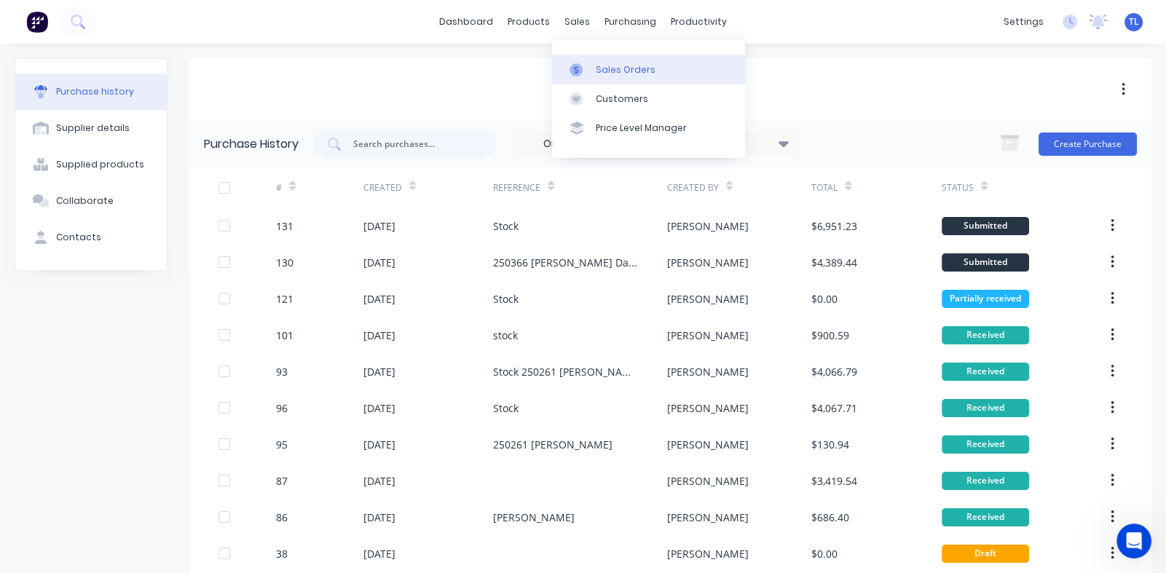
click at [605, 68] on div "Sales Orders" at bounding box center [626, 69] width 60 height 13
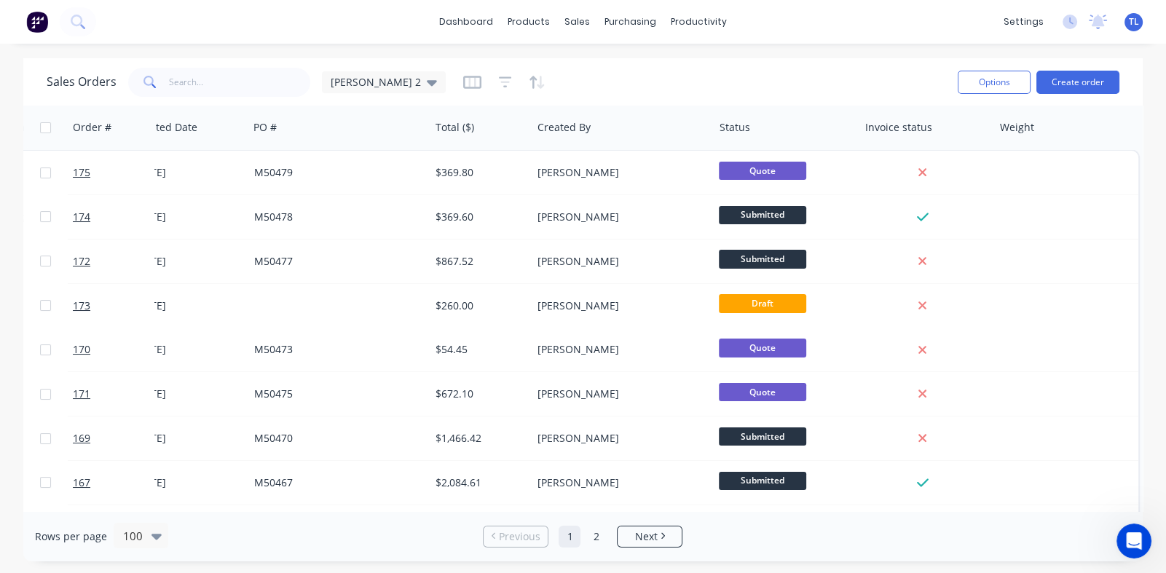
scroll to position [0, 216]
click at [427, 79] on icon at bounding box center [432, 82] width 10 height 16
click at [342, 205] on button "None" at bounding box center [409, 205] width 166 height 17
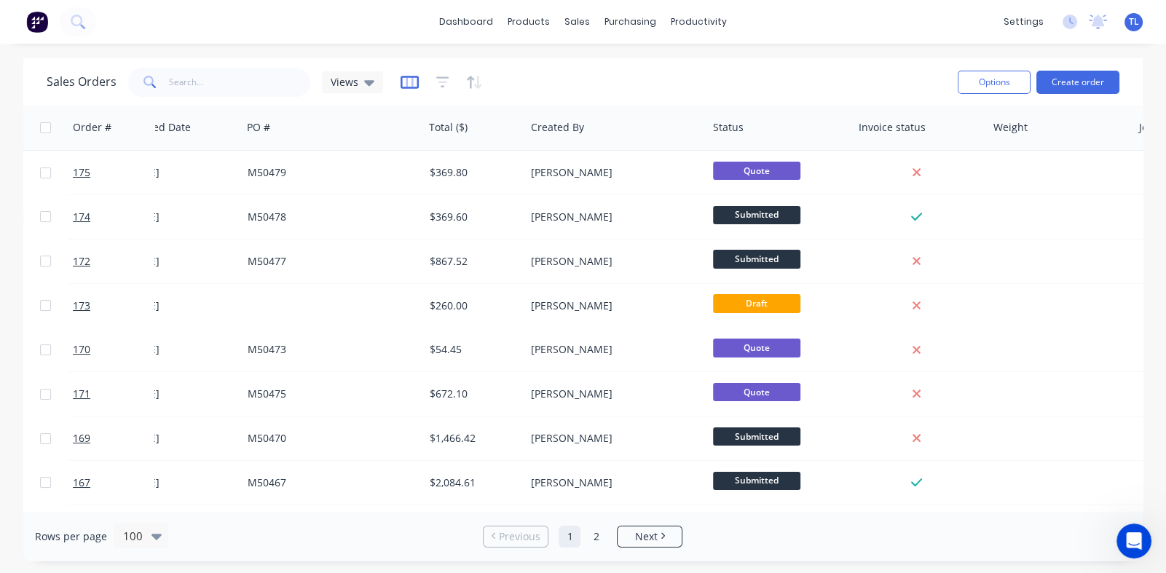
click at [406, 84] on icon "button" at bounding box center [410, 82] width 18 height 15
click at [866, 75] on div "Sales Orders Views" at bounding box center [497, 82] width 900 height 36
click at [411, 87] on icon "button" at bounding box center [410, 82] width 18 height 13
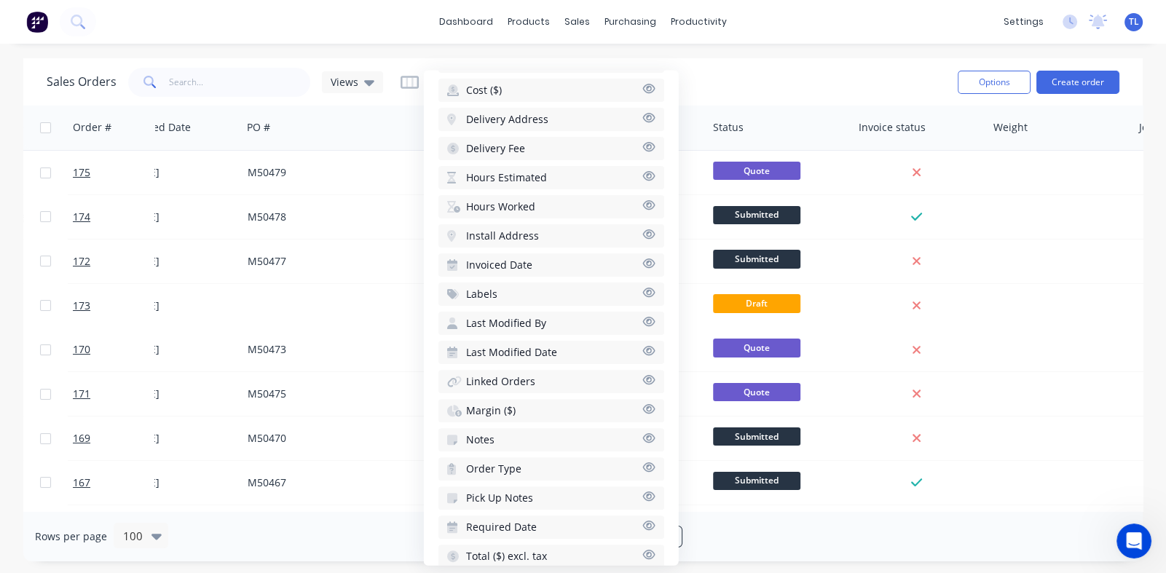
scroll to position [586, 0]
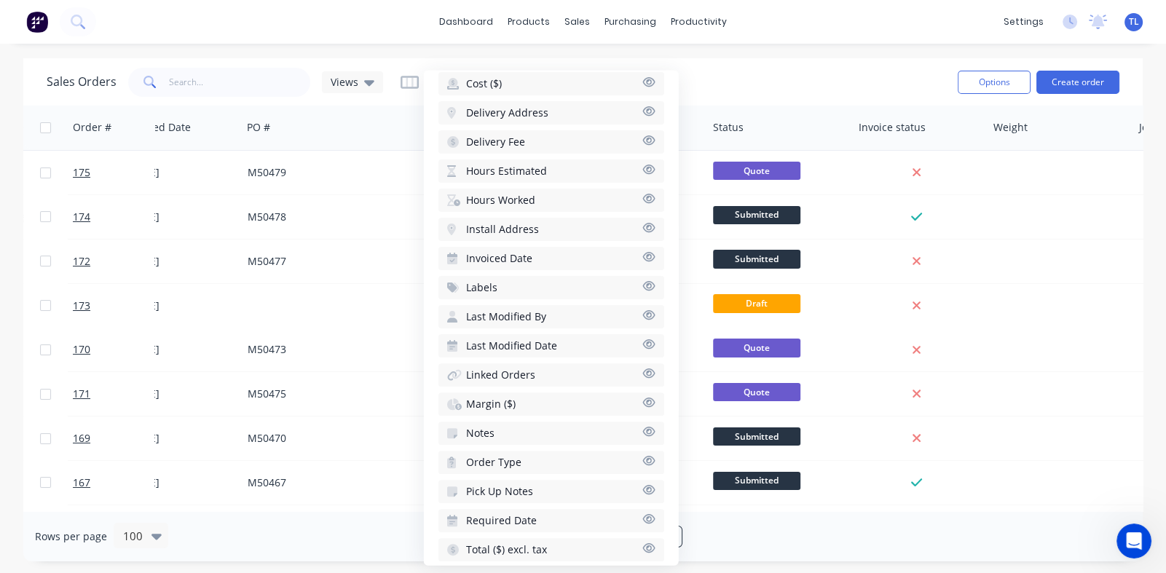
click at [879, 80] on div "Sales Orders Views" at bounding box center [497, 82] width 900 height 36
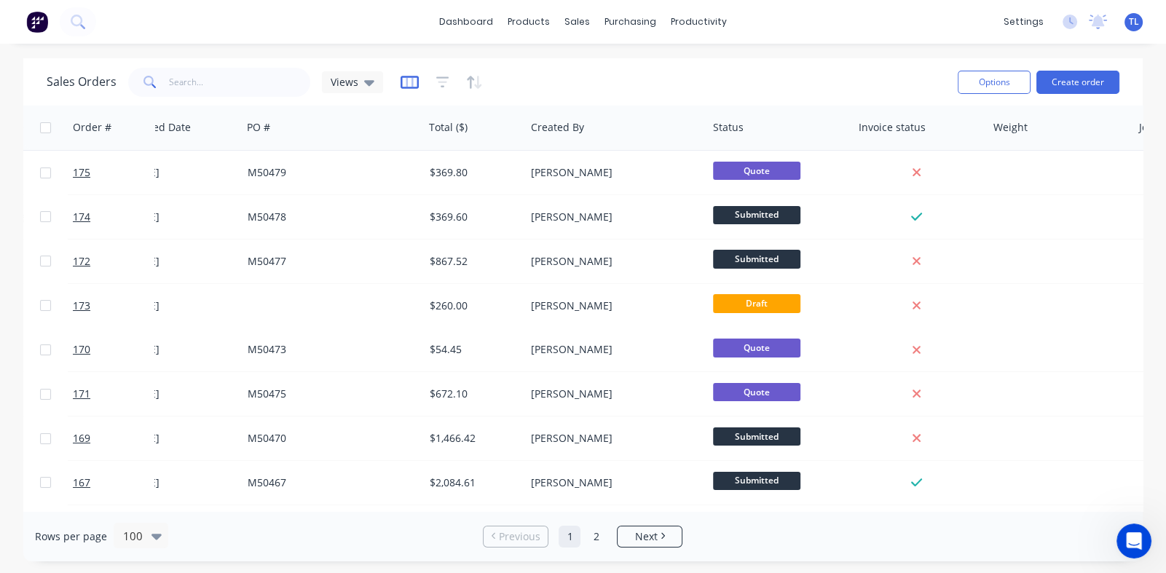
click at [406, 84] on icon "button" at bounding box center [409, 81] width 7 height 9
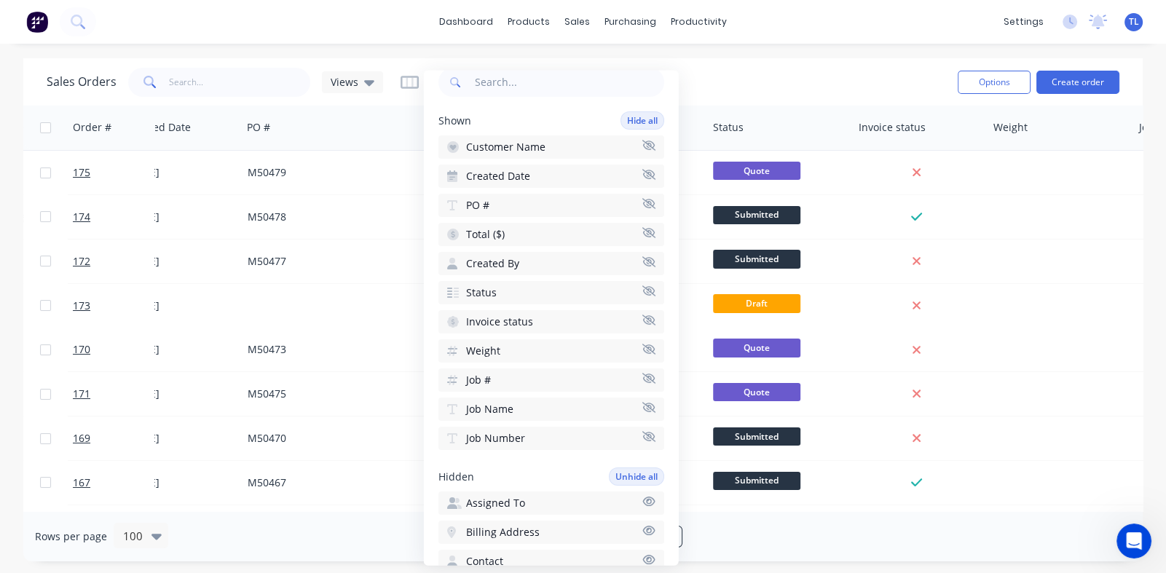
scroll to position [76, 0]
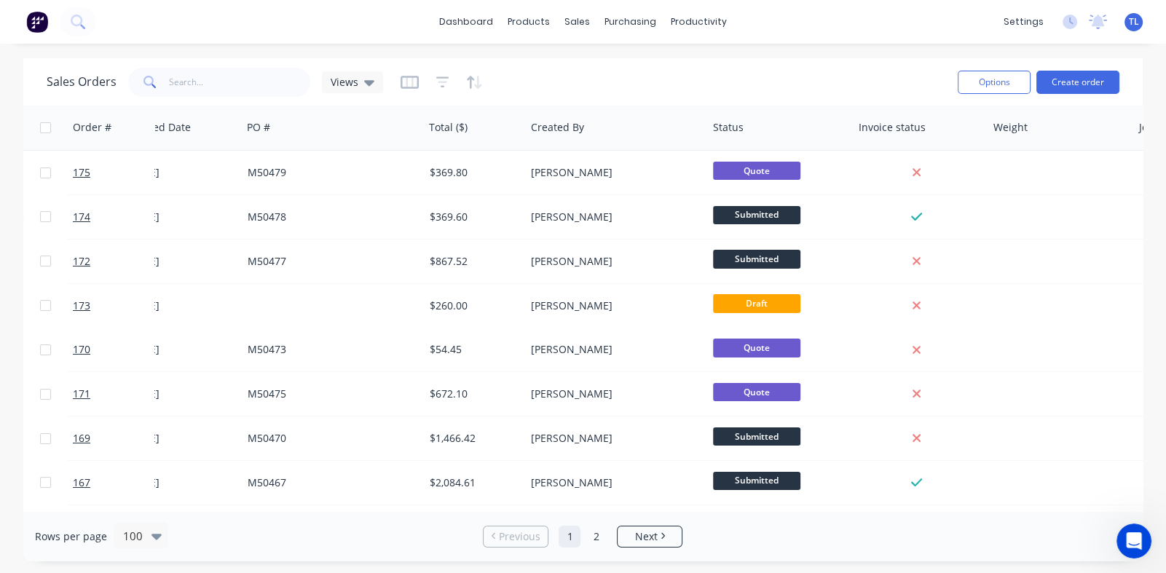
click at [750, 81] on div "Sales Orders Views" at bounding box center [497, 82] width 900 height 36
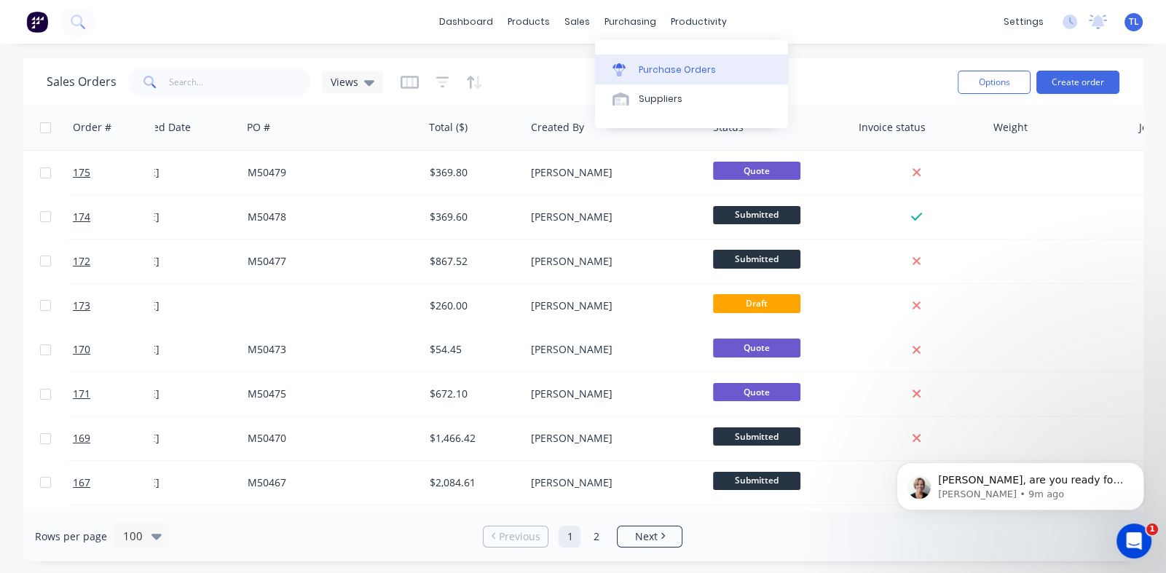
click at [654, 67] on div "Purchase Orders" at bounding box center [677, 69] width 77 height 13
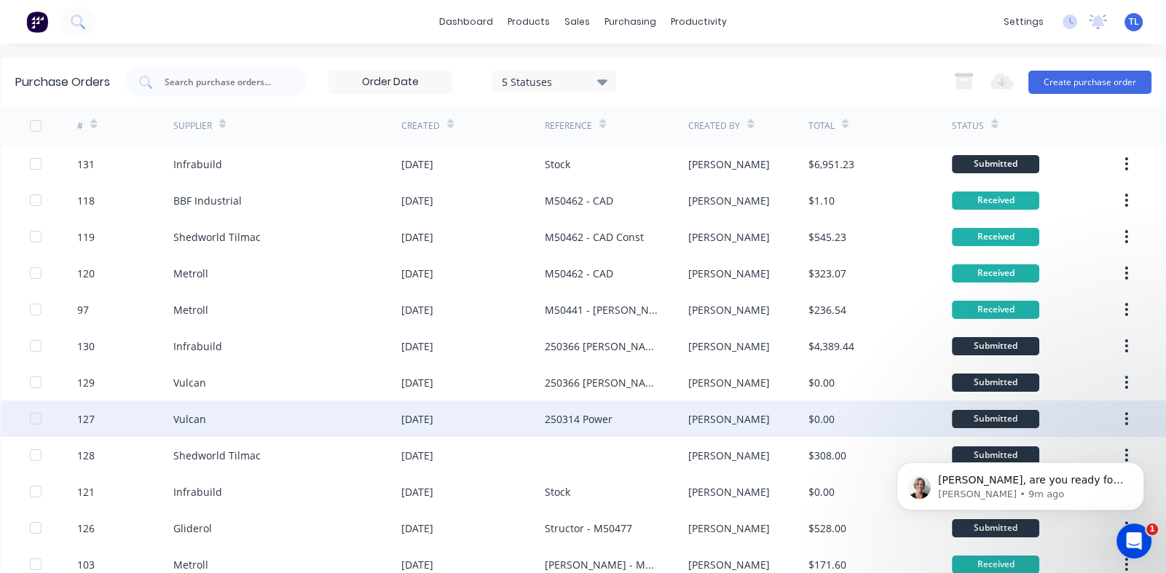
click at [302, 419] on div "Vulcan" at bounding box center [287, 419] width 228 height 36
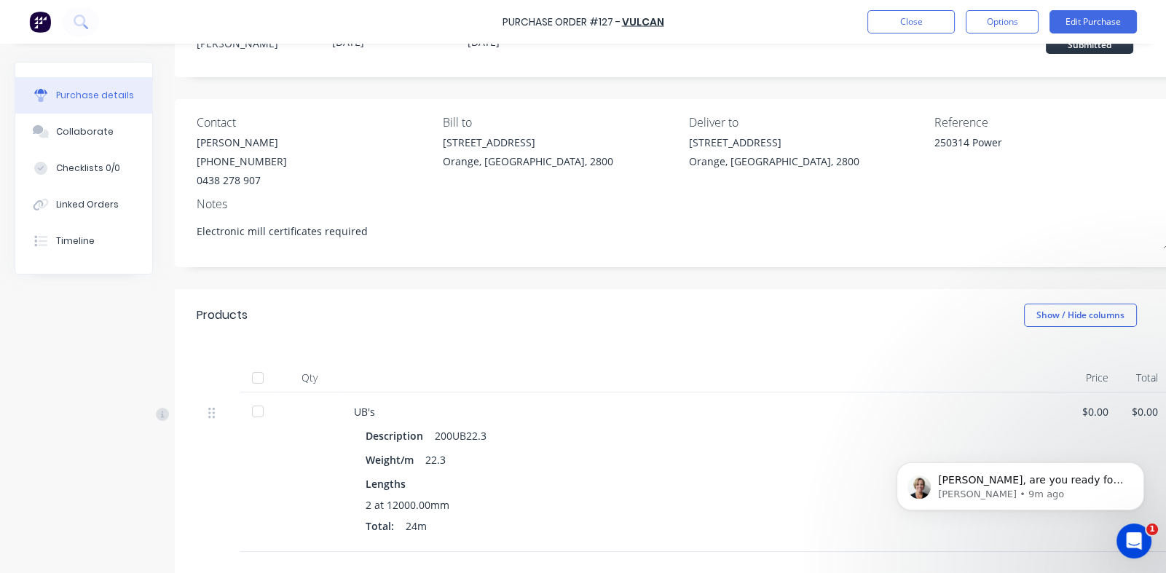
scroll to position [259, 0]
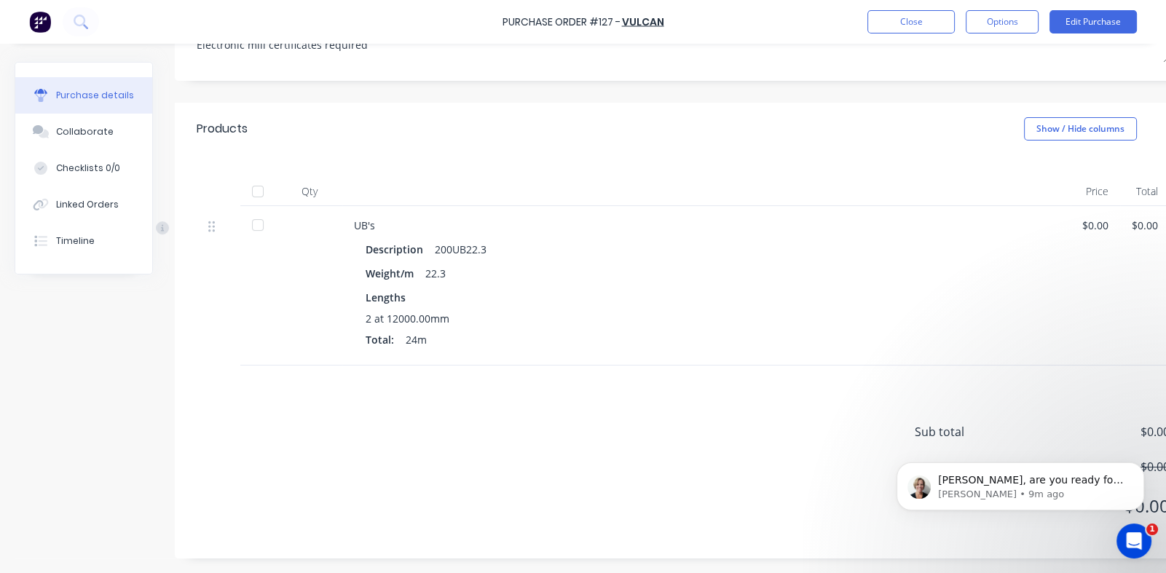
drag, startPoint x: 256, startPoint y: 216, endPoint x: 310, endPoint y: 248, distance: 63.7
click at [256, 216] on div at bounding box center [257, 225] width 29 height 29
click at [80, 130] on div "Collaborate" at bounding box center [85, 131] width 58 height 13
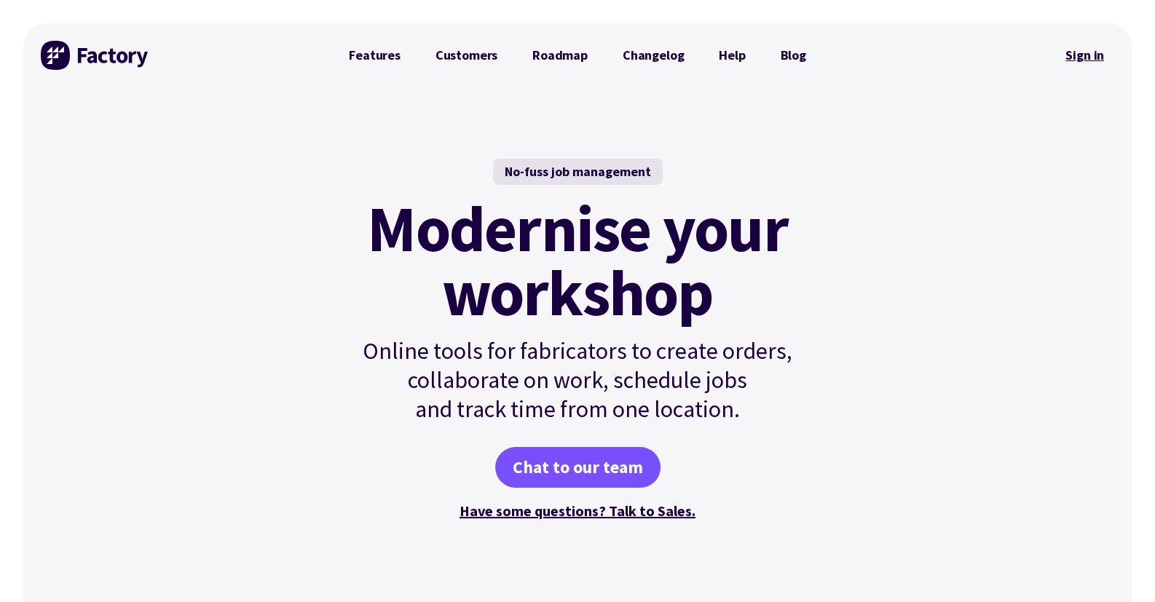
click at [1086, 52] on link "Sign in" at bounding box center [1084, 56] width 59 height 34
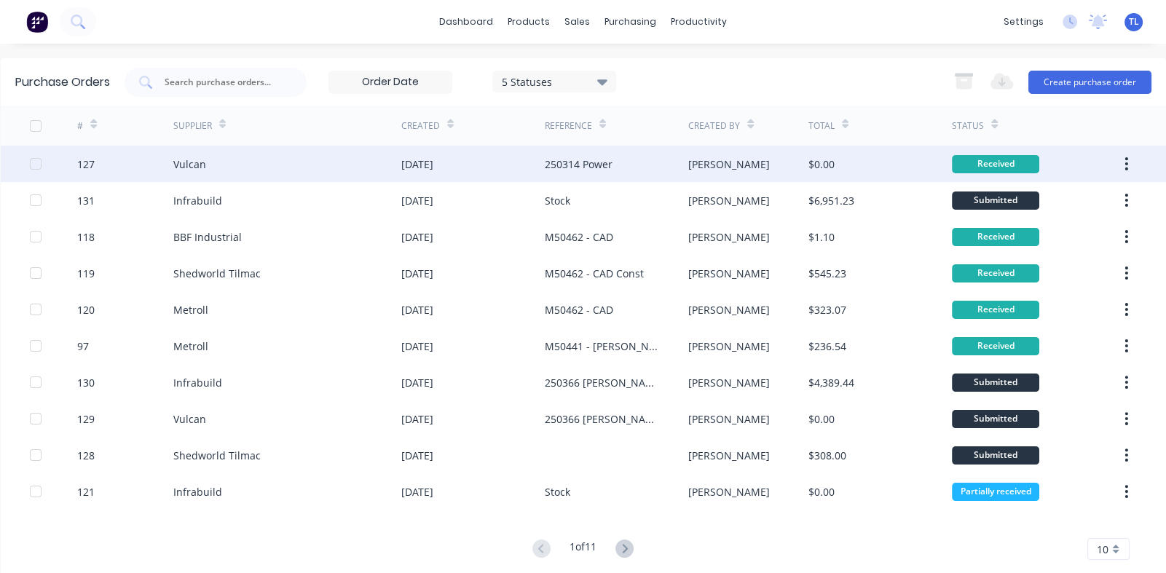
click at [219, 166] on div "Vulcan" at bounding box center [287, 164] width 228 height 36
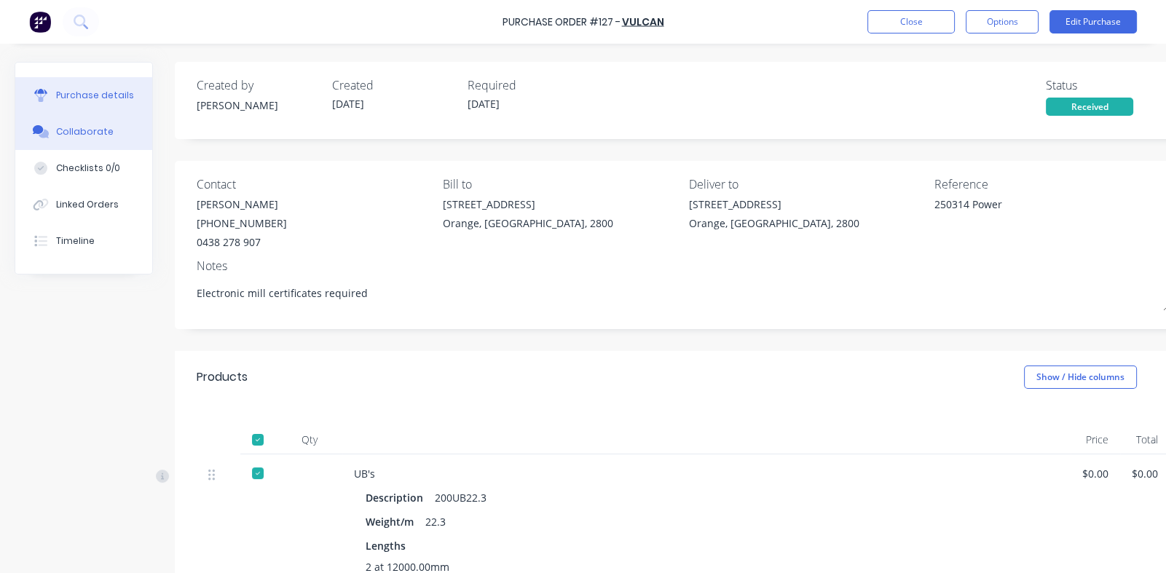
click at [76, 125] on div "Collaborate" at bounding box center [85, 131] width 58 height 13
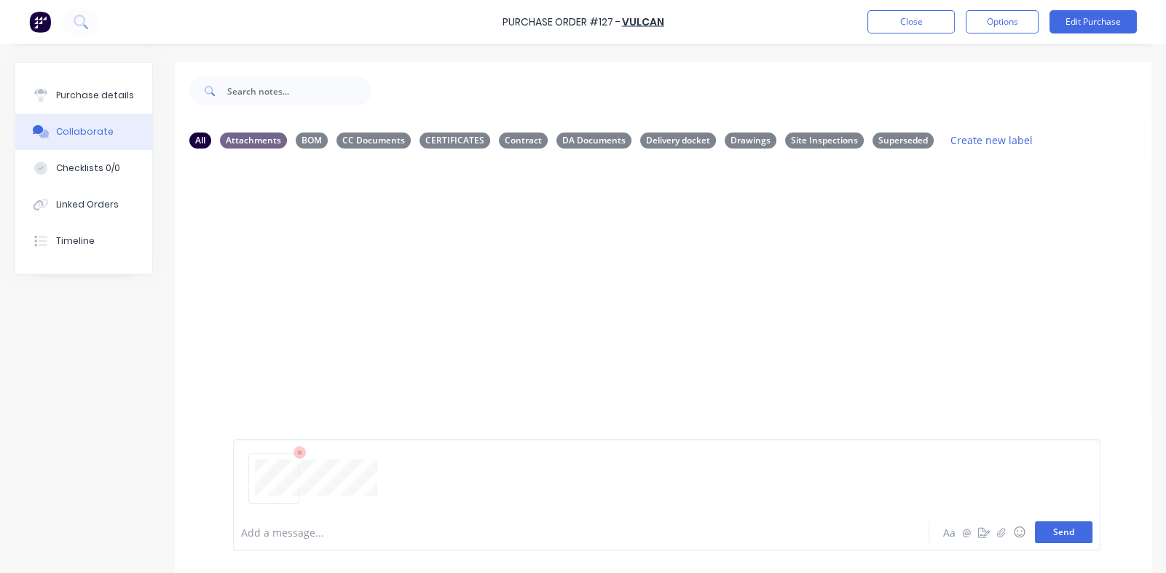
click at [1047, 532] on button "Send" at bounding box center [1064, 533] width 58 height 22
click at [447, 270] on div "Labels Download Delete" at bounding box center [526, 272] width 164 height 21
click at [452, 270] on icon "button" at bounding box center [451, 272] width 4 height 17
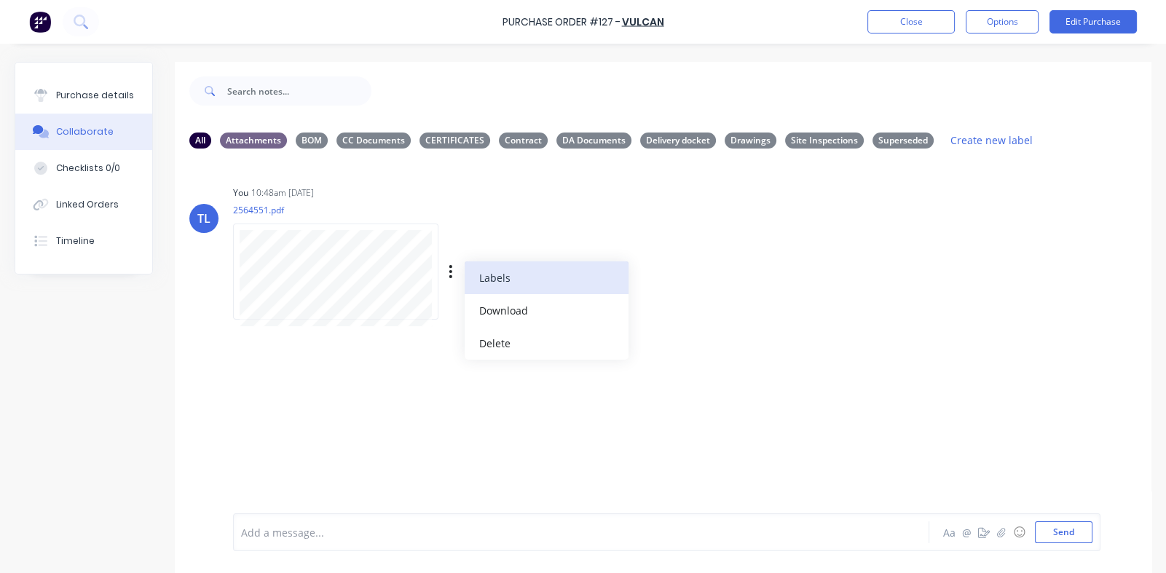
click at [496, 273] on button "Labels" at bounding box center [547, 278] width 164 height 33
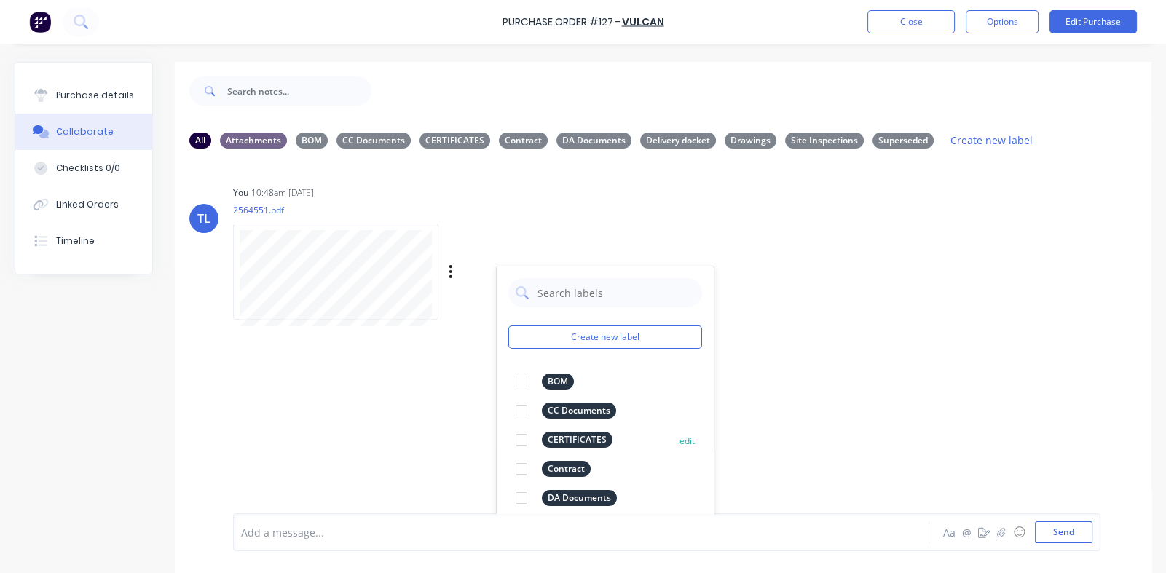
scroll to position [55, 0]
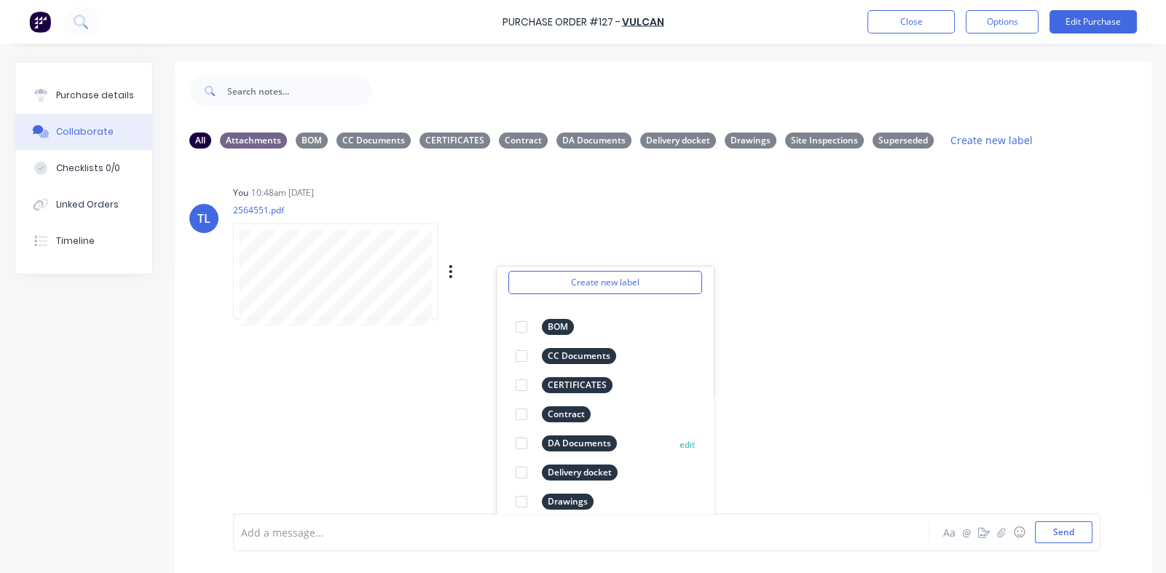
click at [519, 472] on div at bounding box center [521, 472] width 29 height 29
click at [812, 362] on div "TL You 10:48am 25/08/25 2564551.pdf Labels Download Delete Create new label Del…" at bounding box center [663, 336] width 977 height 353
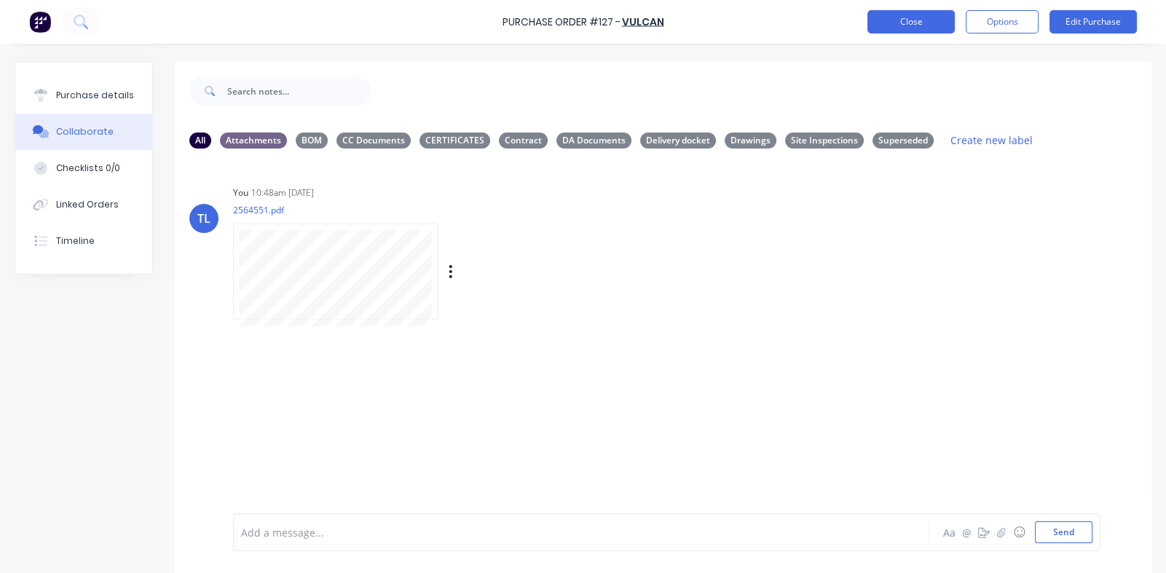
click at [905, 24] on button "Close" at bounding box center [911, 21] width 87 height 23
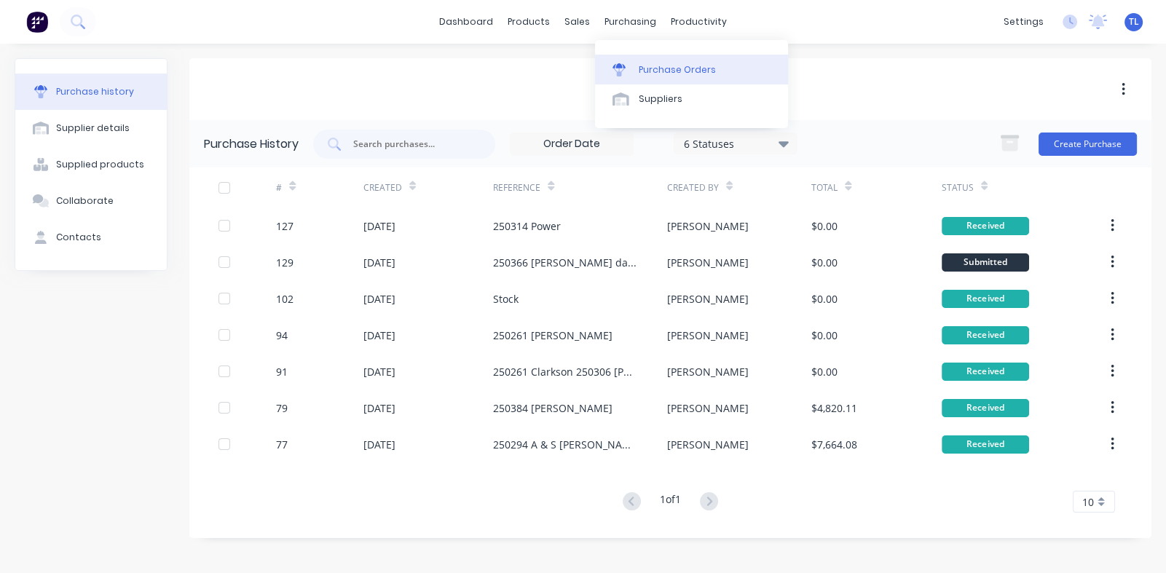
click at [650, 70] on div "Purchase Orders" at bounding box center [677, 69] width 77 height 13
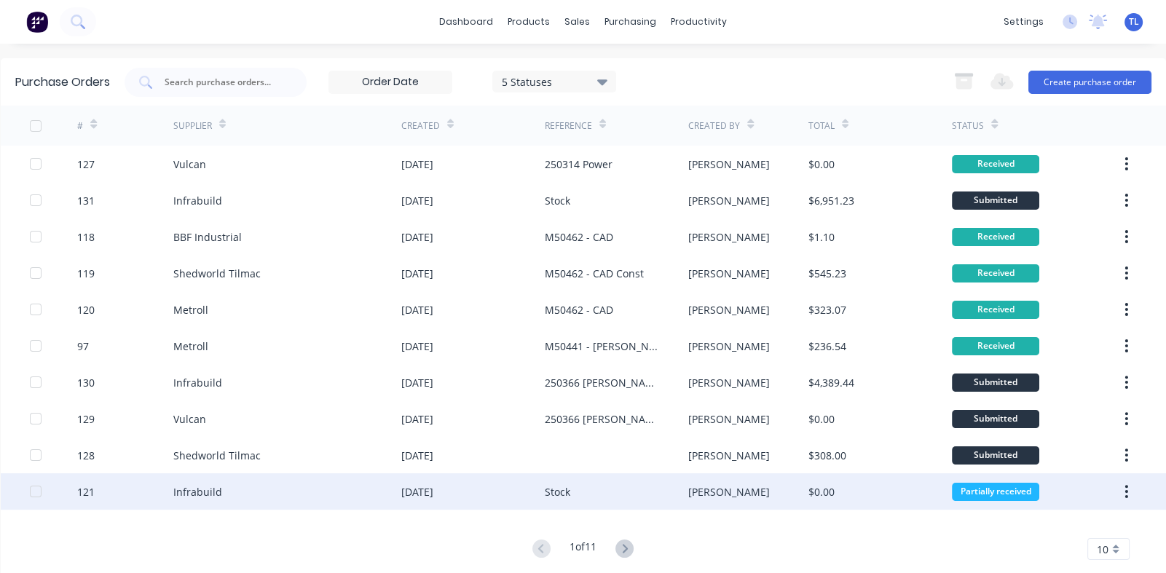
click at [201, 492] on div "Infrabuild" at bounding box center [197, 491] width 49 height 15
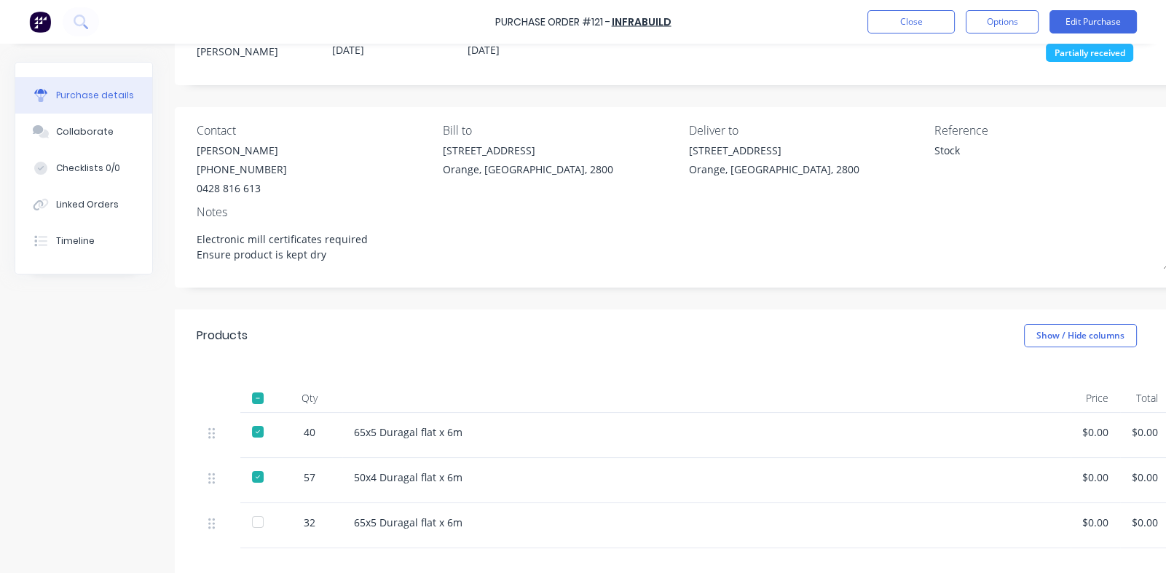
scroll to position [219, 0]
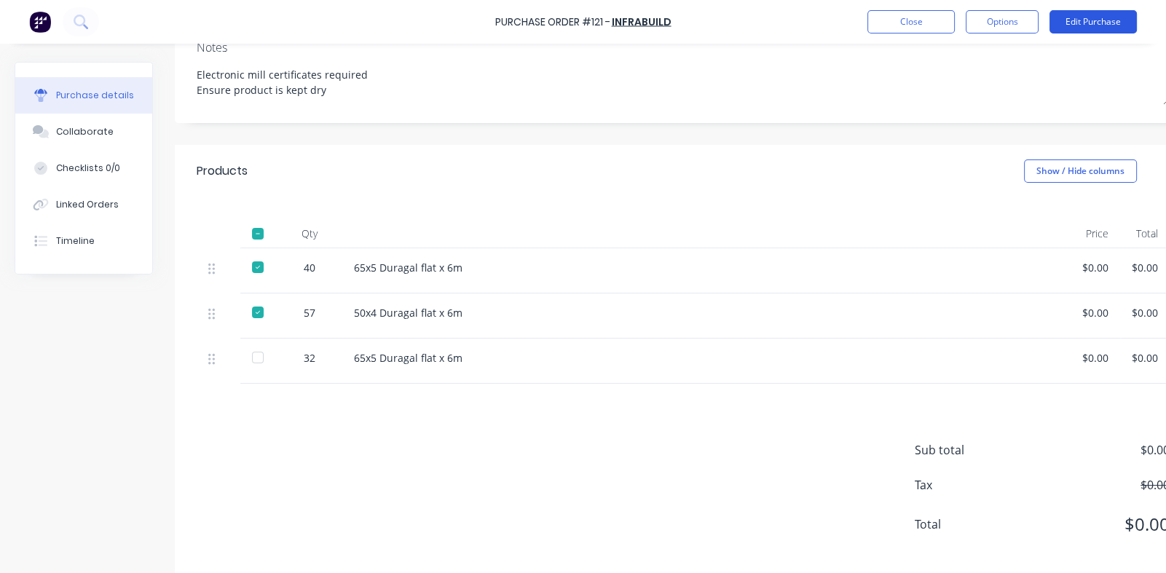
click at [1075, 19] on button "Edit Purchase" at bounding box center [1093, 21] width 87 height 23
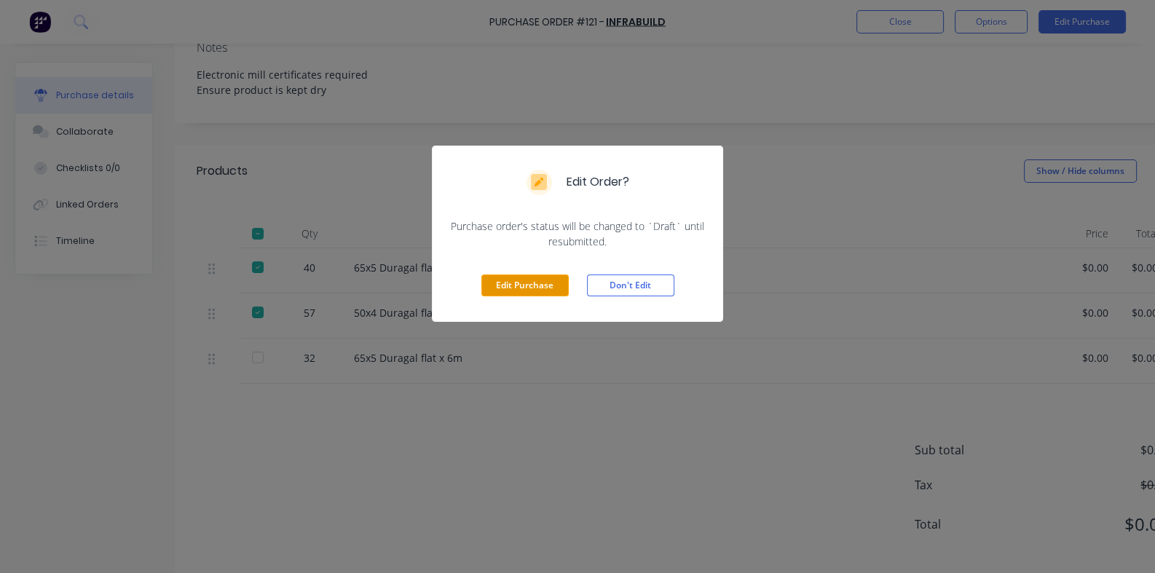
click at [505, 287] on button "Edit Purchase" at bounding box center [524, 286] width 87 height 22
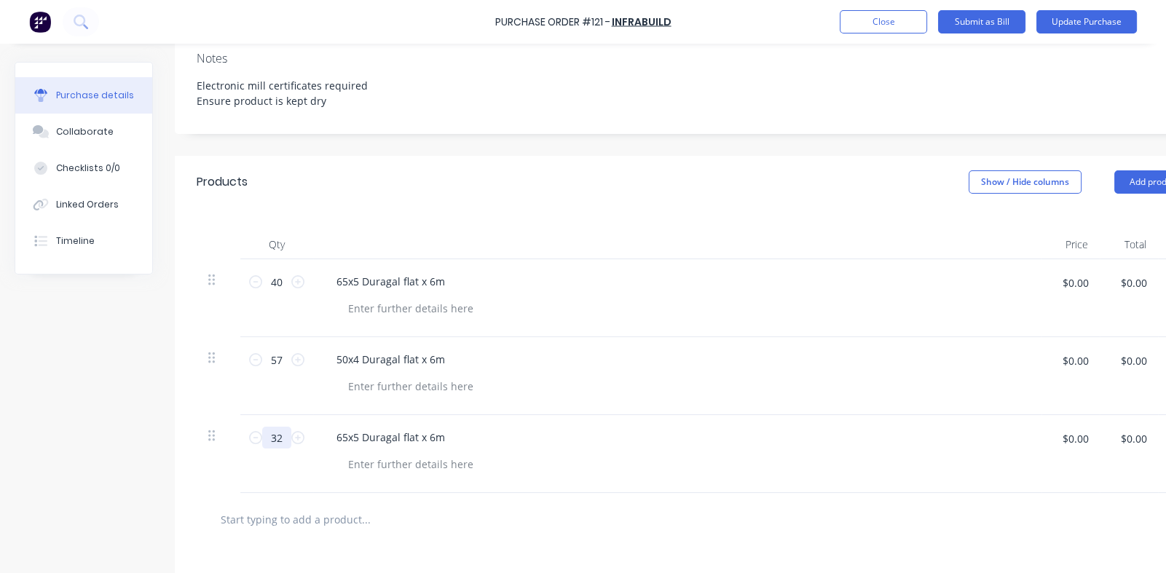
drag, startPoint x: 283, startPoint y: 437, endPoint x: 283, endPoint y: 452, distance: 15.3
click at [283, 442] on input "32" at bounding box center [276, 438] width 29 height 22
type textarea "x"
type input "3"
type textarea "x"
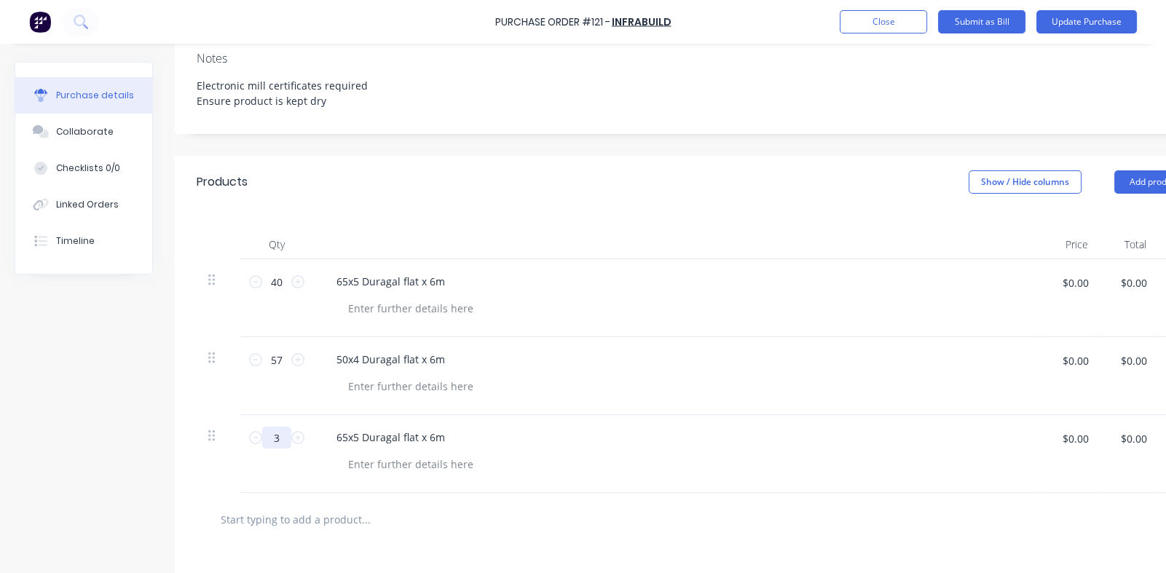
type input "36"
type textarea "x"
type input "36"
click at [598, 188] on div "Products Show / Hide columns Add product" at bounding box center [696, 182] width 1042 height 52
click at [1073, 20] on button "Update Purchase" at bounding box center [1087, 21] width 101 height 23
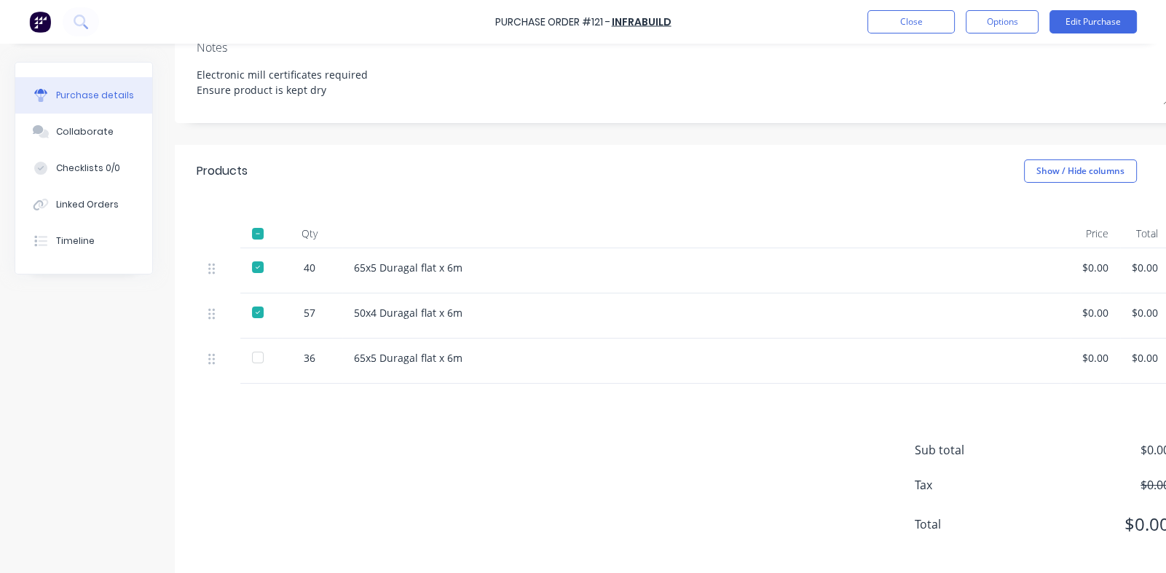
click at [259, 358] on div at bounding box center [257, 357] width 29 height 29
click at [84, 127] on div "Collaborate" at bounding box center [85, 131] width 58 height 13
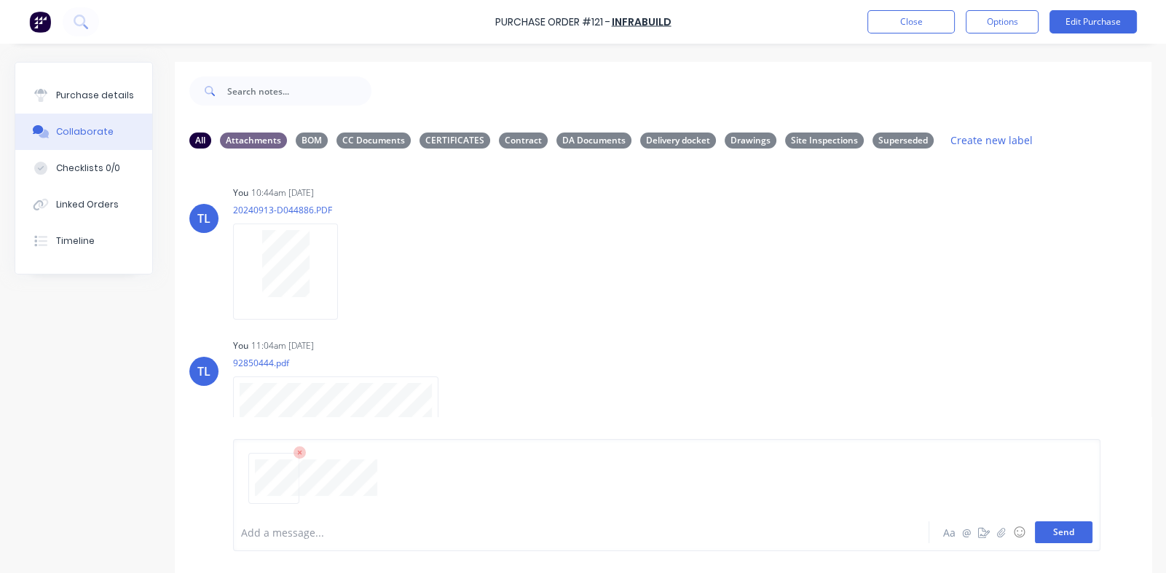
click at [1042, 532] on button "Send" at bounding box center [1064, 533] width 58 height 22
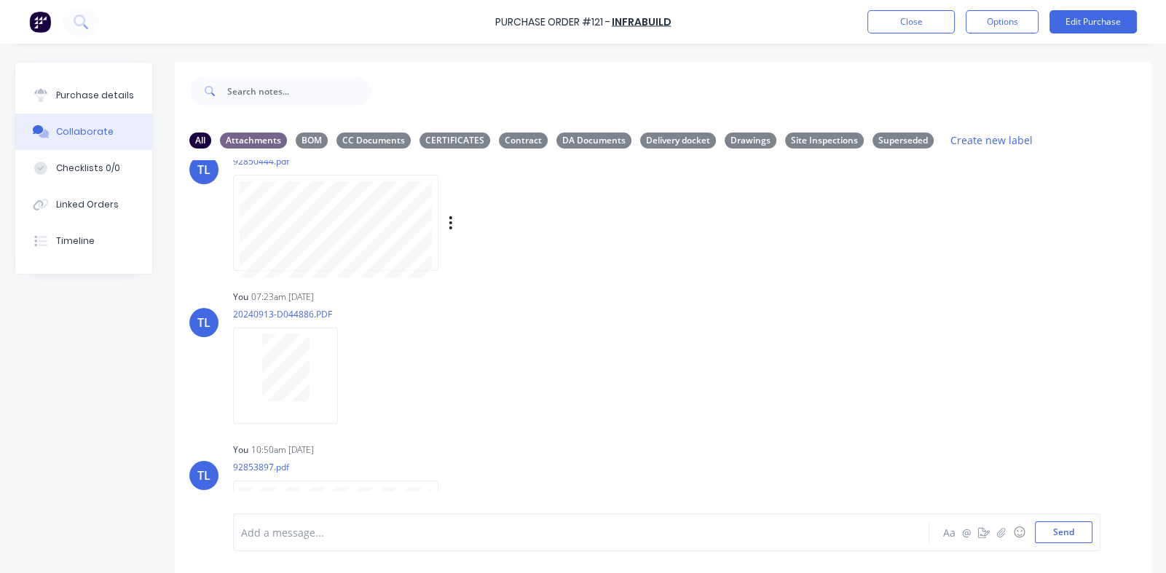
scroll to position [271, 0]
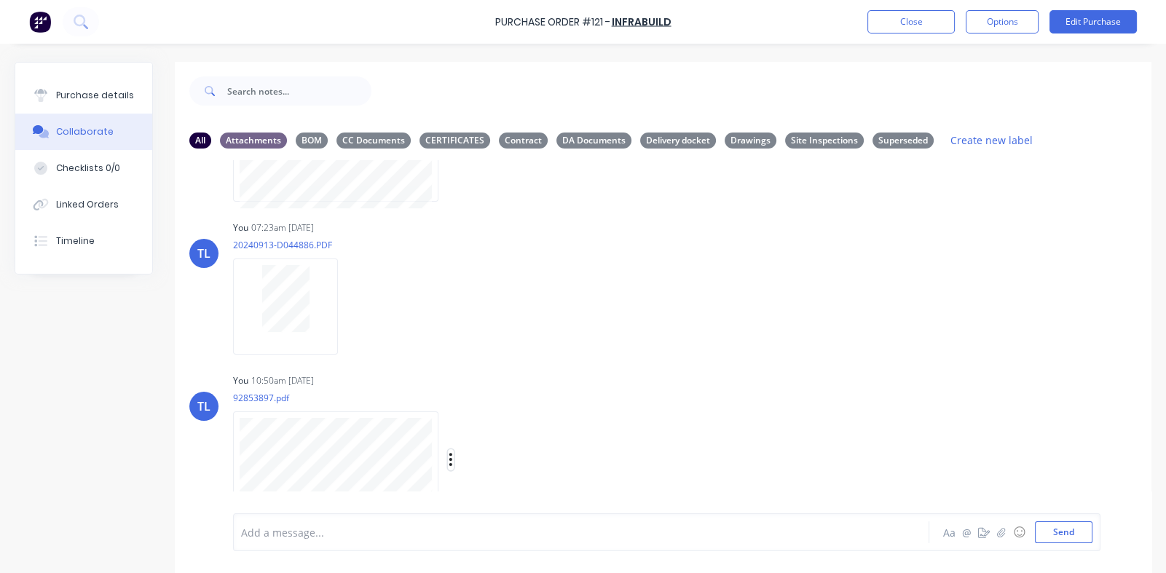
click at [448, 459] on button "button" at bounding box center [451, 459] width 6 height 21
click at [499, 436] on button "Labels" at bounding box center [547, 428] width 164 height 33
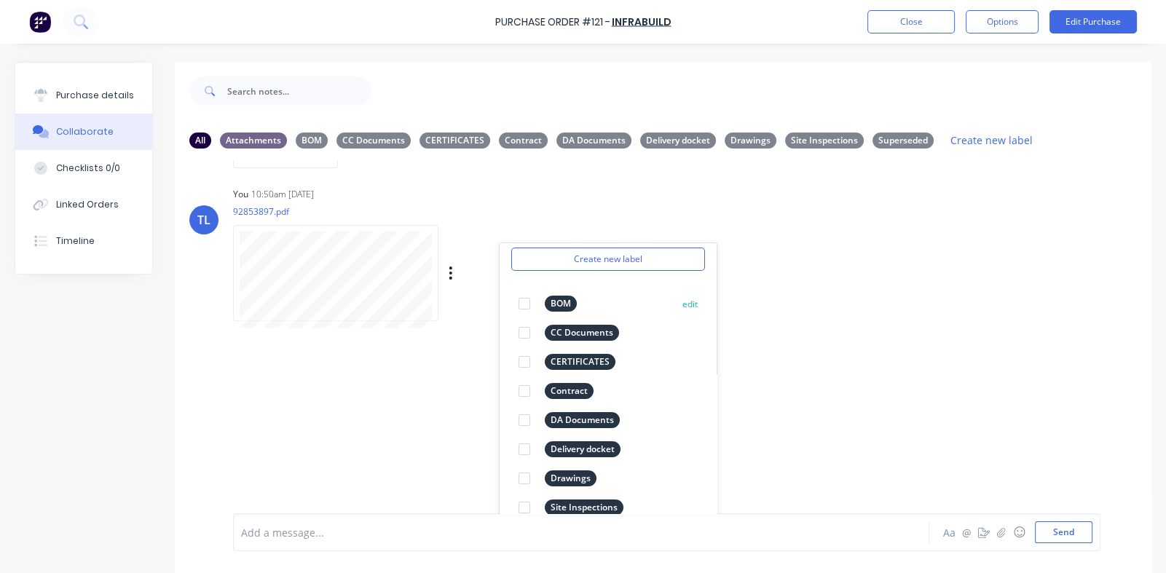
scroll to position [506, 0]
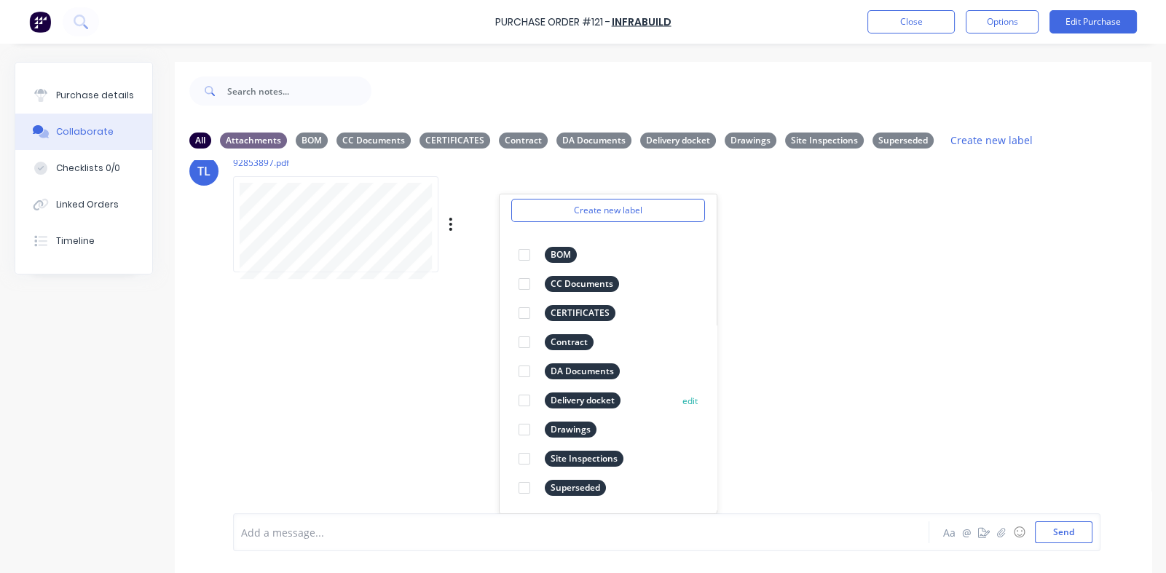
click at [524, 398] on div at bounding box center [524, 400] width 29 height 29
click at [845, 441] on div "TL You 10:44am 22/08/25 20240913-D044886.PDF Labels Download Delete TL You 11:0…" at bounding box center [663, 336] width 977 height 353
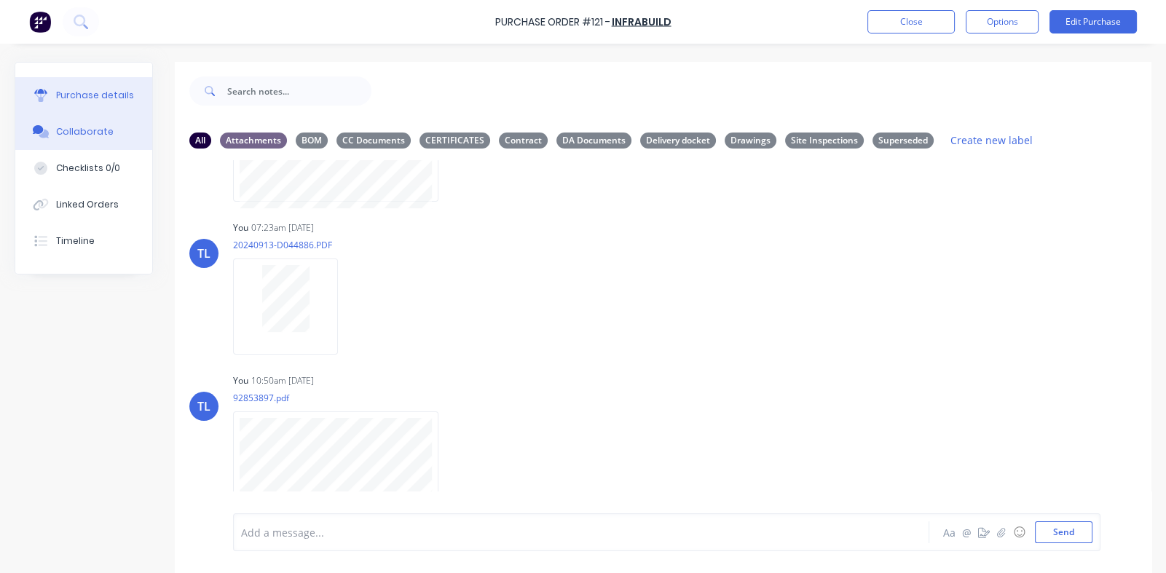
click at [68, 87] on button "Purchase details" at bounding box center [83, 95] width 137 height 36
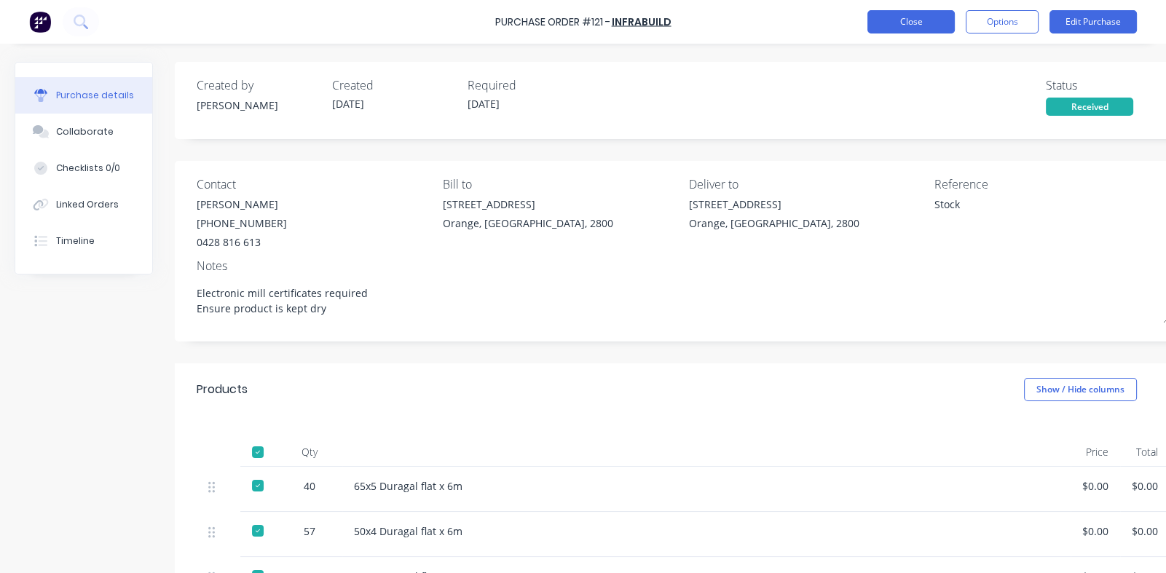
click at [913, 21] on button "Close" at bounding box center [911, 21] width 87 height 23
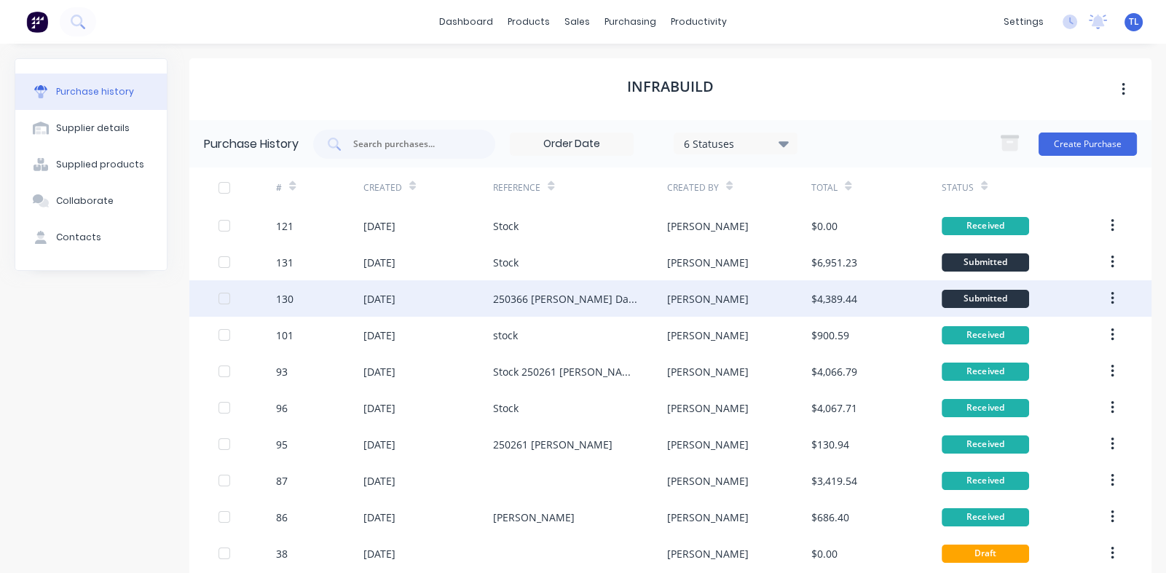
click at [394, 290] on div "22 Aug 2025" at bounding box center [428, 298] width 130 height 36
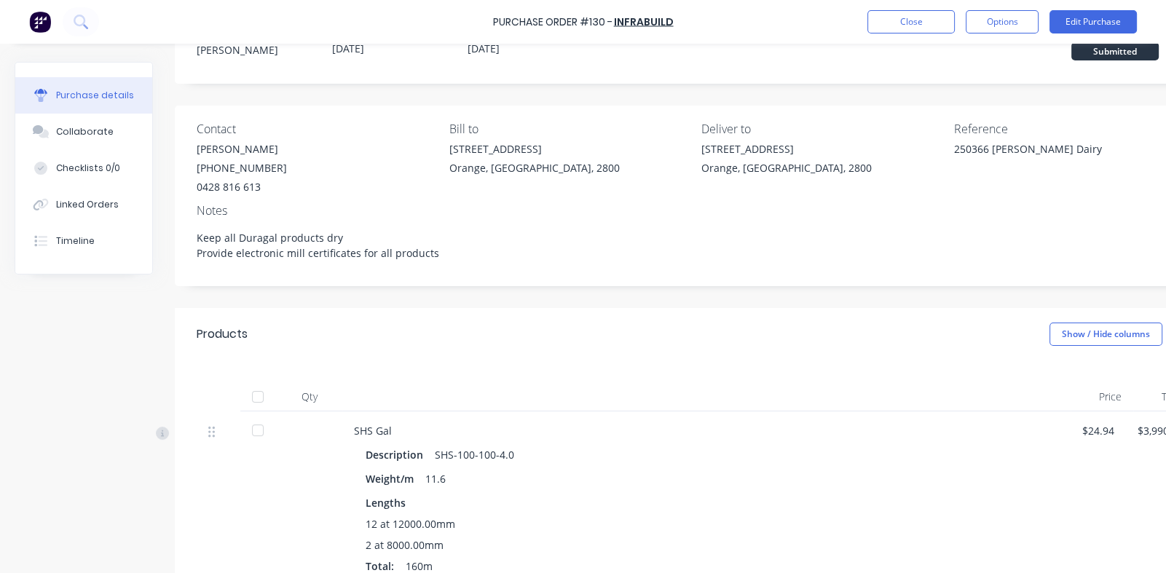
scroll to position [145, 0]
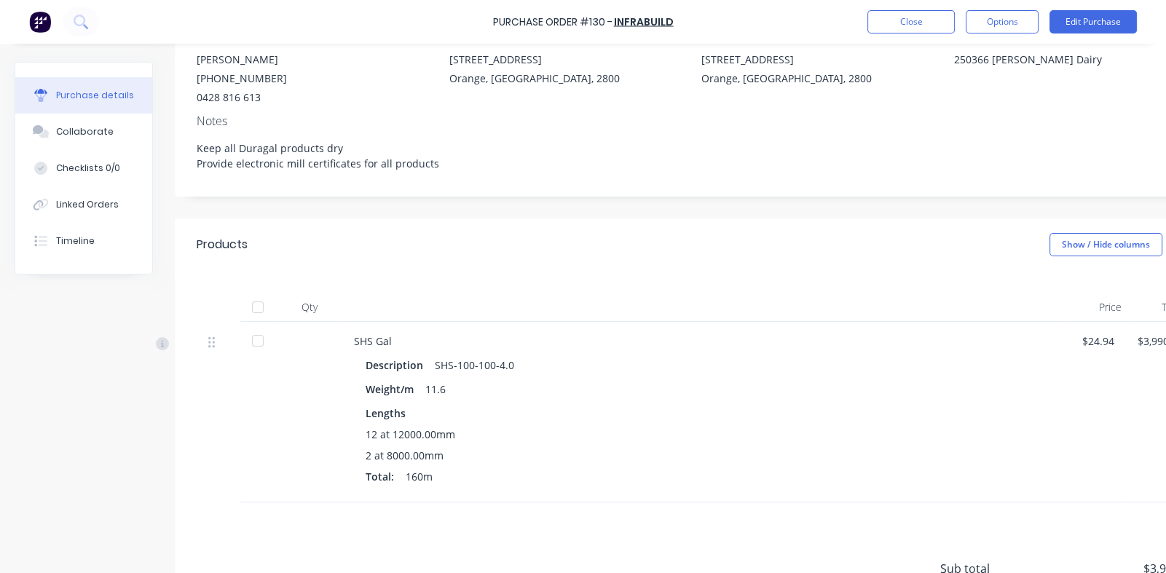
click at [260, 342] on div at bounding box center [257, 340] width 29 height 29
click at [257, 342] on div at bounding box center [257, 340] width 29 height 29
click at [1100, 22] on button "Edit Purchase" at bounding box center [1093, 21] width 87 height 23
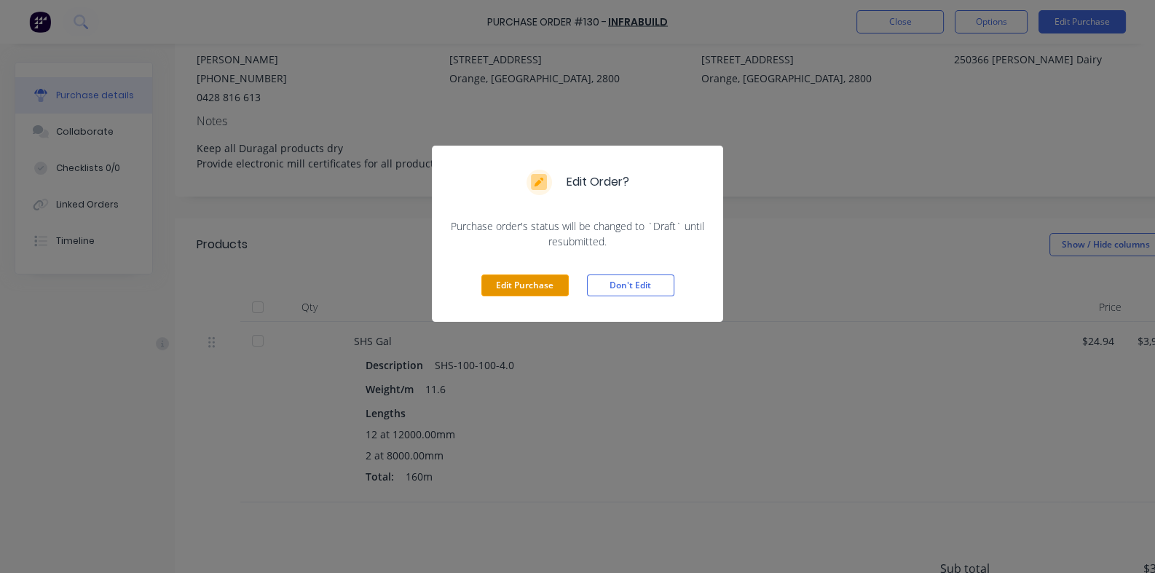
click at [516, 281] on button "Edit Purchase" at bounding box center [524, 286] width 87 height 22
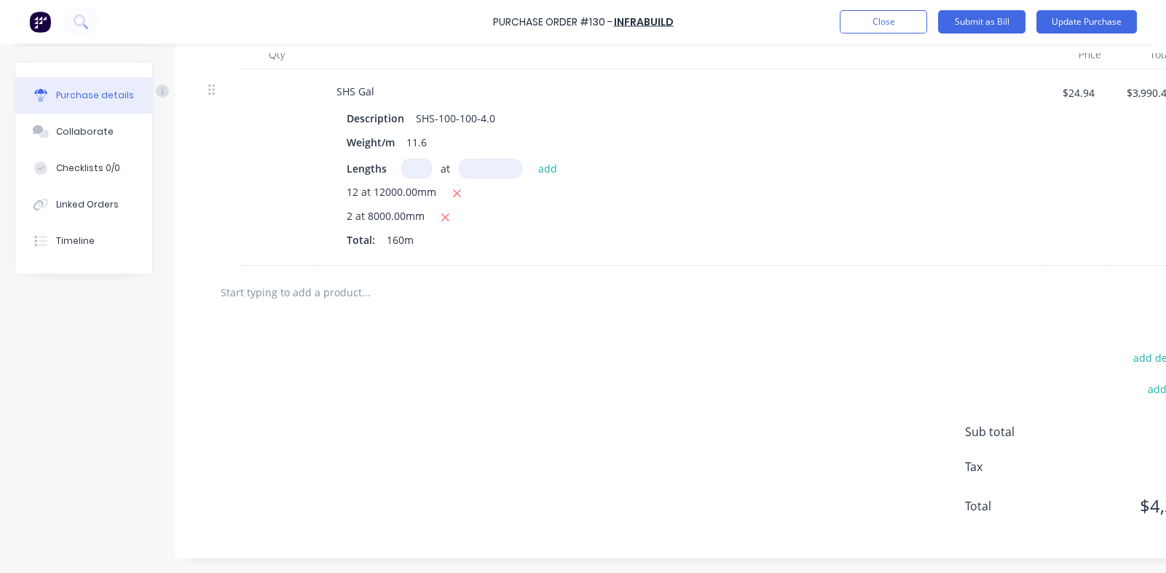
scroll to position [419, 0]
click at [444, 211] on icon "button" at bounding box center [445, 217] width 9 height 13
type textarea "x"
type input "$3,591.36"
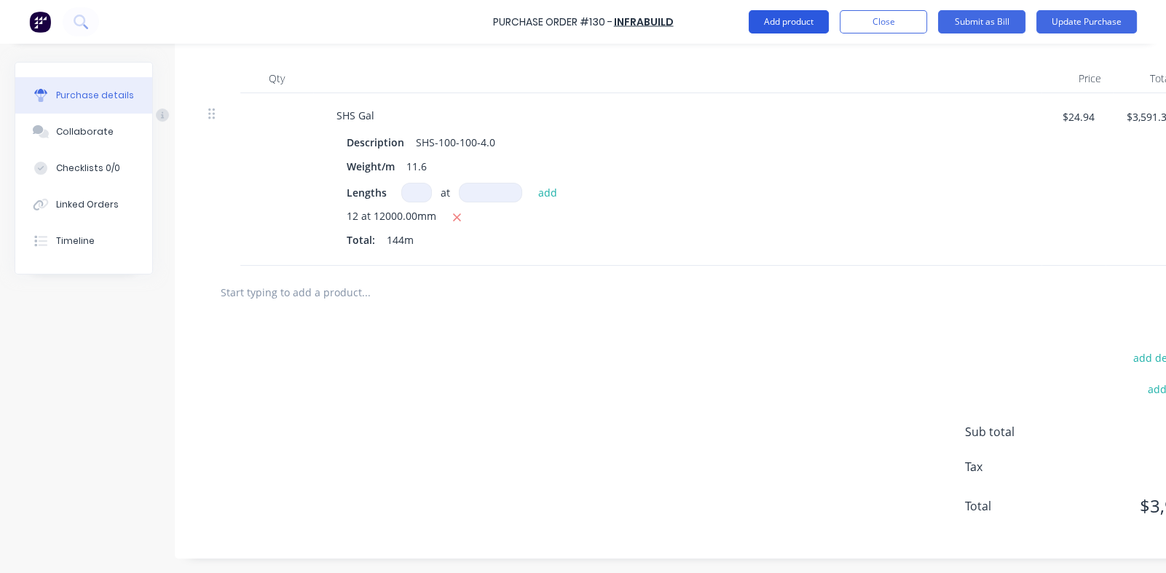
click at [774, 23] on button "Add product" at bounding box center [789, 21] width 80 height 23
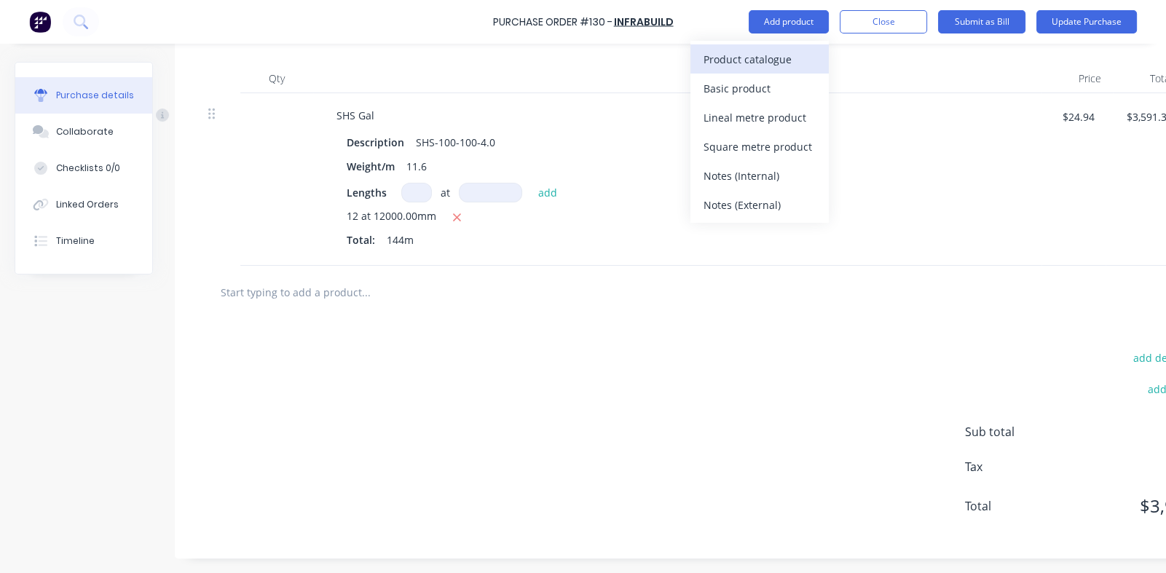
click at [726, 58] on div "Product catalogue" at bounding box center [760, 59] width 112 height 21
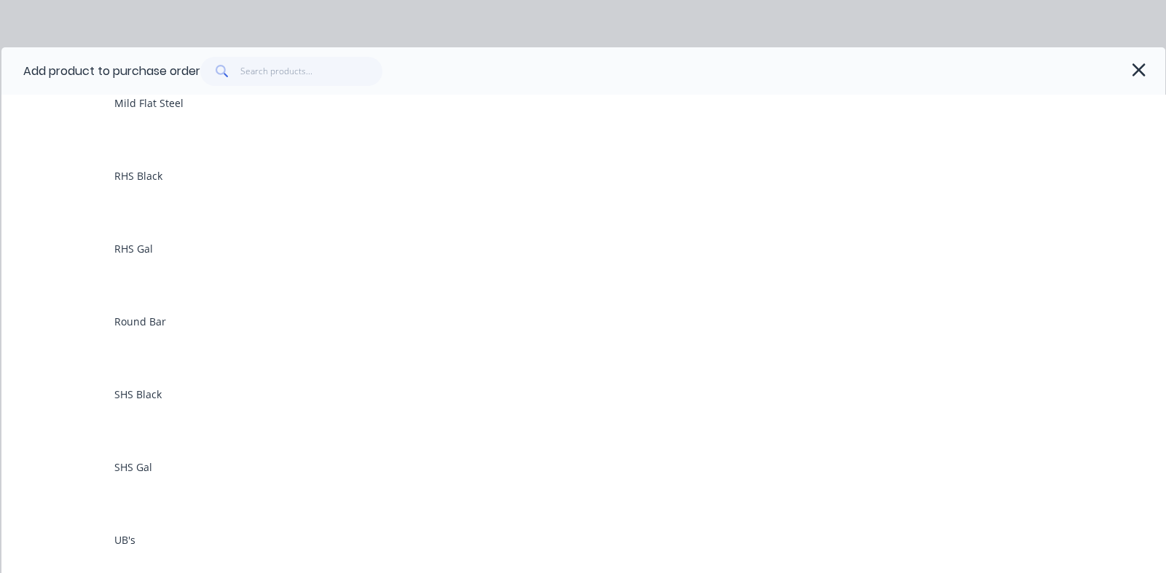
scroll to position [582, 0]
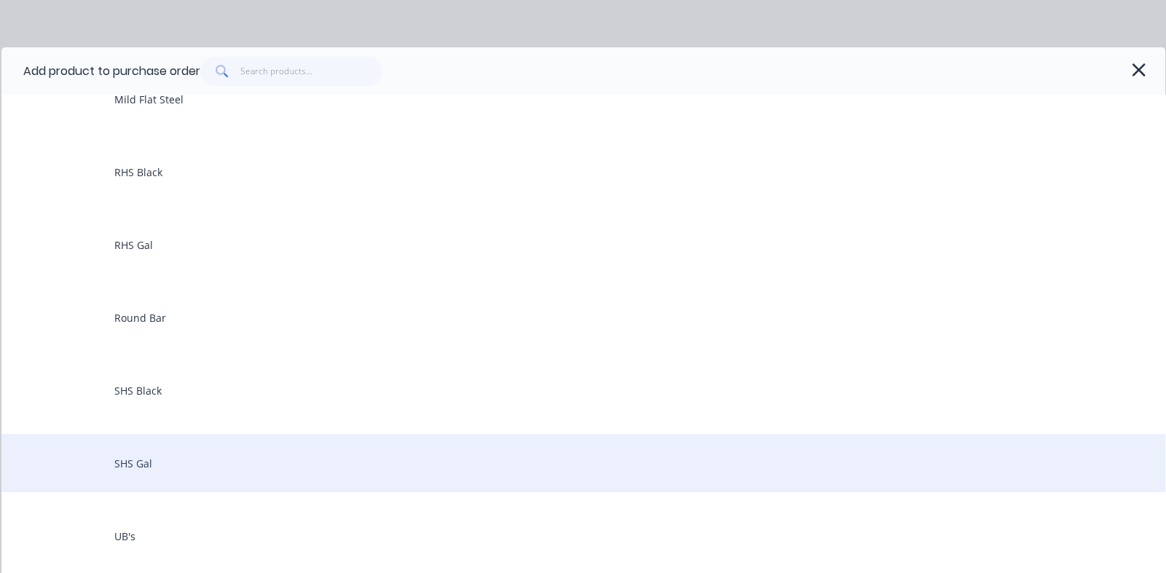
click at [119, 460] on div "SHS Gal" at bounding box center [583, 463] width 1164 height 58
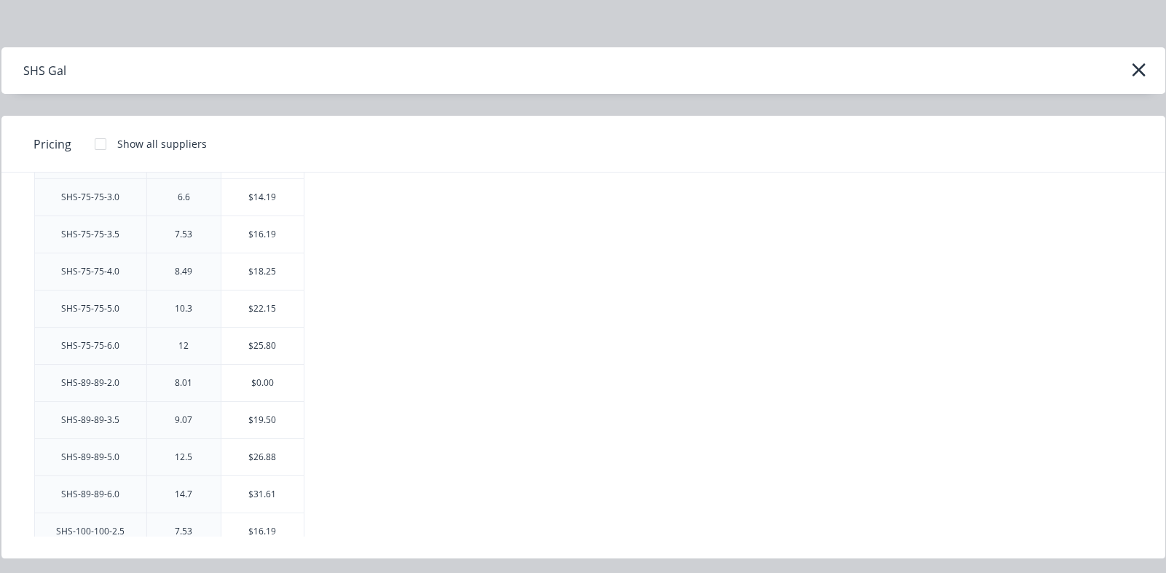
scroll to position [1675, 0]
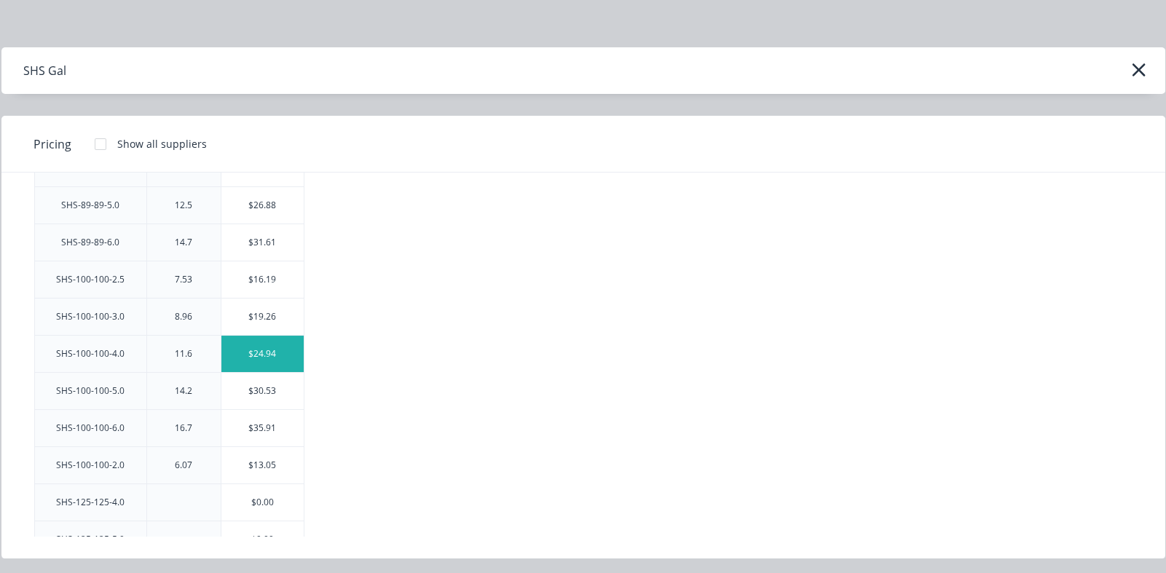
click at [257, 344] on div "$24.94" at bounding box center [262, 354] width 82 height 36
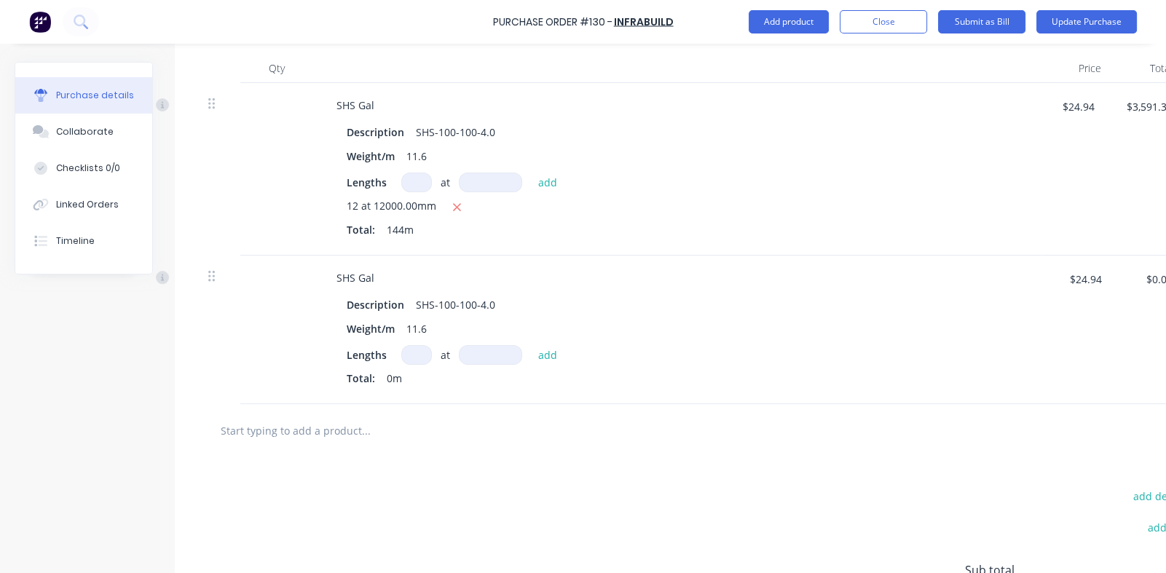
click at [425, 346] on input at bounding box center [416, 355] width 31 height 20
type textarea "x"
type input "2"
type textarea "x"
type input "2"
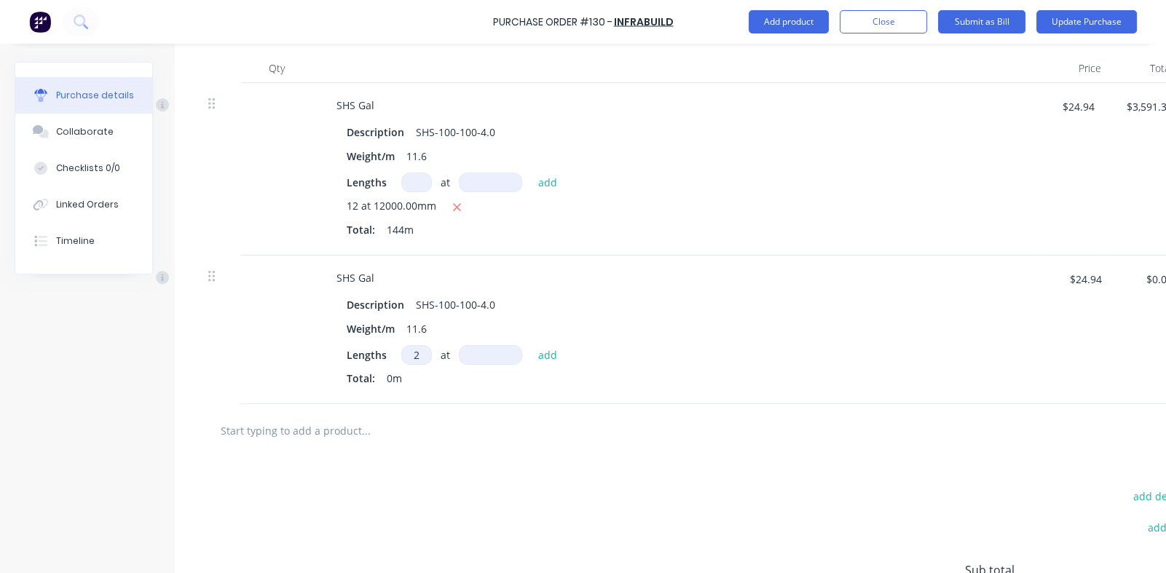
click at [506, 353] on input at bounding box center [490, 355] width 63 height 20
type textarea "x"
type input "8"
type textarea "x"
type input "80"
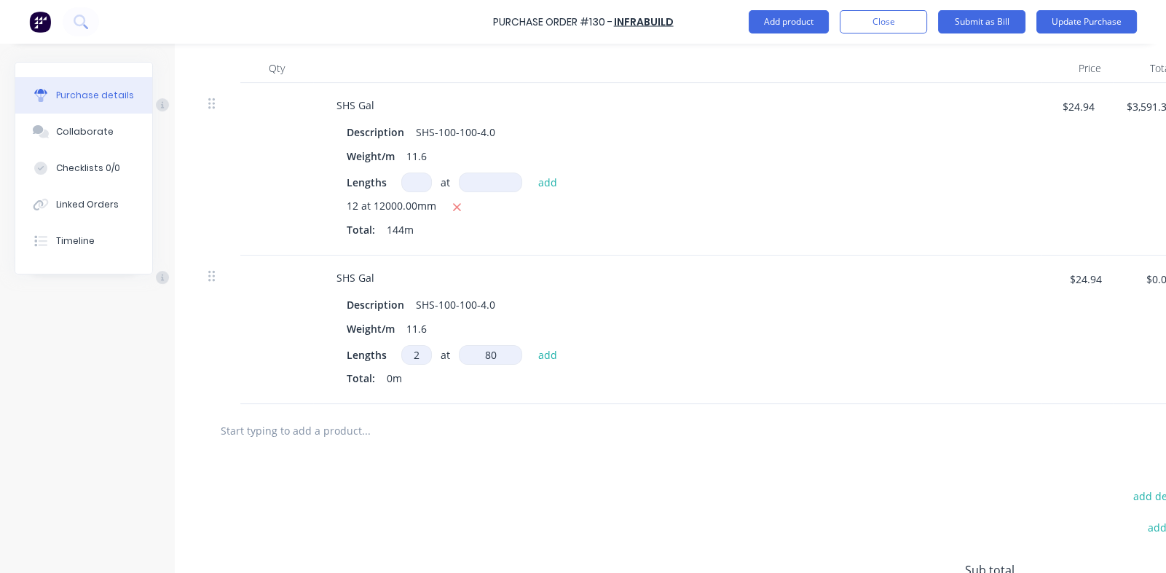
type textarea "x"
type input "800"
type textarea "x"
type input "8000"
type textarea "x"
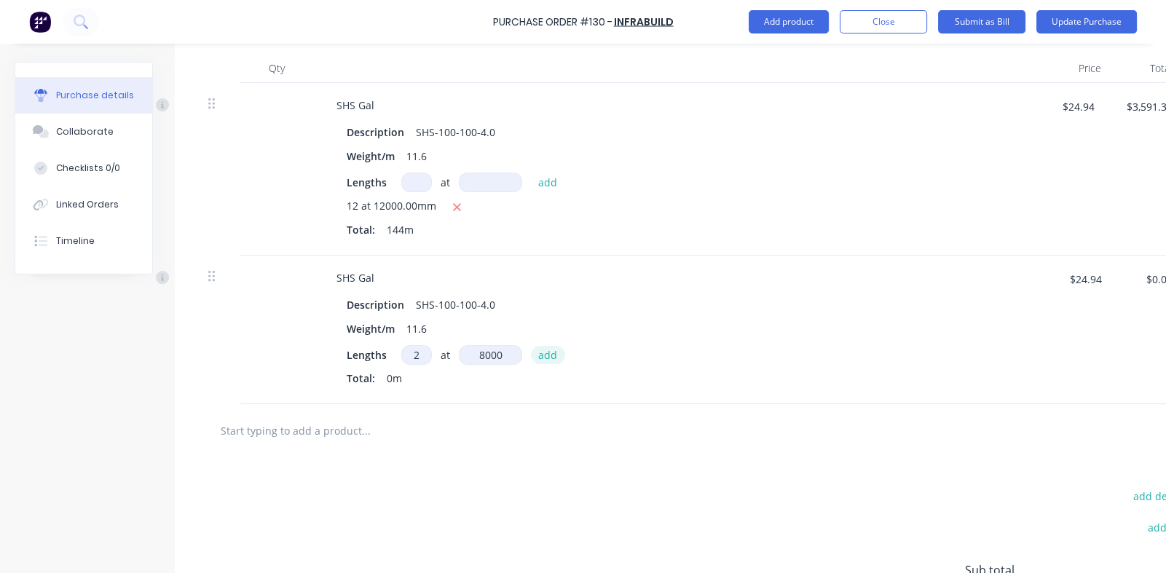
type input "8000mm"
click at [546, 354] on button "add" at bounding box center [548, 354] width 34 height 17
type textarea "x"
type input "$399.04"
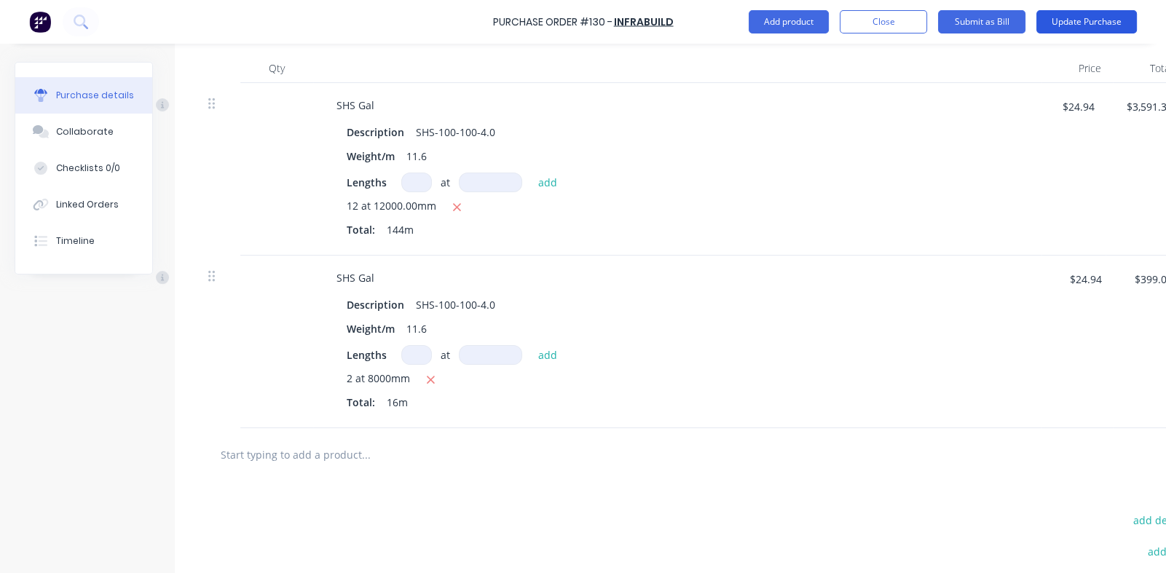
click at [1067, 25] on button "Update Purchase" at bounding box center [1087, 21] width 101 height 23
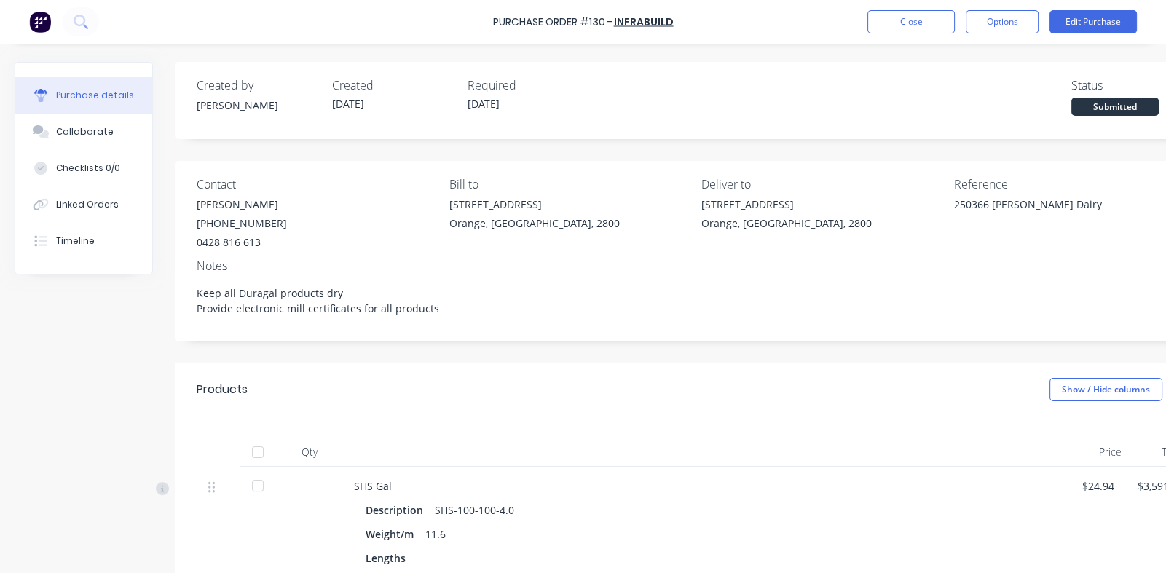
scroll to position [430, 0]
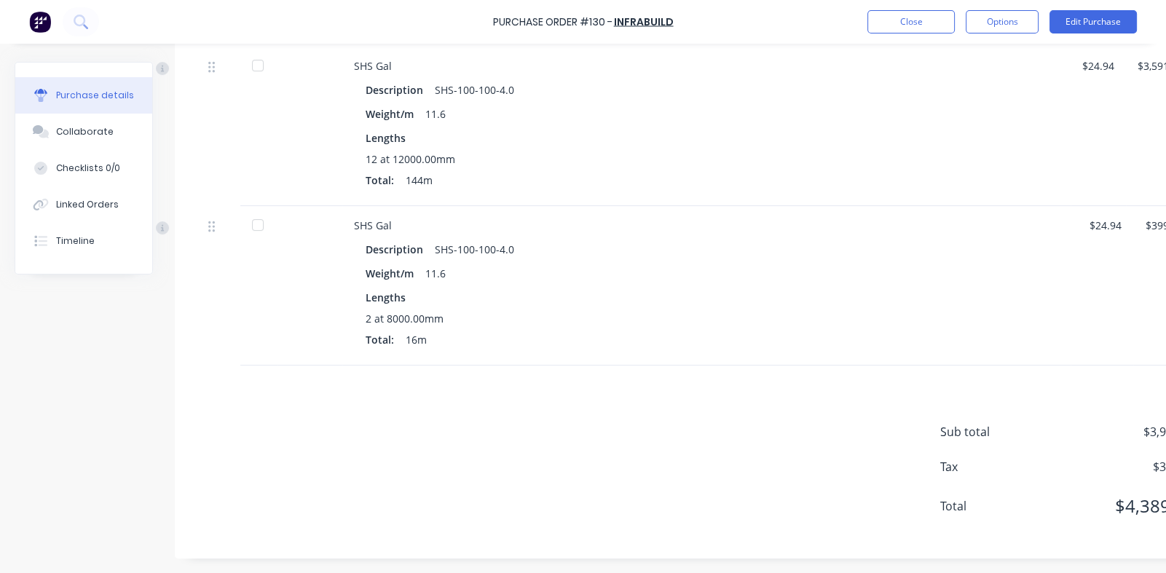
click at [259, 213] on div at bounding box center [257, 225] width 29 height 29
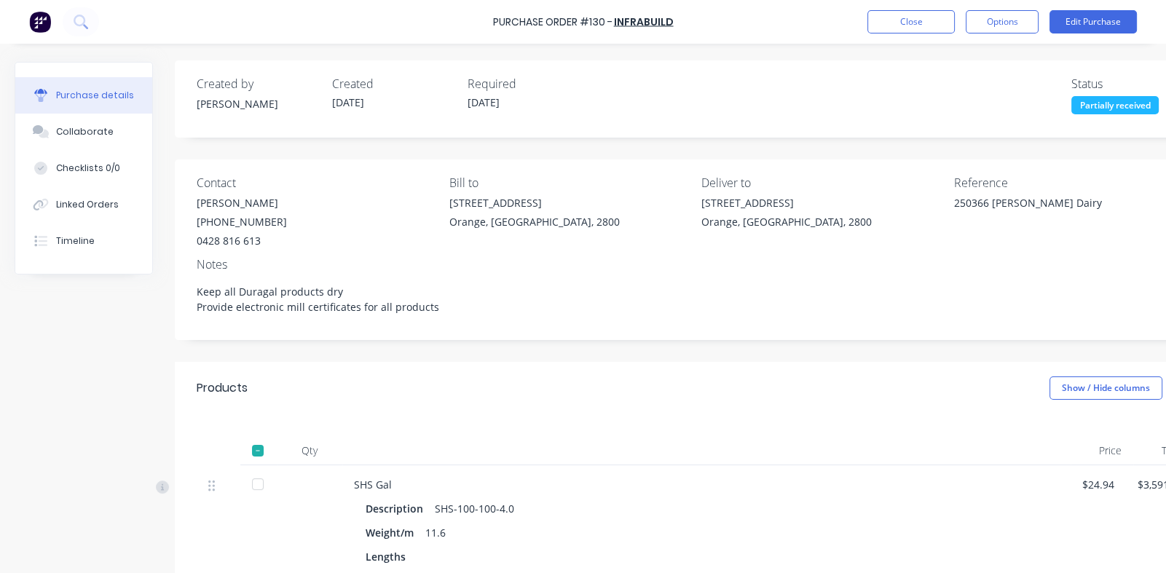
scroll to position [0, 0]
click at [85, 132] on div "Collaborate" at bounding box center [85, 131] width 58 height 13
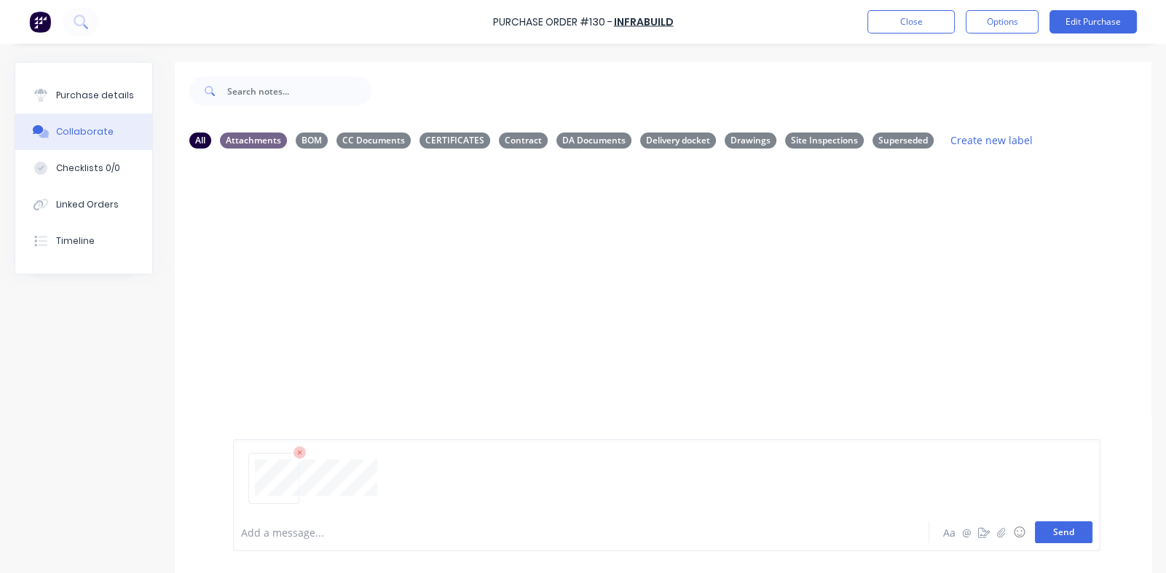
click at [1046, 527] on button "Send" at bounding box center [1064, 533] width 58 height 22
click at [449, 268] on icon "button" at bounding box center [451, 272] width 4 height 17
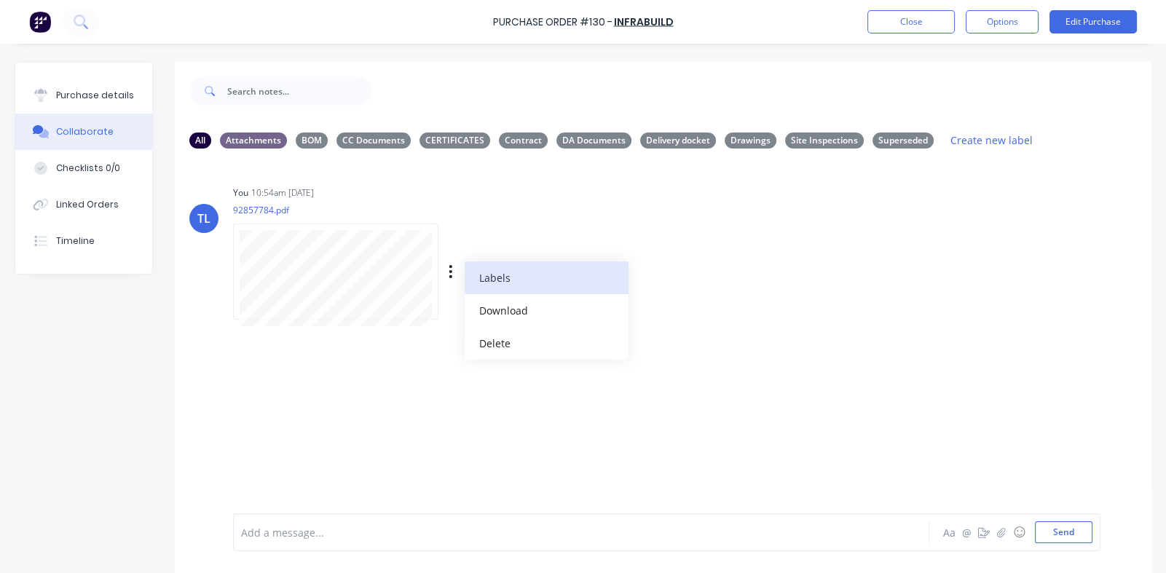
click at [478, 282] on button "Labels" at bounding box center [547, 278] width 164 height 33
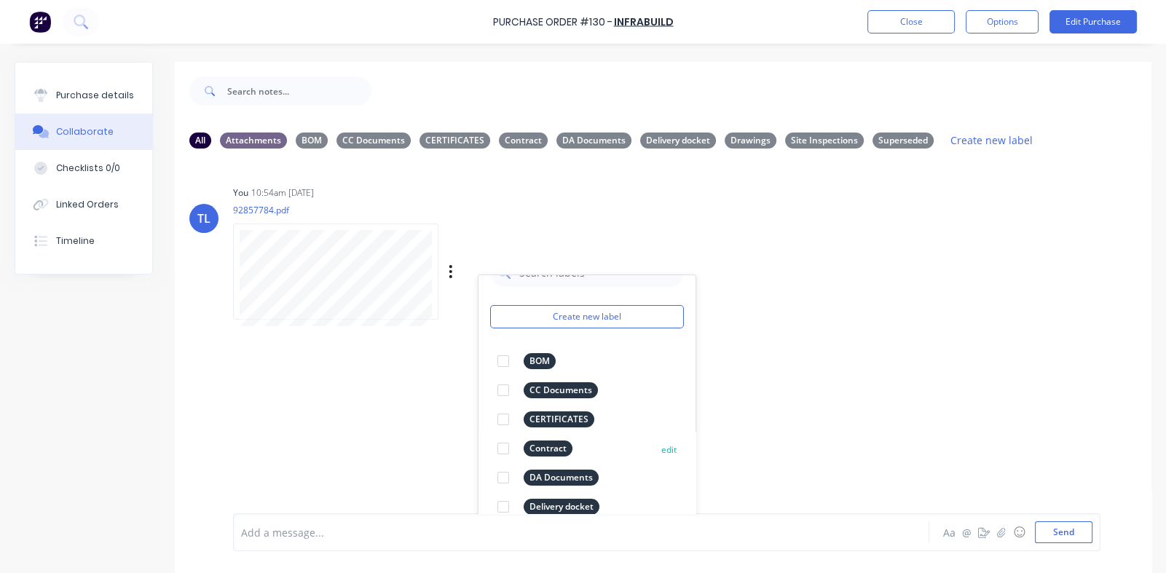
scroll to position [55, 0]
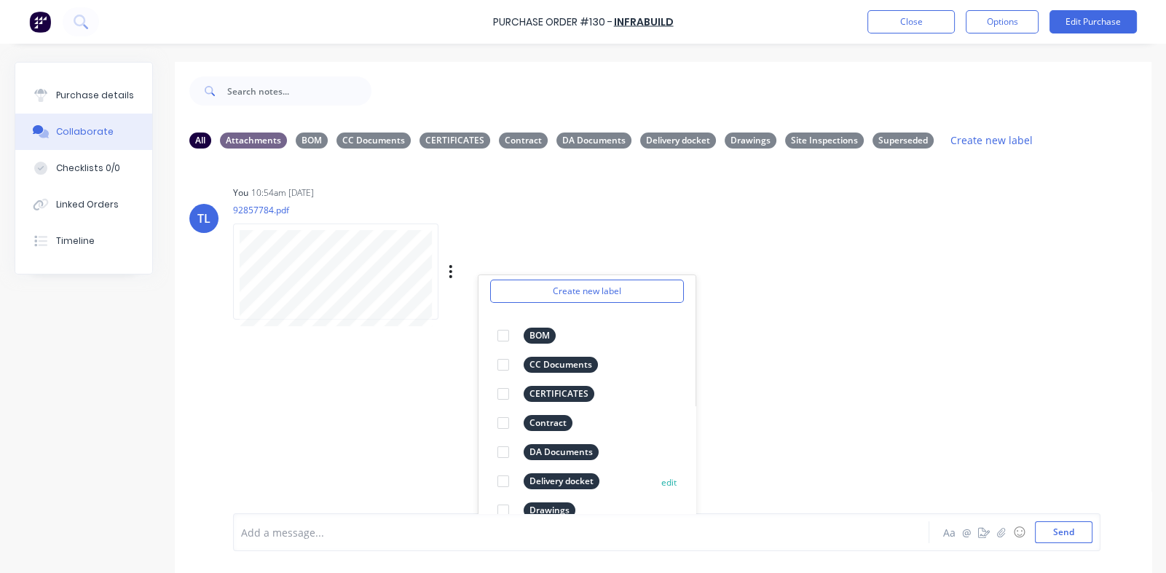
click at [504, 481] on div at bounding box center [503, 481] width 29 height 29
click at [830, 367] on div "TL You 10:54am 25/08/25 92857784.pdf Labels Download Delete Create new label De…" at bounding box center [663, 336] width 977 height 353
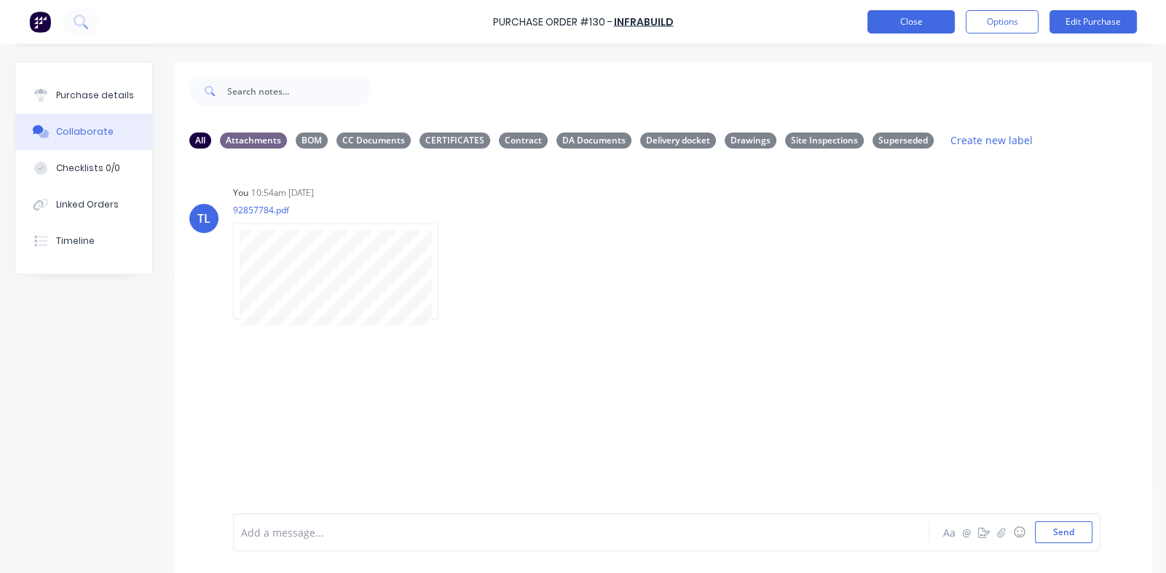
click at [927, 31] on button "Close" at bounding box center [911, 21] width 87 height 23
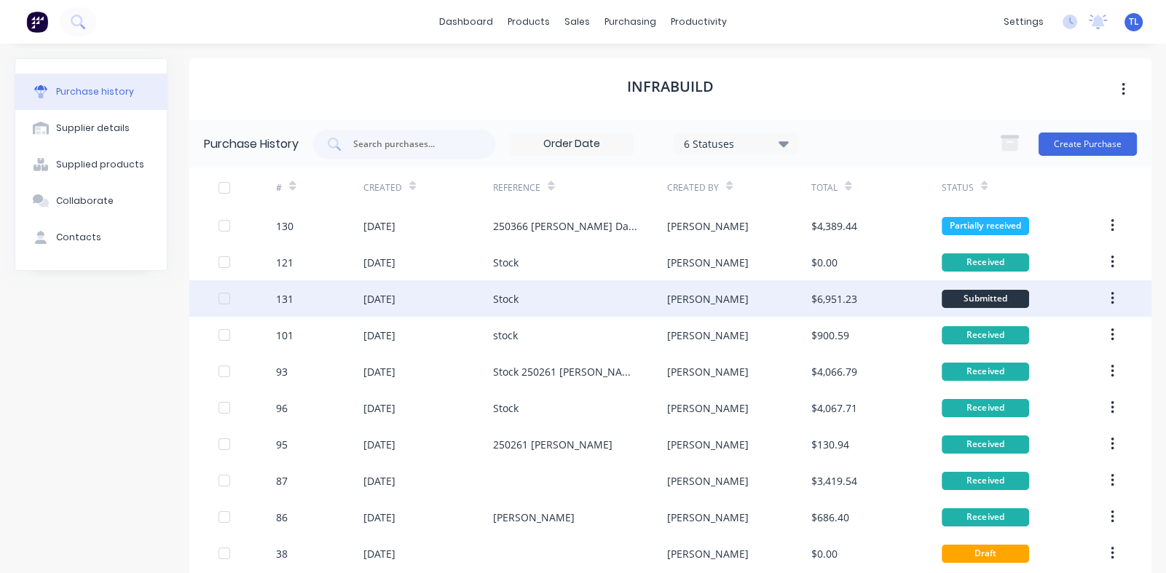
click at [393, 299] on div "25 Aug 2025" at bounding box center [379, 298] width 32 height 15
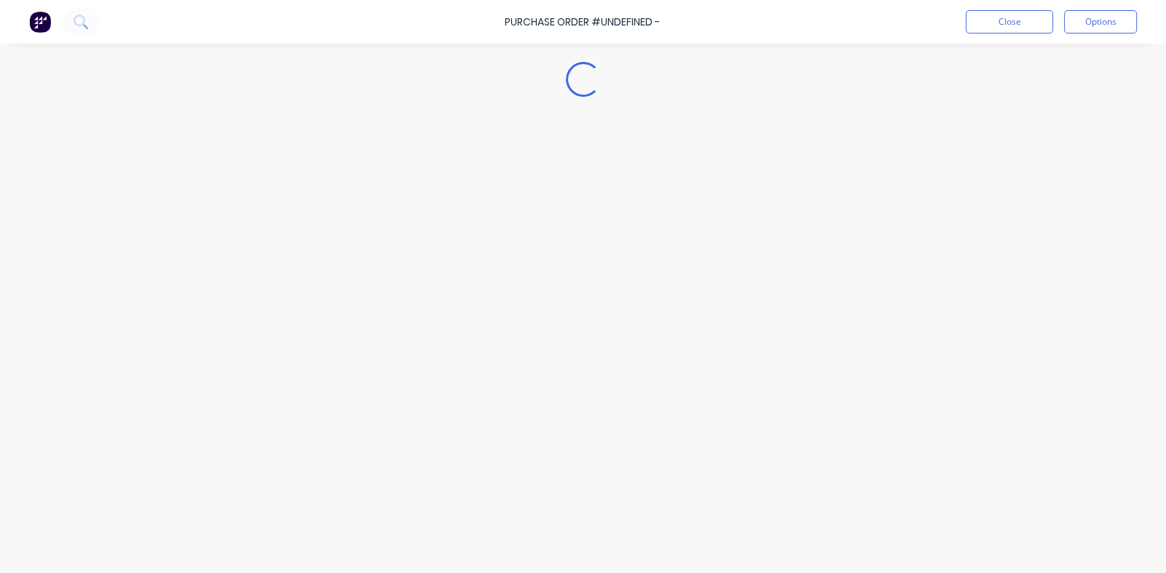
type textarea "x"
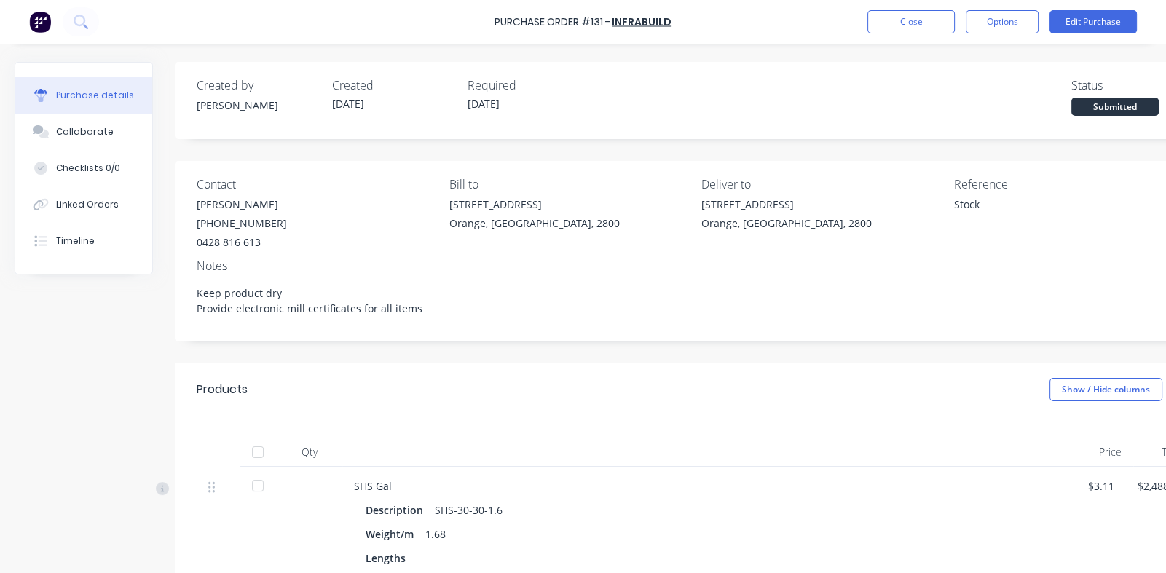
scroll to position [219, 0]
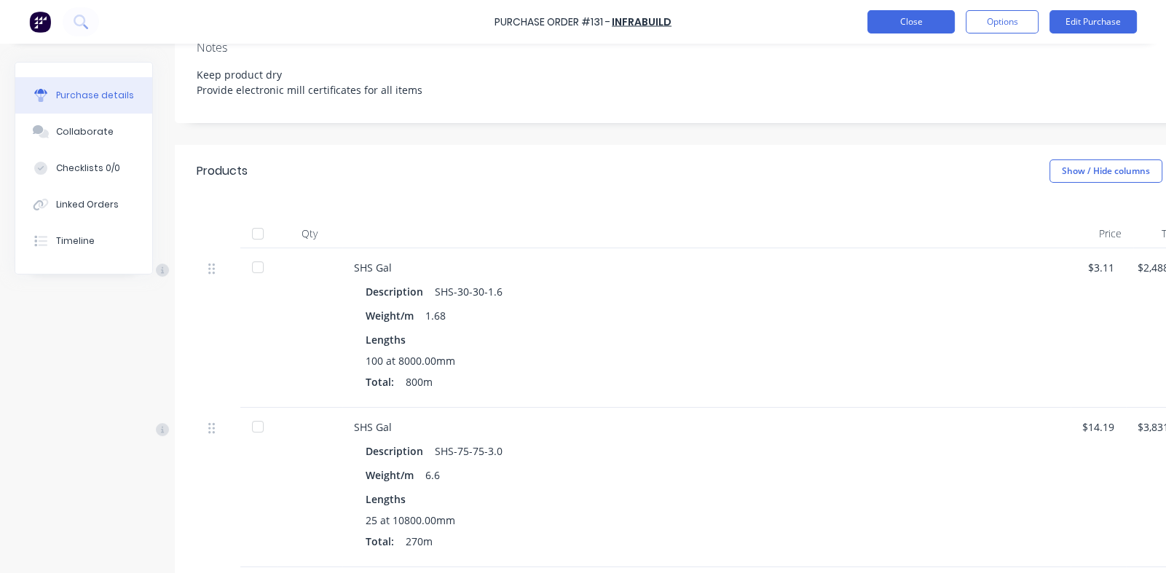
click at [900, 17] on button "Close" at bounding box center [911, 21] width 87 height 23
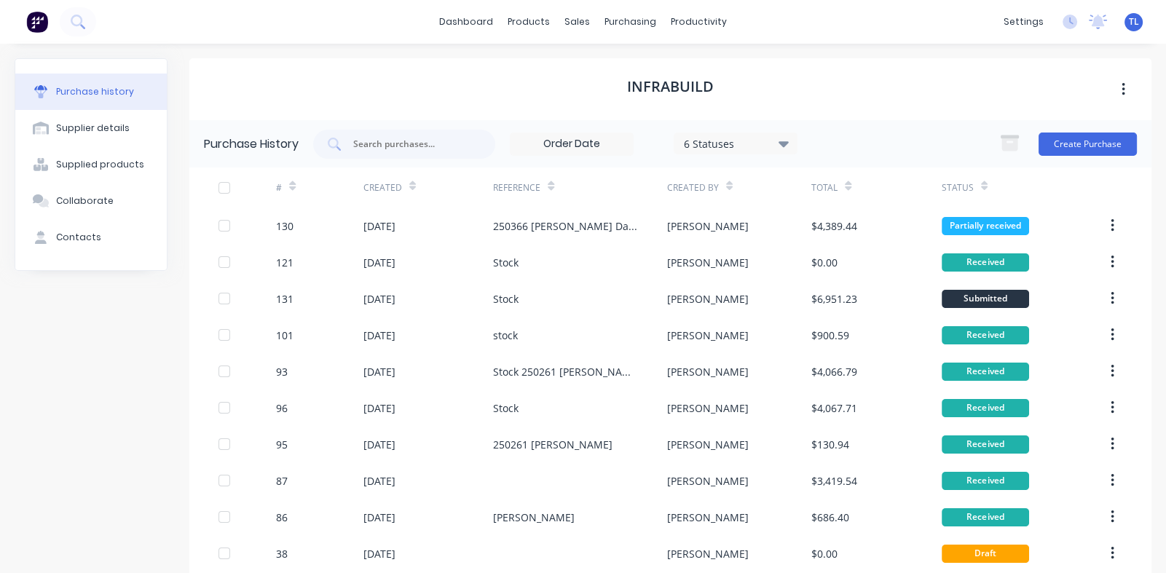
click at [726, 186] on icon at bounding box center [729, 188] width 7 height 4
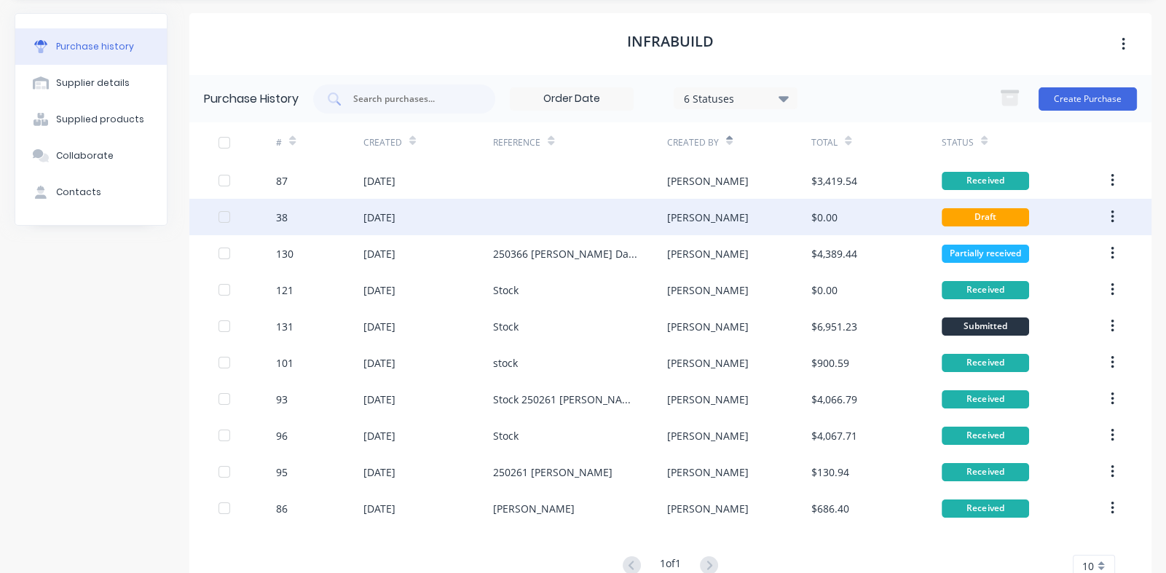
scroll to position [89, 0]
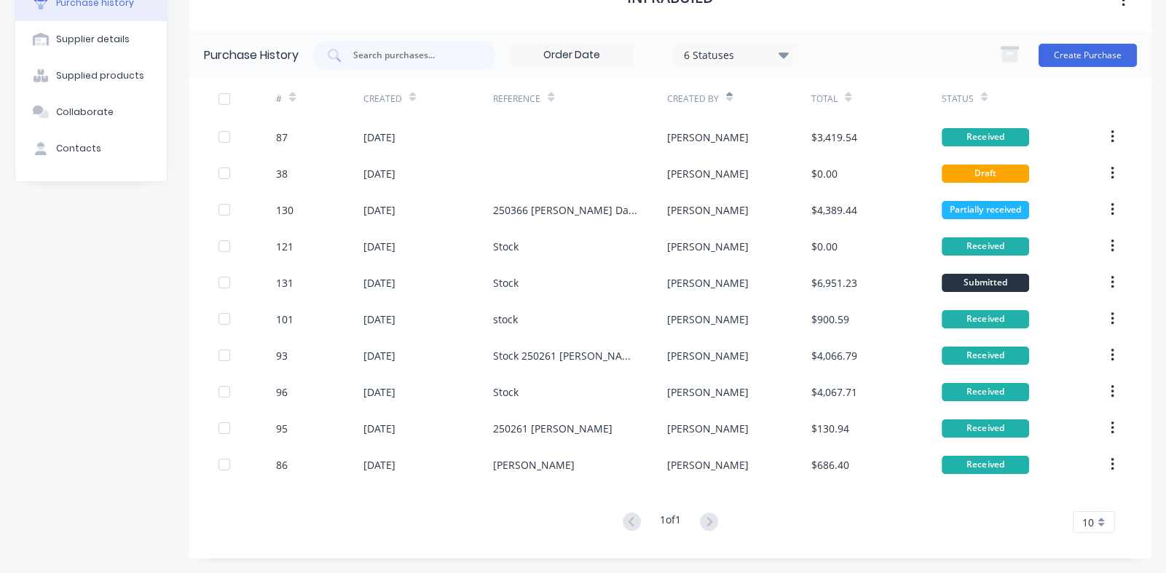
click at [726, 101] on icon at bounding box center [729, 97] width 7 height 11
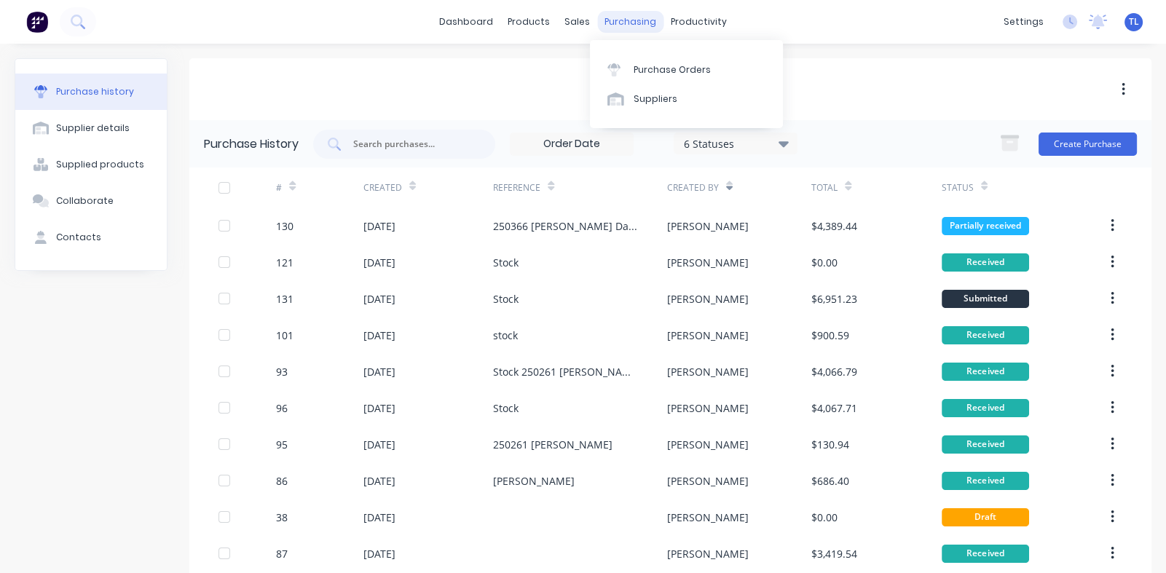
click at [621, 19] on div "purchasing" at bounding box center [630, 22] width 66 height 22
click at [657, 62] on link "Purchase Orders" at bounding box center [686, 69] width 193 height 29
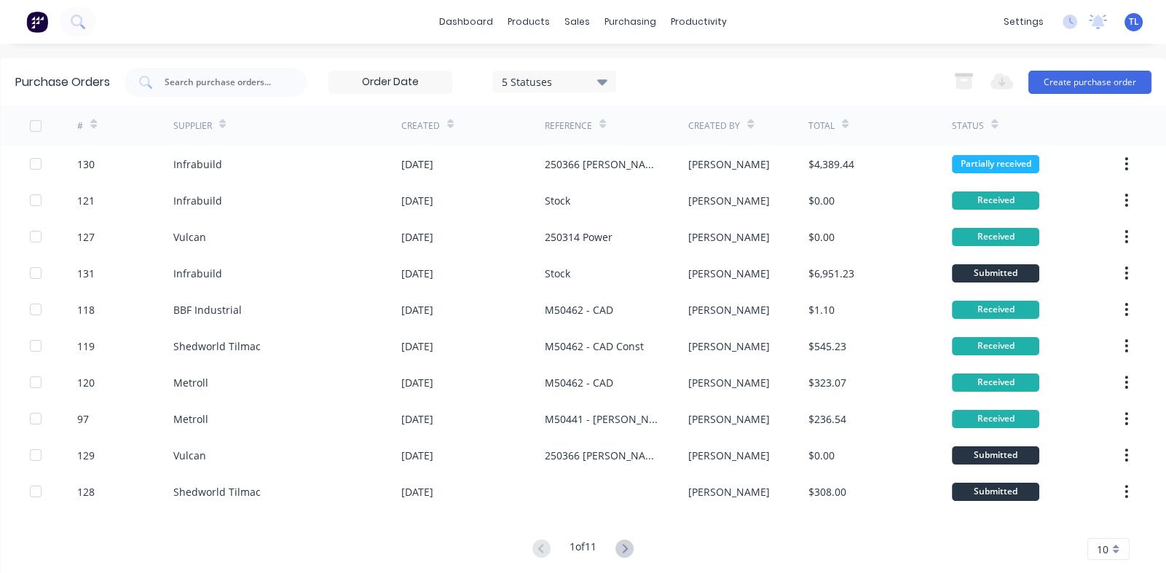
click at [747, 130] on div at bounding box center [750, 124] width 7 height 22
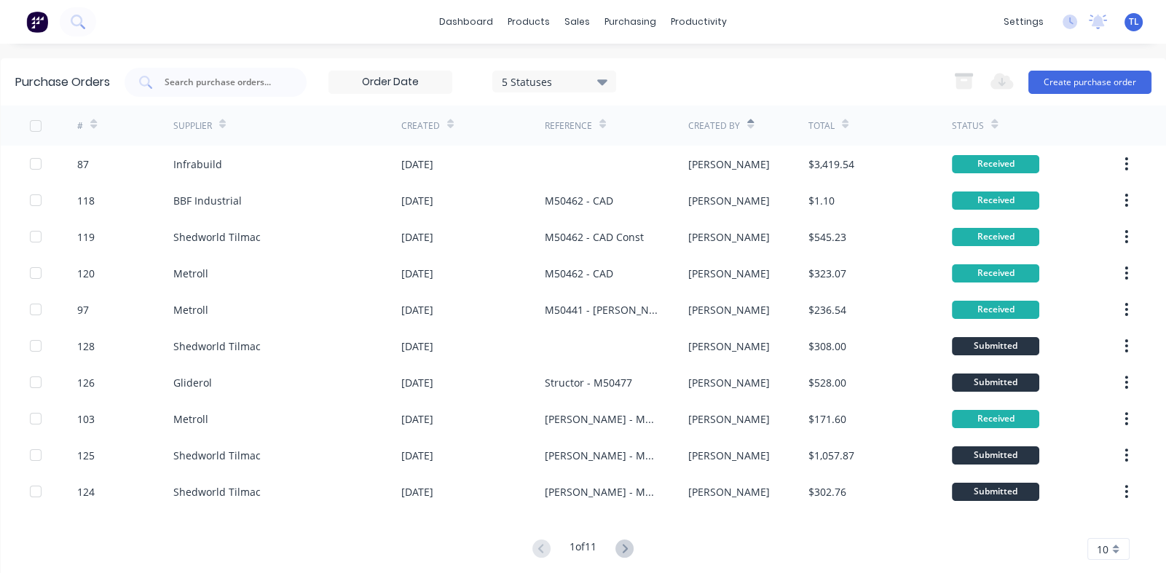
click at [747, 126] on icon at bounding box center [750, 127] width 7 height 4
